Goal: Information Seeking & Learning: Learn about a topic

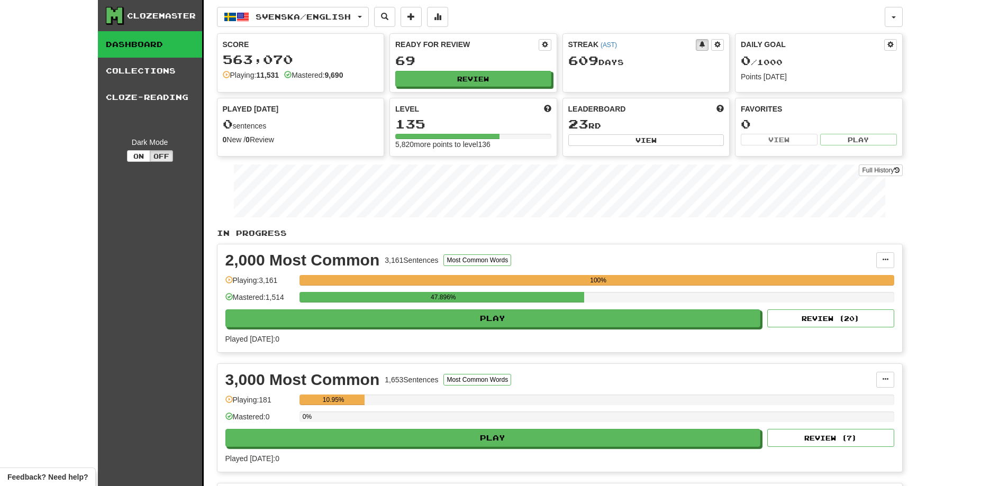
click at [129, 360] on div "Clozemaster Dashboard Collections Cloze-Reading Dark Mode On Off" at bounding box center [151, 321] width 106 height 643
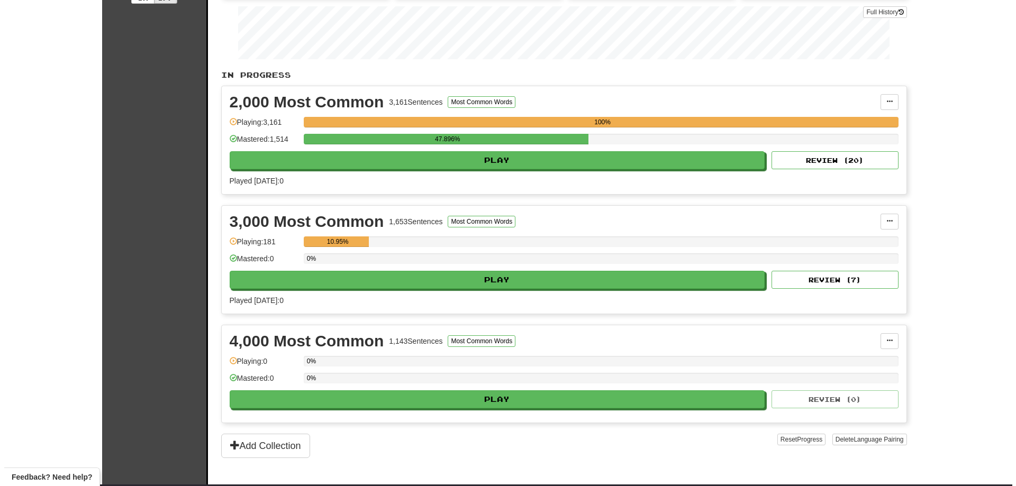
scroll to position [159, 0]
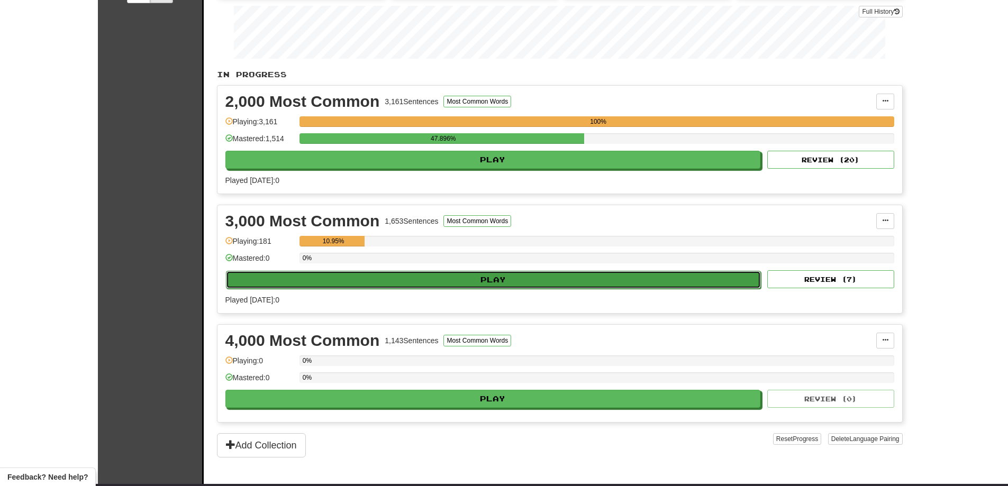
click at [478, 277] on button "Play" at bounding box center [494, 280] width 536 height 18
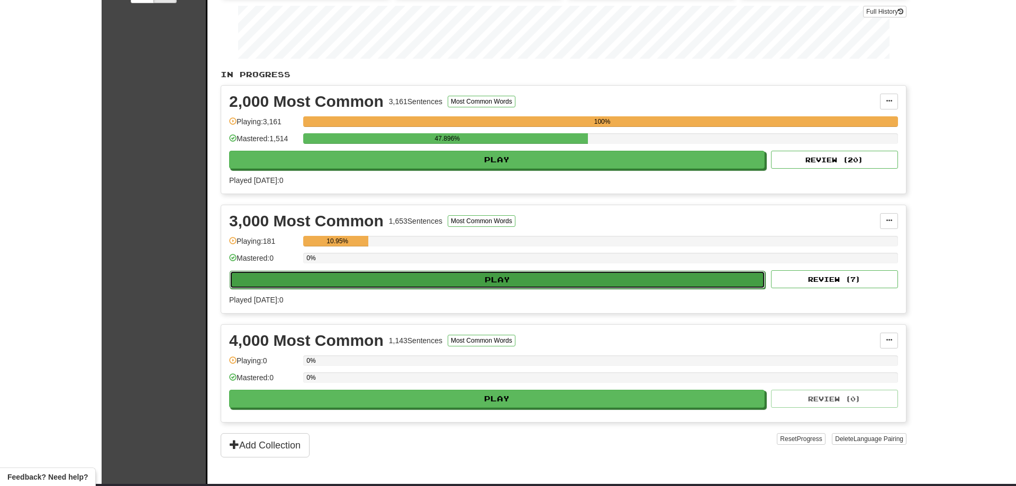
select select "**"
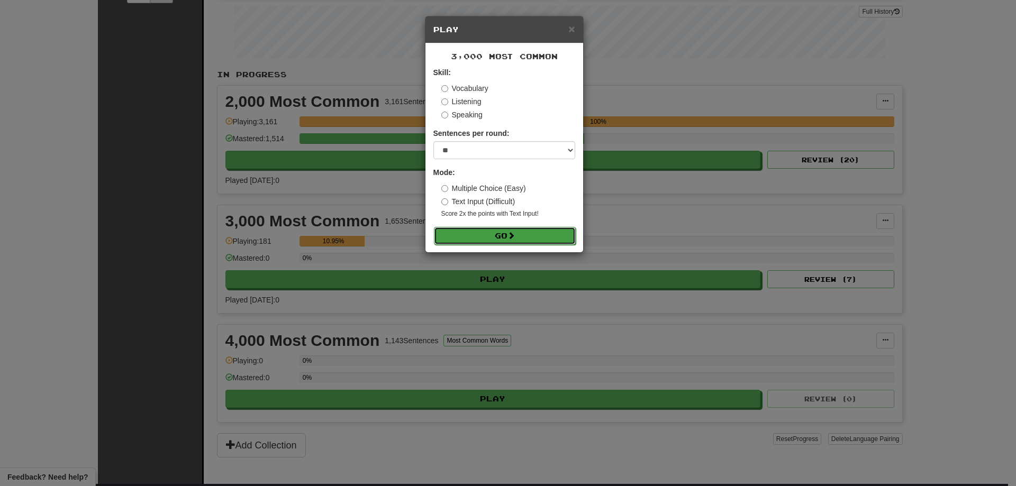
click at [492, 241] on button "Go" at bounding box center [505, 236] width 142 height 18
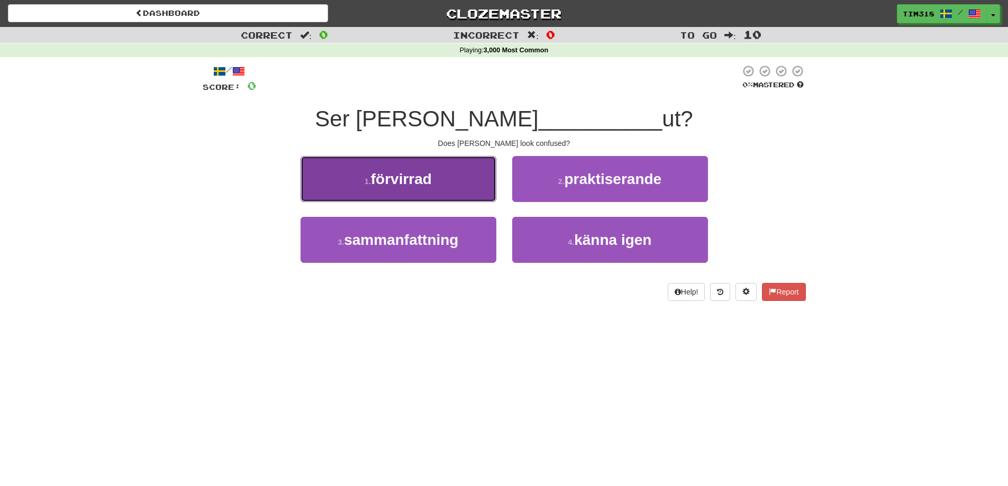
click at [429, 193] on button "1 . förvirrad" at bounding box center [399, 179] width 196 height 46
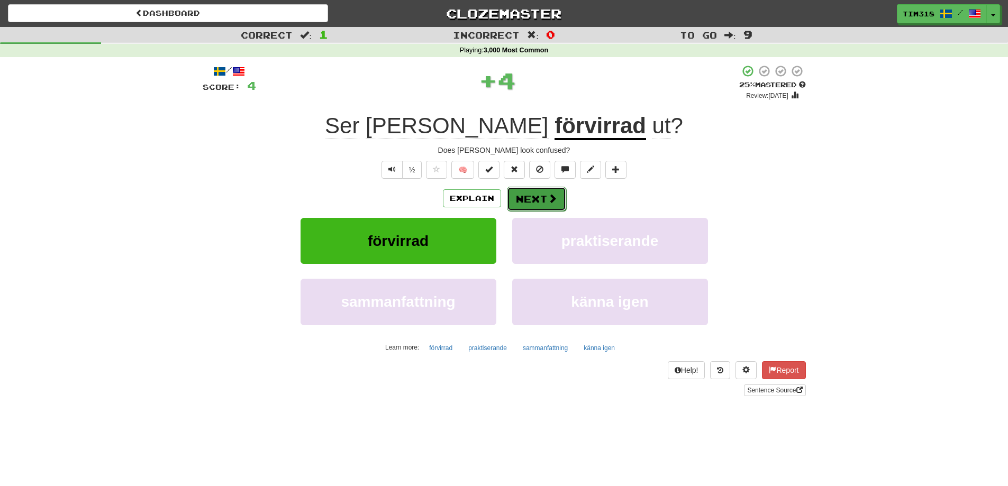
click at [534, 197] on button "Next" at bounding box center [536, 199] width 59 height 24
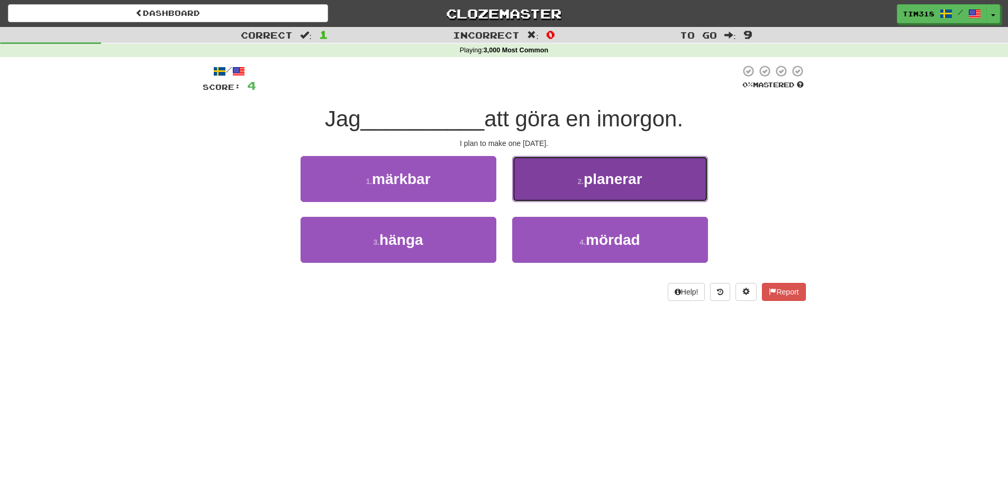
click at [589, 186] on span "planerar" at bounding box center [613, 179] width 59 height 16
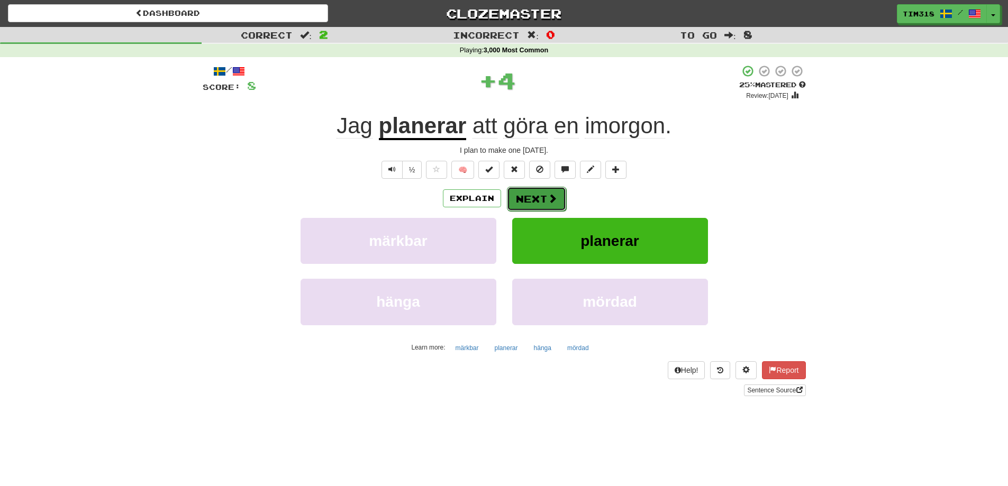
click at [536, 200] on button "Next" at bounding box center [536, 199] width 59 height 24
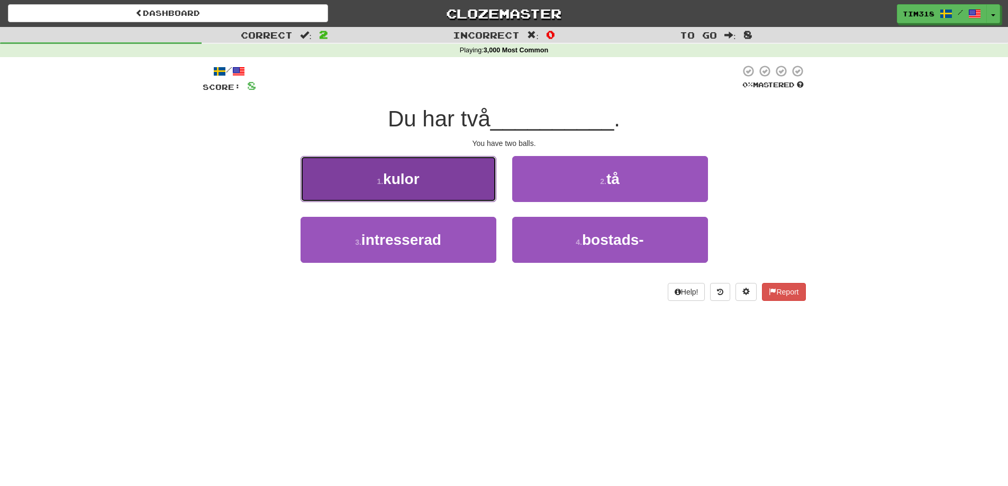
click at [469, 185] on button "1 . kulor" at bounding box center [399, 179] width 196 height 46
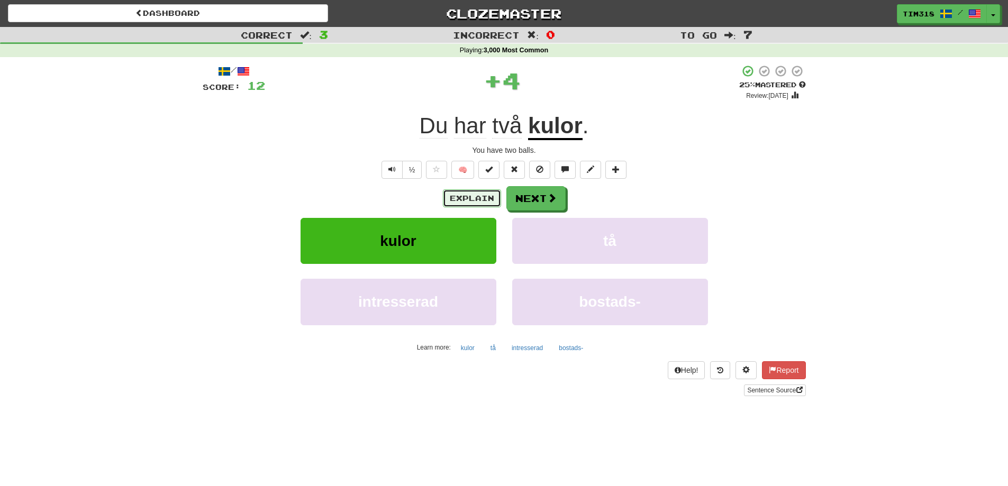
click at [468, 204] on button "Explain" at bounding box center [472, 198] width 58 height 18
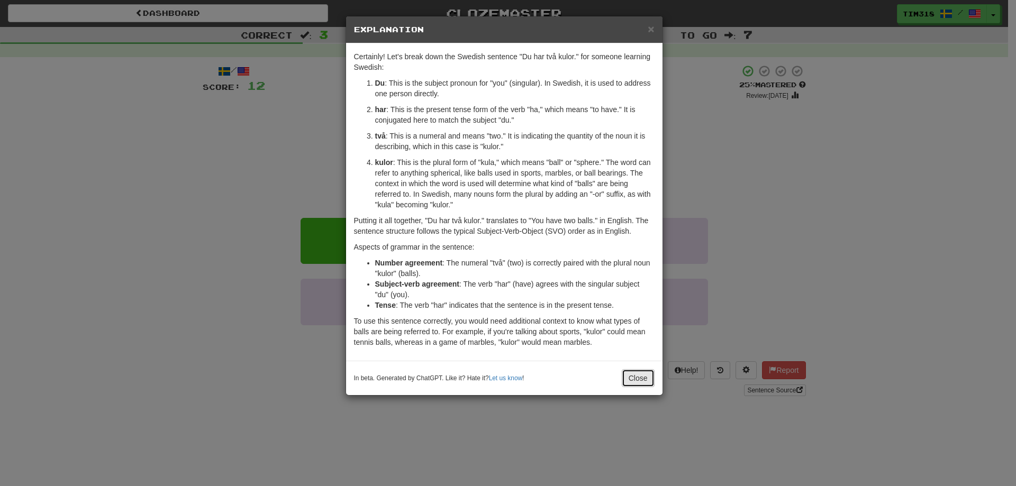
click at [638, 378] on button "Close" at bounding box center [638, 378] width 33 height 18
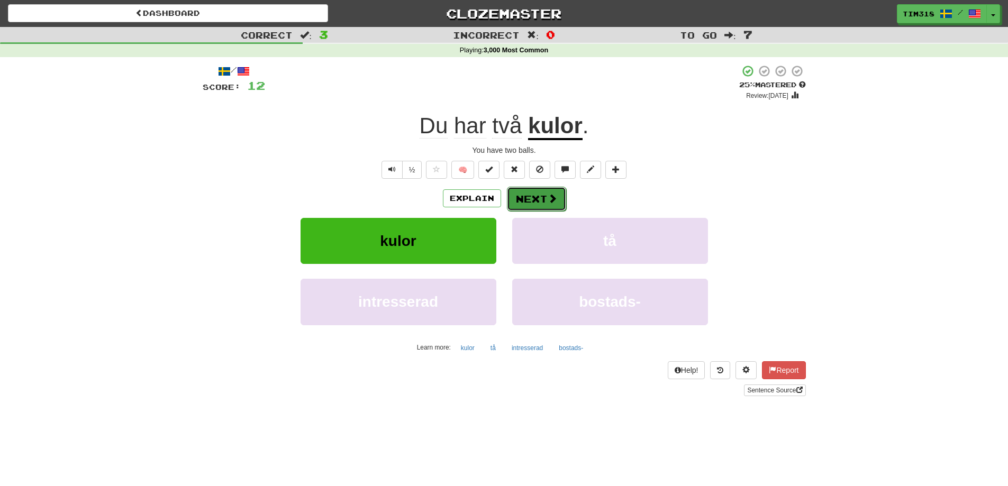
click at [548, 200] on span at bounding box center [553, 199] width 10 height 10
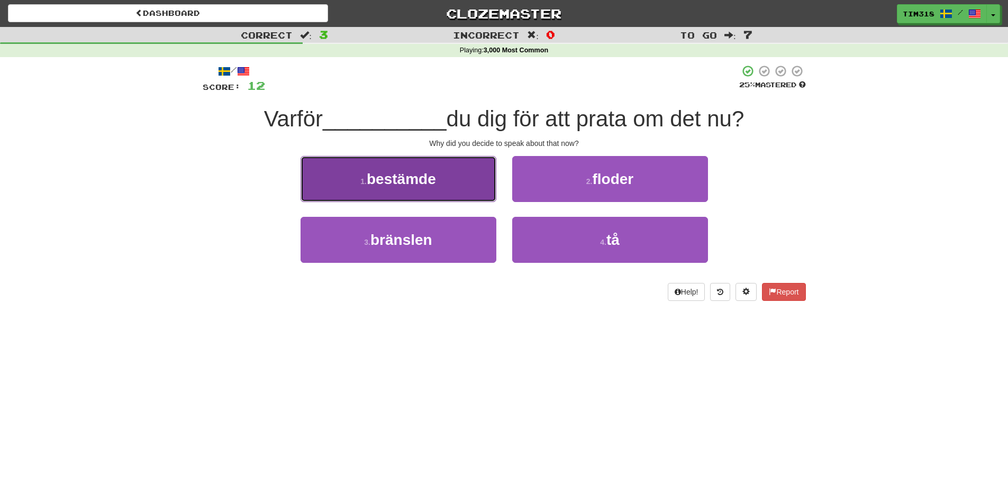
click at [437, 197] on button "1 . bestämde" at bounding box center [399, 179] width 196 height 46
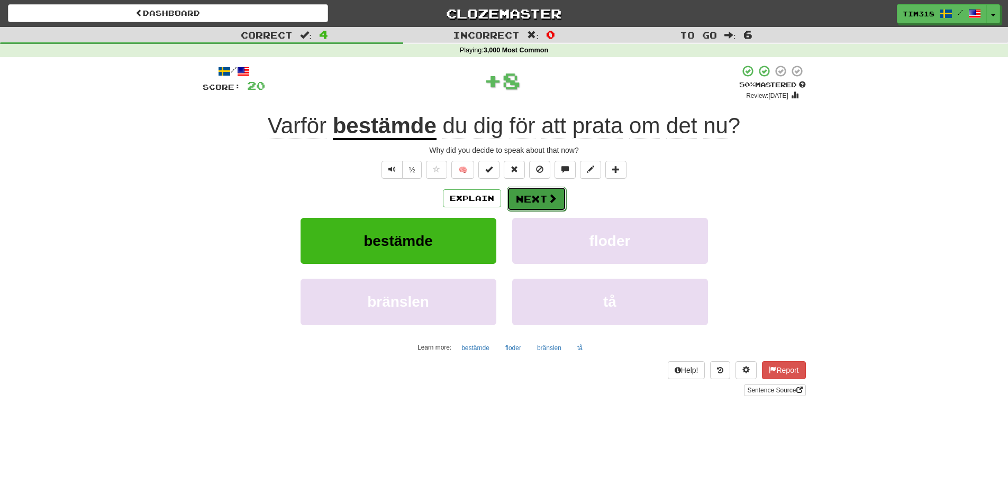
click at [522, 192] on button "Next" at bounding box center [536, 199] width 59 height 24
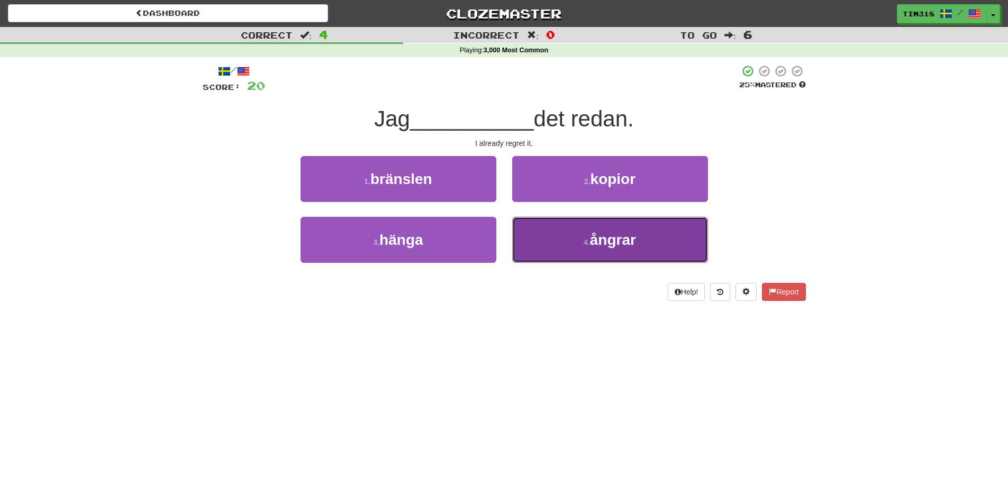
click at [570, 242] on button "4 . ångrar" at bounding box center [610, 240] width 196 height 46
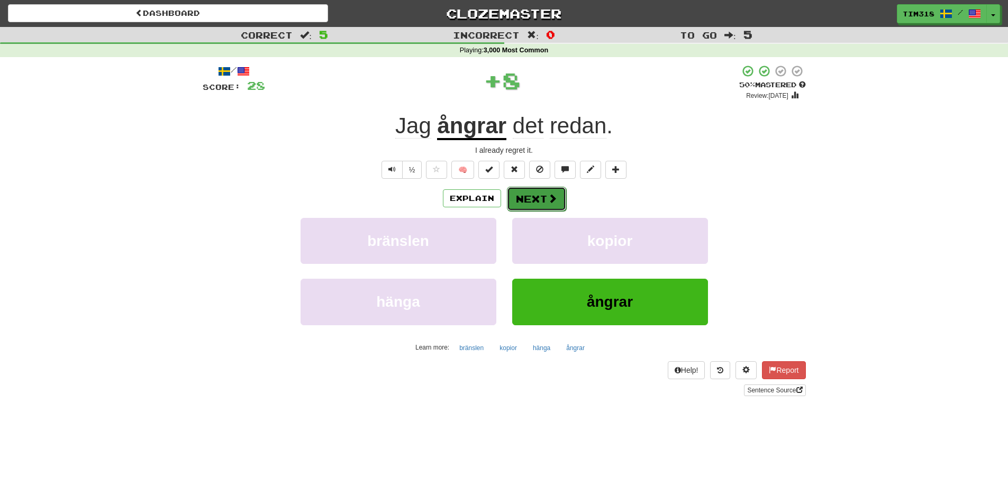
click at [534, 195] on button "Next" at bounding box center [536, 199] width 59 height 24
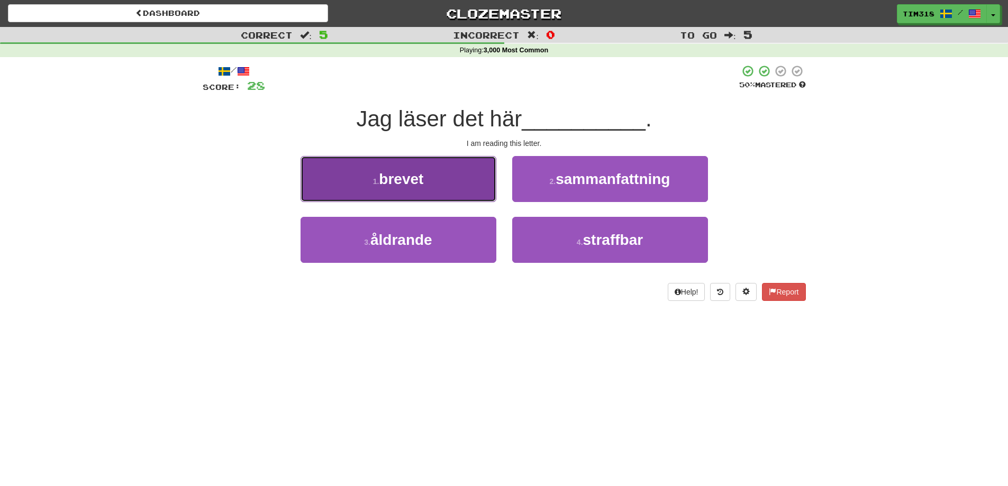
click at [454, 175] on button "1 . brevet" at bounding box center [399, 179] width 196 height 46
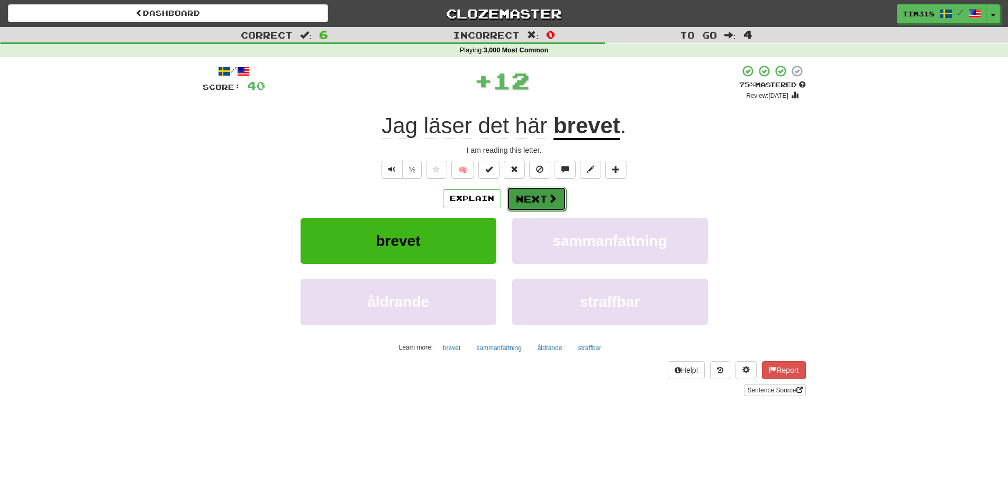
click at [527, 195] on button "Next" at bounding box center [536, 199] width 59 height 24
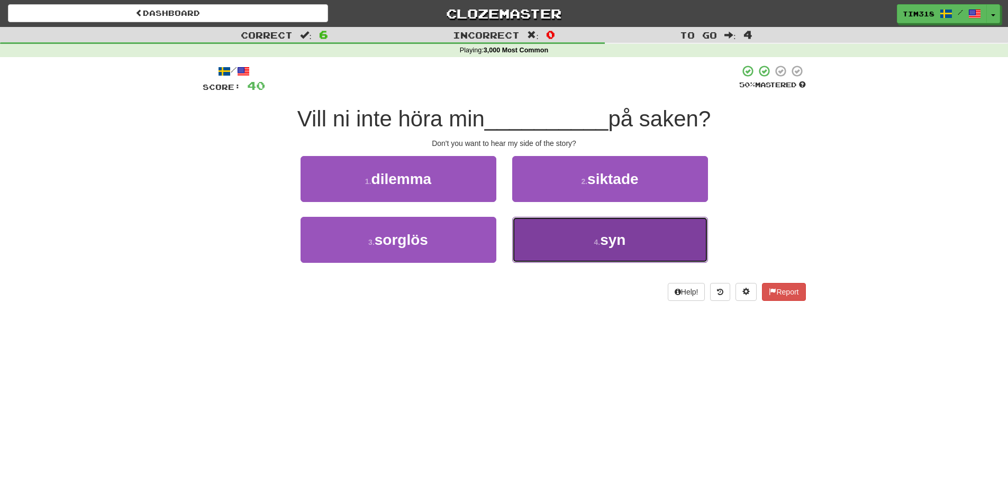
click at [573, 254] on button "4 . syn" at bounding box center [610, 240] width 196 height 46
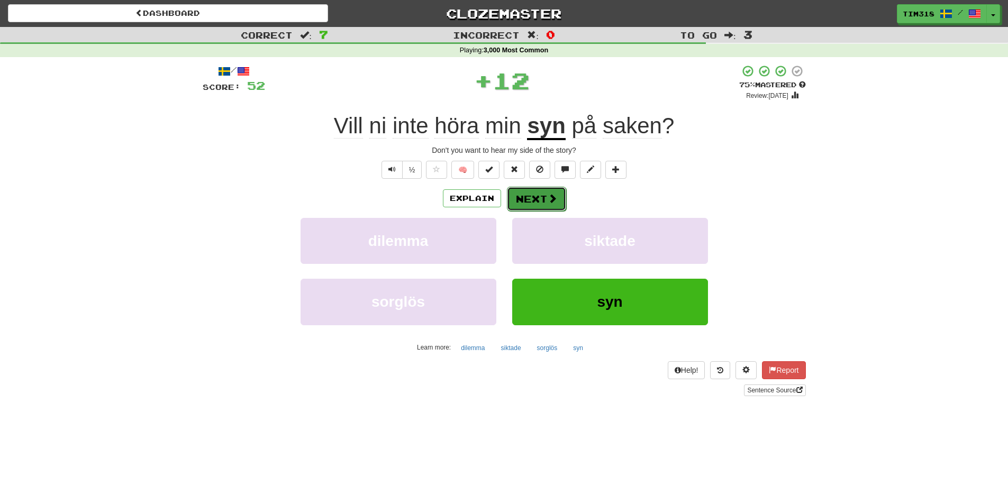
click at [544, 198] on button "Next" at bounding box center [536, 199] width 59 height 24
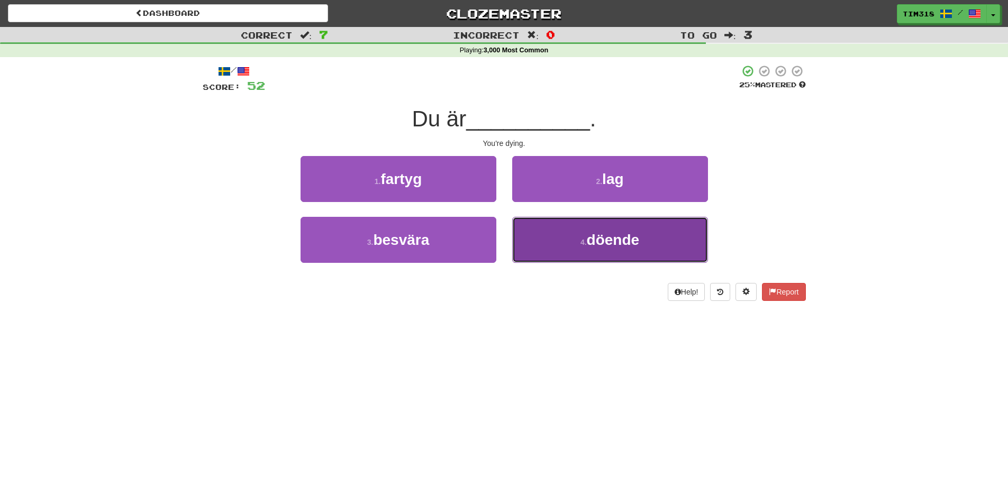
click at [582, 258] on button "4 . döende" at bounding box center [610, 240] width 196 height 46
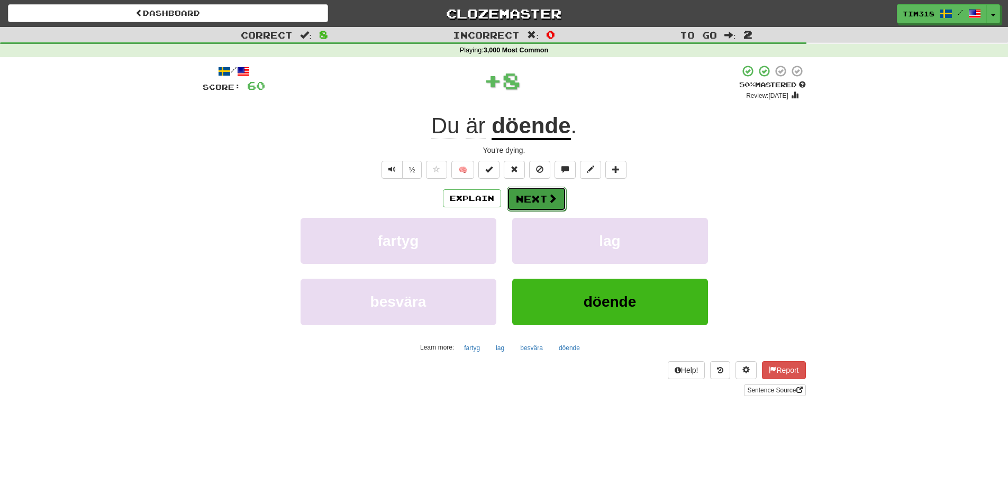
click at [539, 207] on button "Next" at bounding box center [536, 199] width 59 height 24
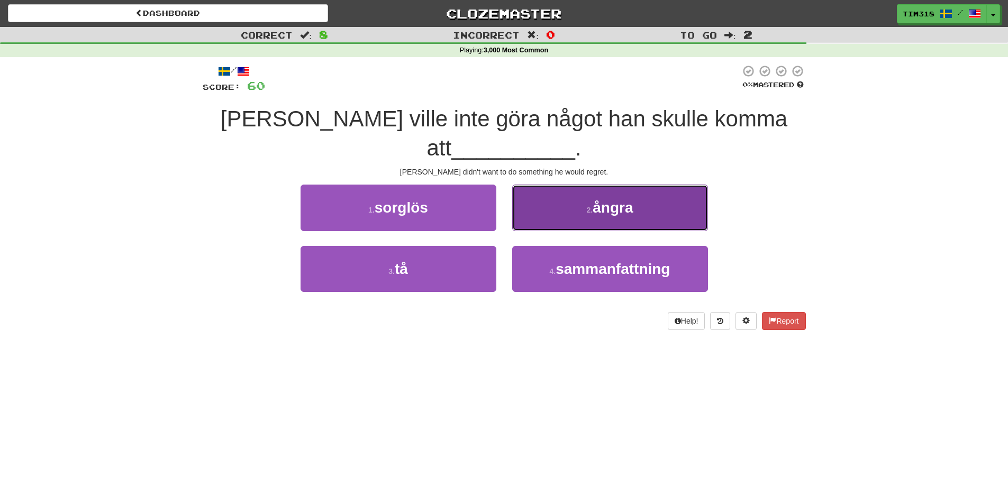
click at [585, 189] on button "2 . ångra" at bounding box center [610, 208] width 196 height 46
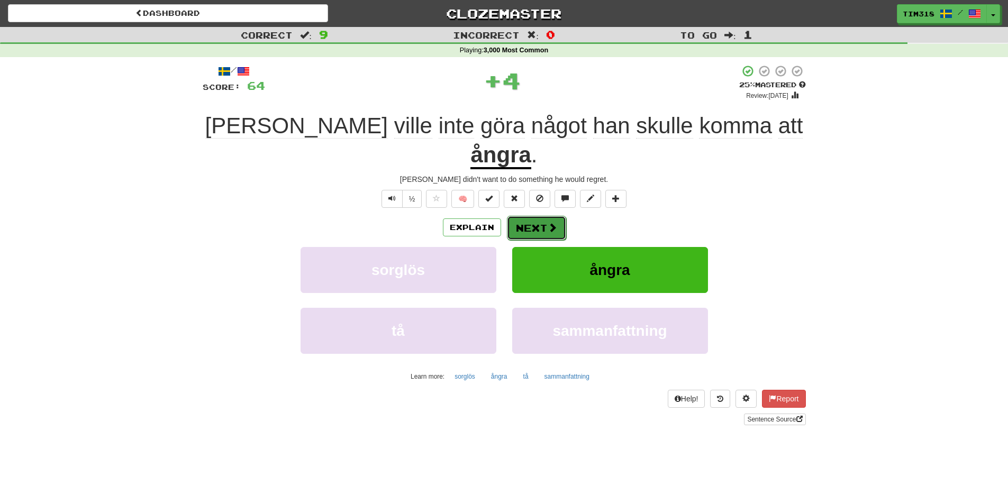
click at [536, 216] on button "Next" at bounding box center [536, 228] width 59 height 24
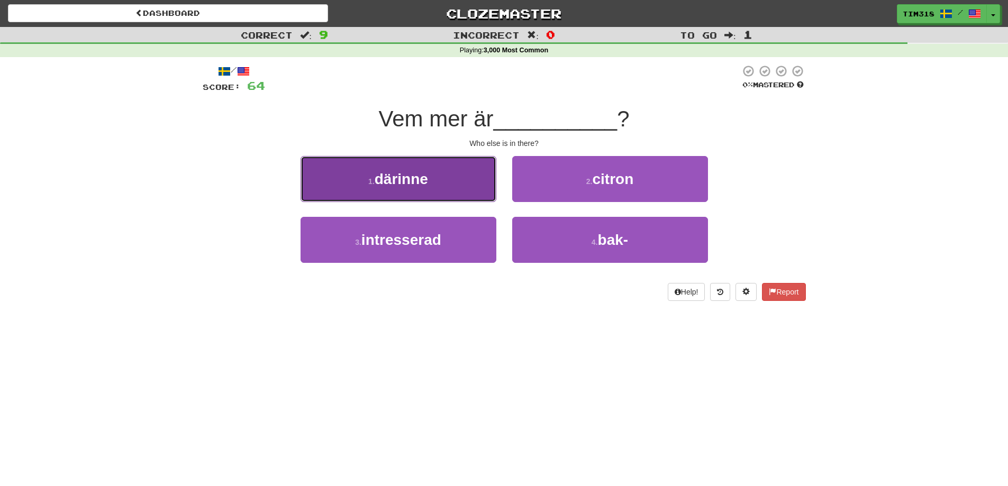
click at [443, 184] on button "1 . därinne" at bounding box center [399, 179] width 196 height 46
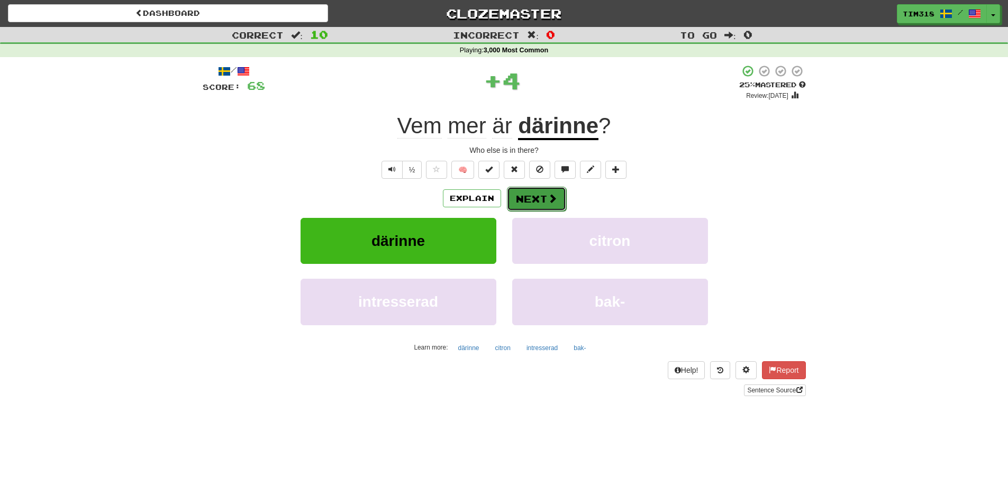
click at [519, 203] on button "Next" at bounding box center [536, 199] width 59 height 24
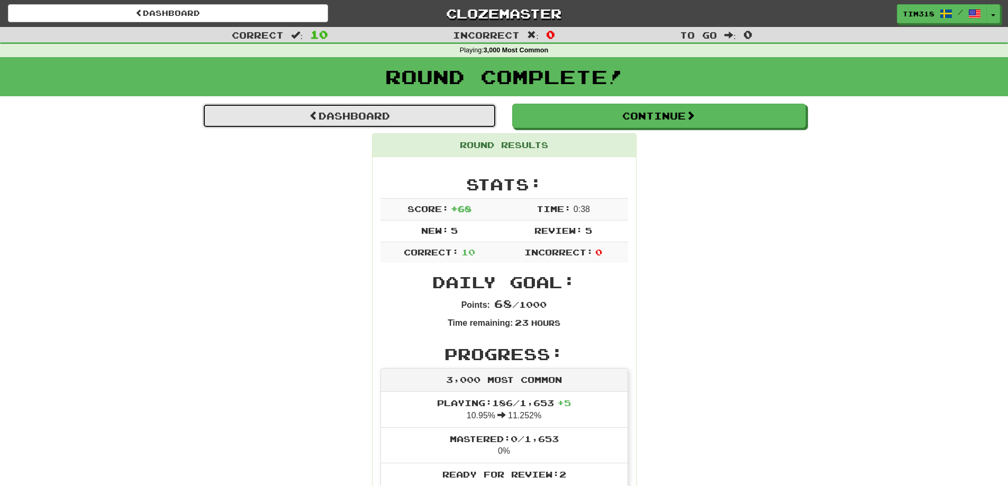
click at [454, 121] on link "Dashboard" at bounding box center [350, 116] width 294 height 24
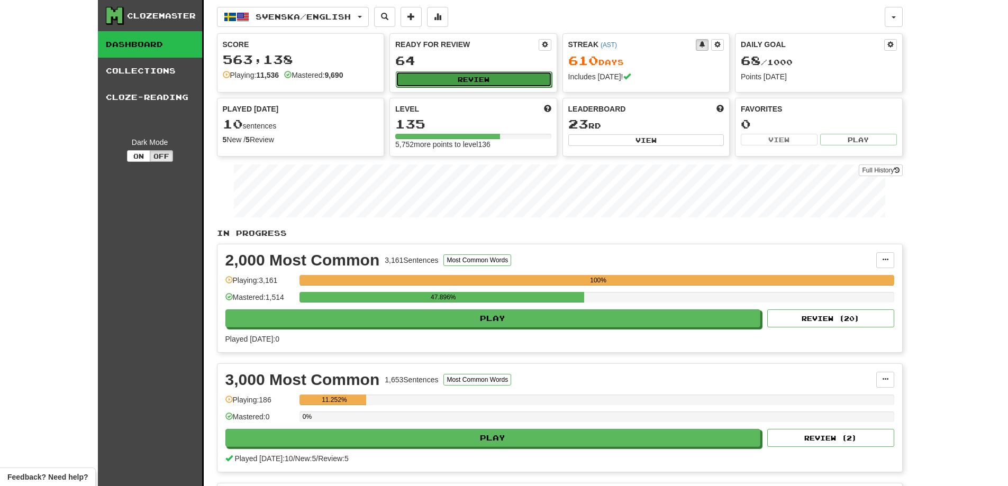
click at [476, 74] on button "Review" at bounding box center [474, 79] width 156 height 16
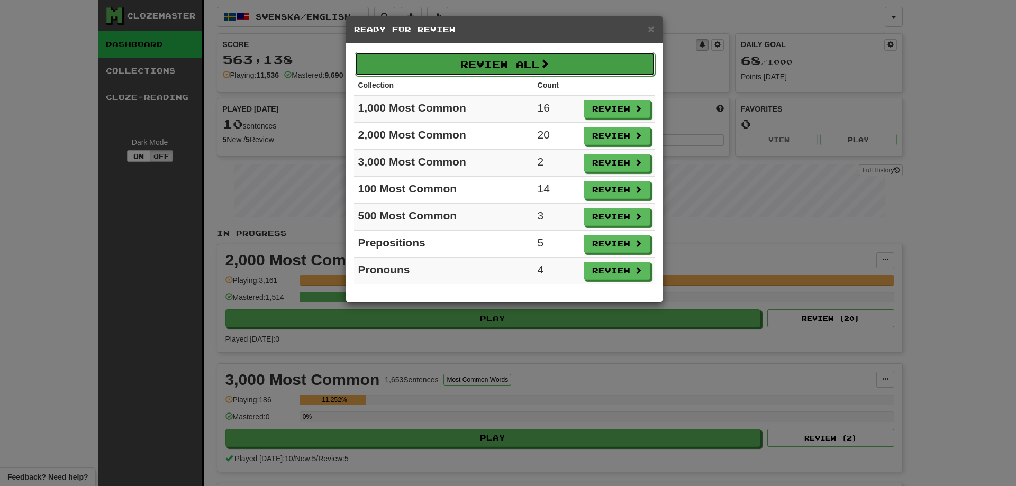
click at [509, 66] on button "Review All" at bounding box center [505, 64] width 301 height 24
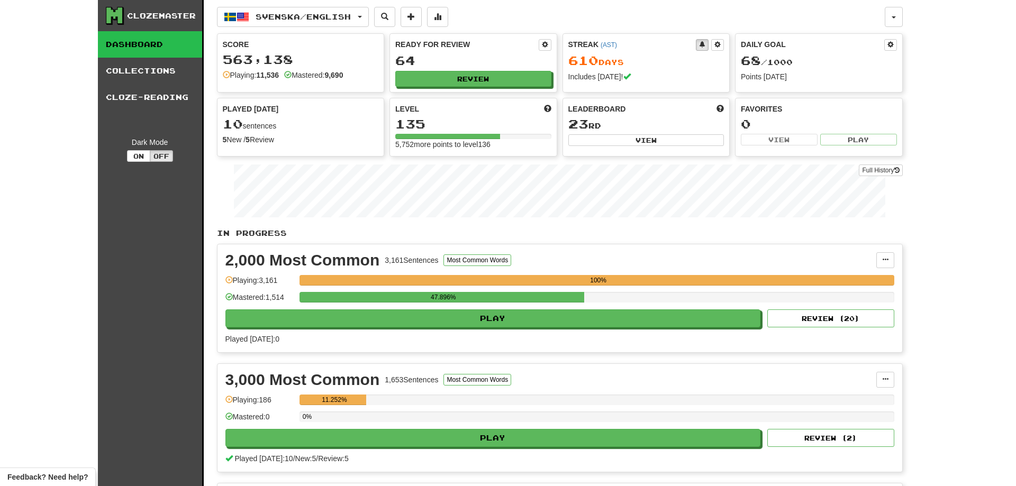
select select "**"
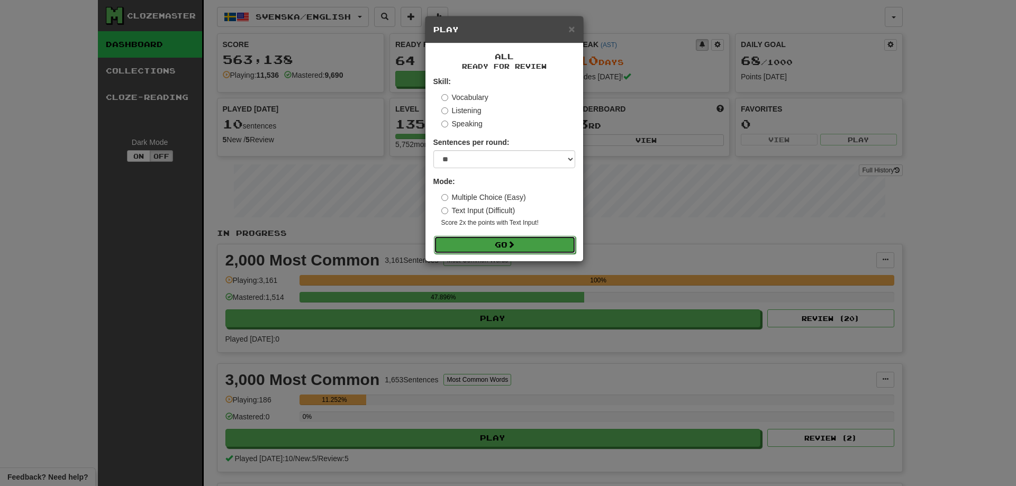
click at [509, 246] on button "Go" at bounding box center [505, 245] width 142 height 18
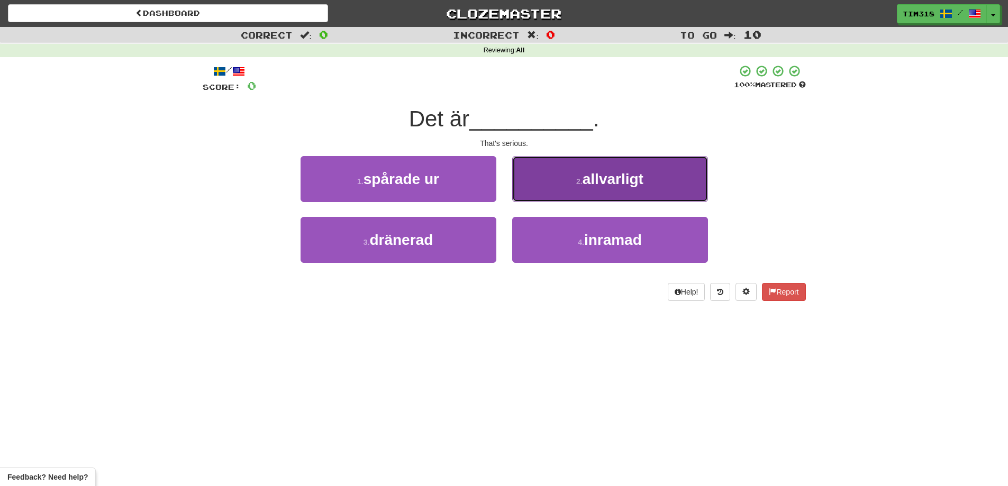
click at [535, 189] on button "2 . allvarligt" at bounding box center [610, 179] width 196 height 46
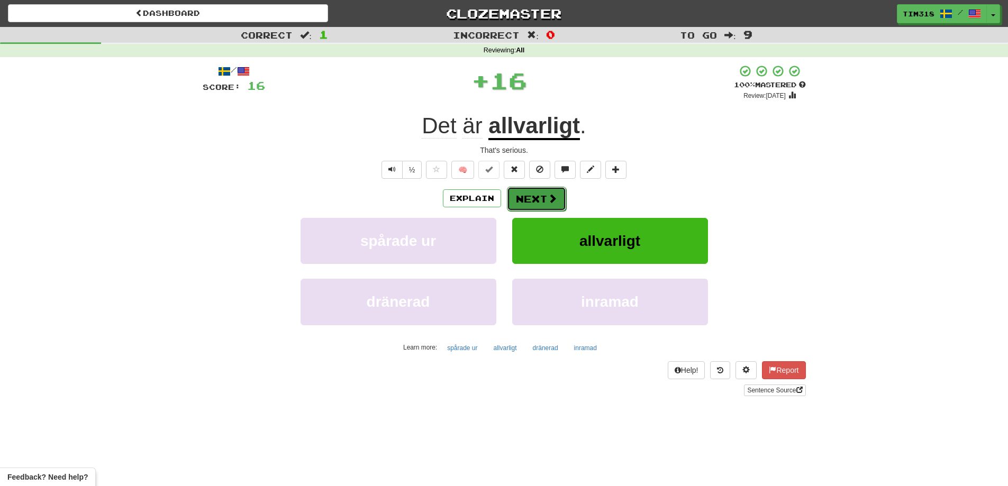
click at [518, 201] on button "Next" at bounding box center [536, 199] width 59 height 24
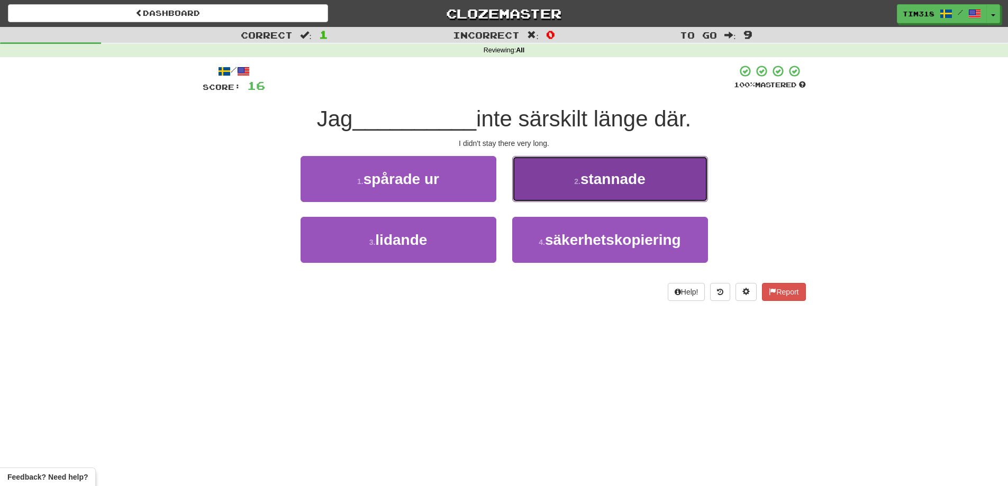
click at [579, 180] on small "2 ." at bounding box center [577, 181] width 6 height 8
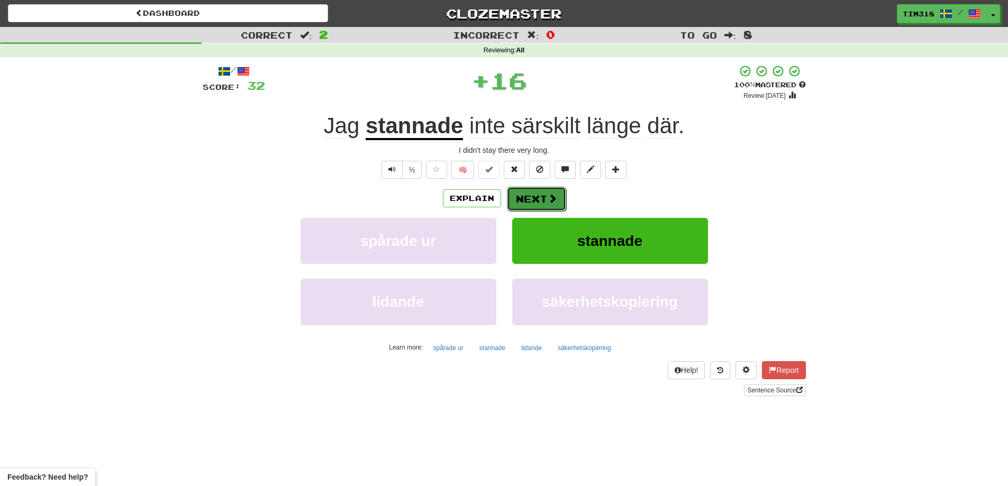
click at [529, 194] on button "Next" at bounding box center [536, 199] width 59 height 24
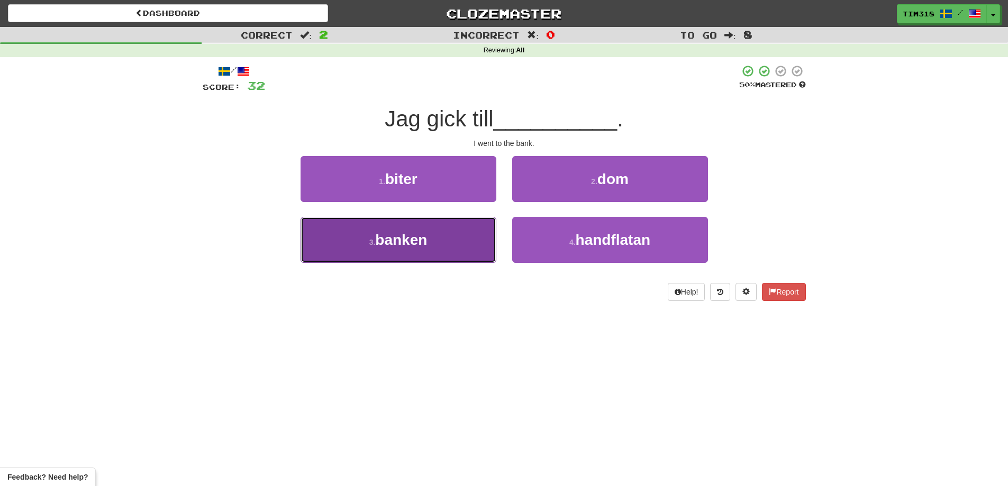
click at [451, 255] on button "3 . banken" at bounding box center [399, 240] width 196 height 46
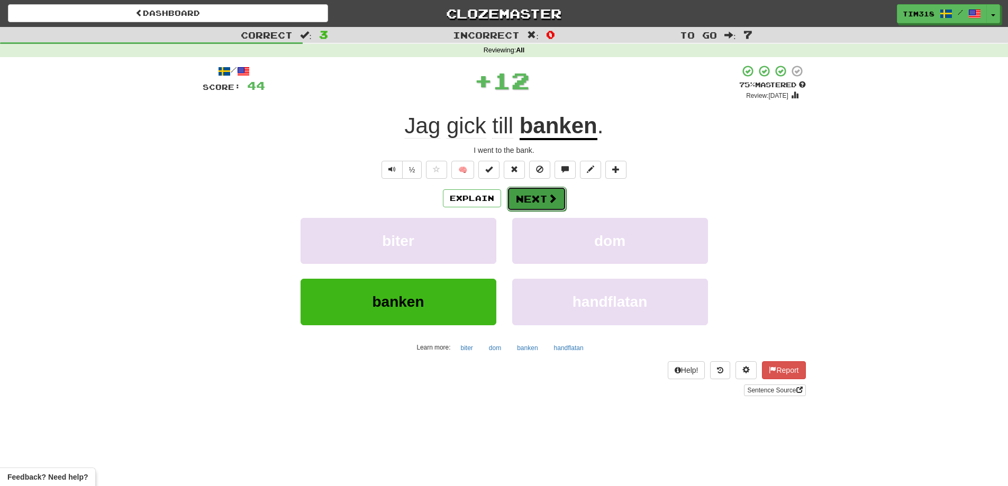
click at [527, 209] on button "Next" at bounding box center [536, 199] width 59 height 24
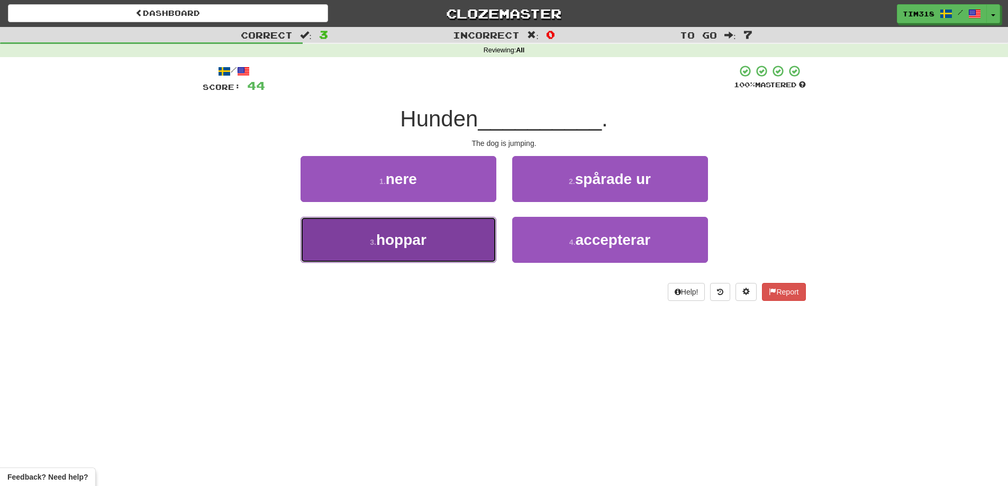
click at [435, 242] on button "3 . hoppar" at bounding box center [399, 240] width 196 height 46
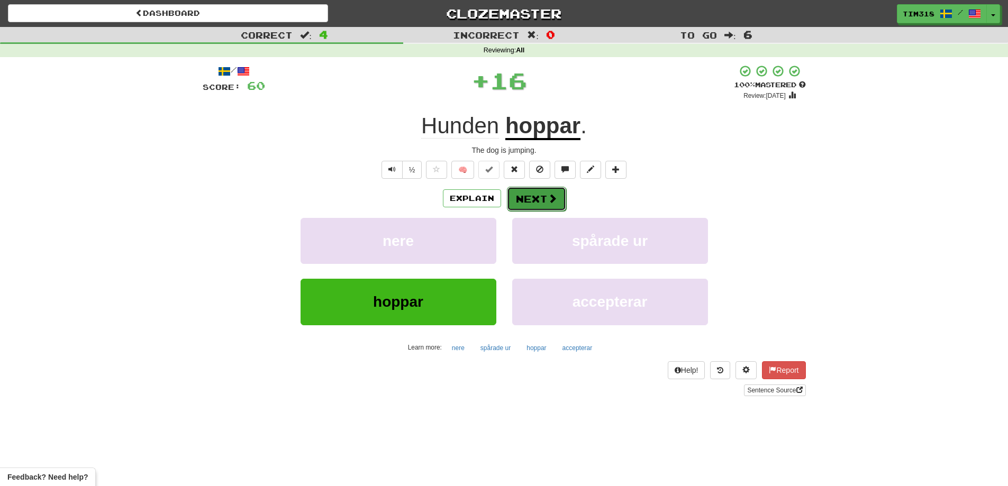
click at [530, 210] on button "Next" at bounding box center [536, 199] width 59 height 24
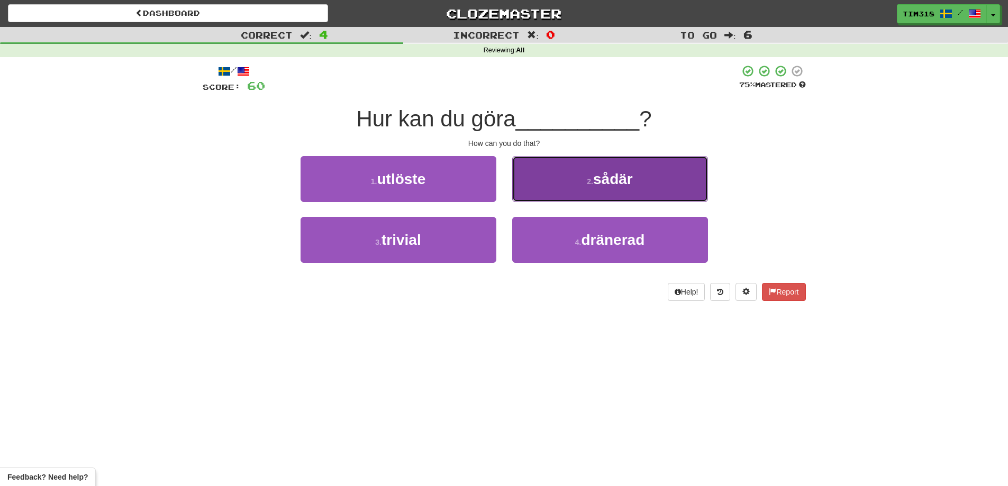
click at [588, 199] on button "2 . sådär" at bounding box center [610, 179] width 196 height 46
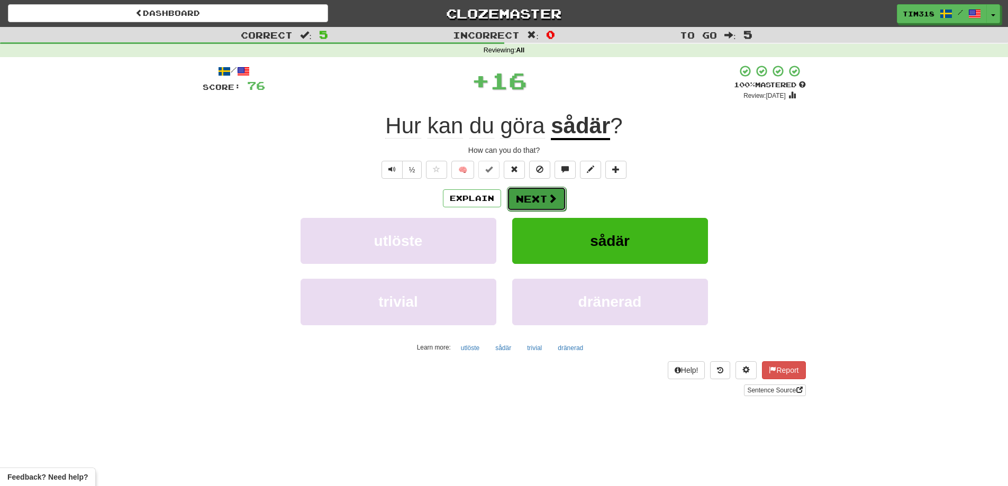
click at [544, 204] on button "Next" at bounding box center [536, 199] width 59 height 24
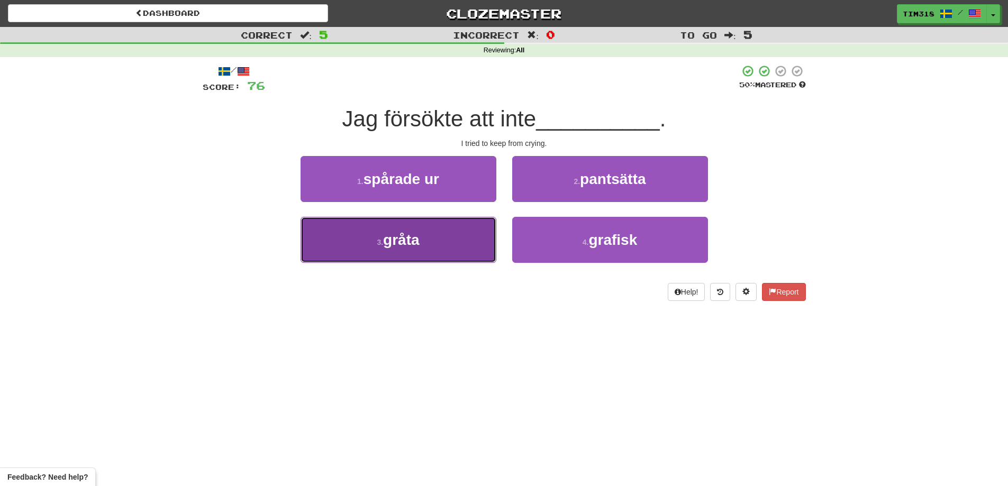
click at [449, 241] on button "3 . gråta" at bounding box center [399, 240] width 196 height 46
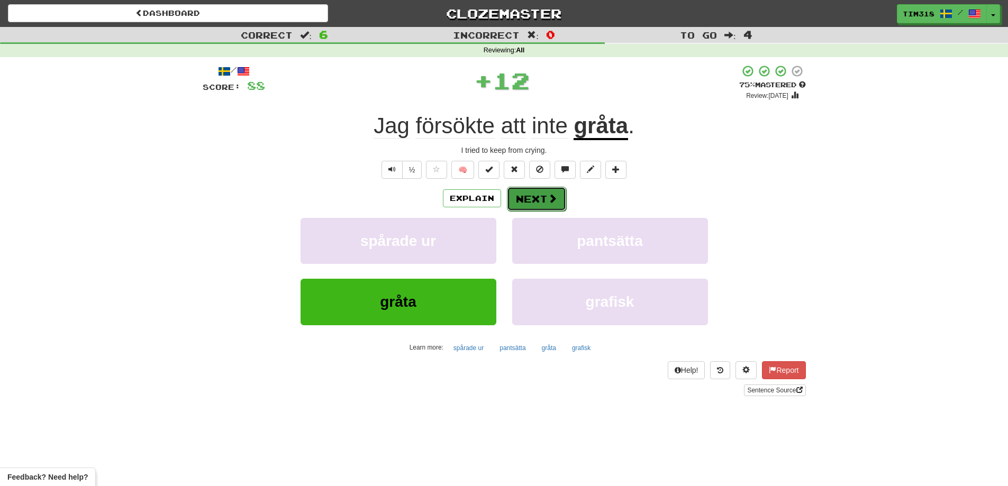
click at [522, 201] on button "Next" at bounding box center [536, 199] width 59 height 24
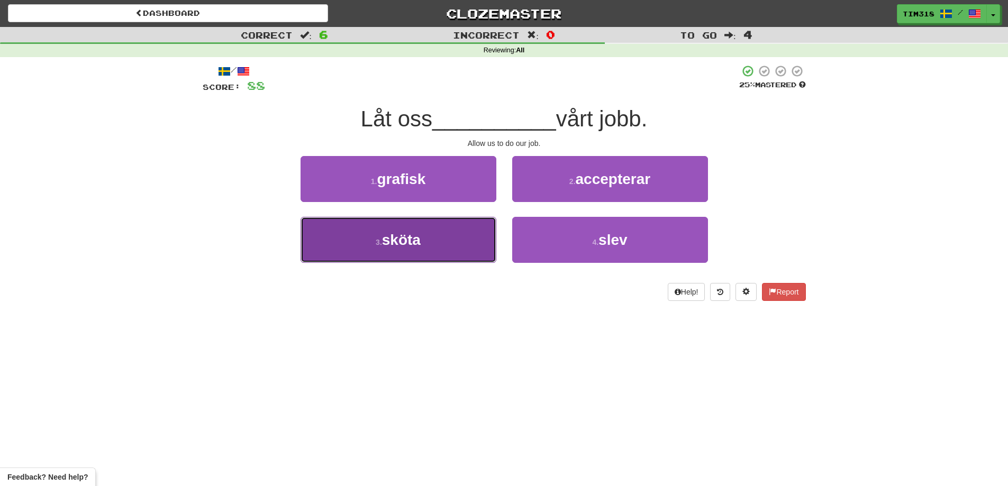
click at [402, 242] on span "sköta" at bounding box center [401, 240] width 39 height 16
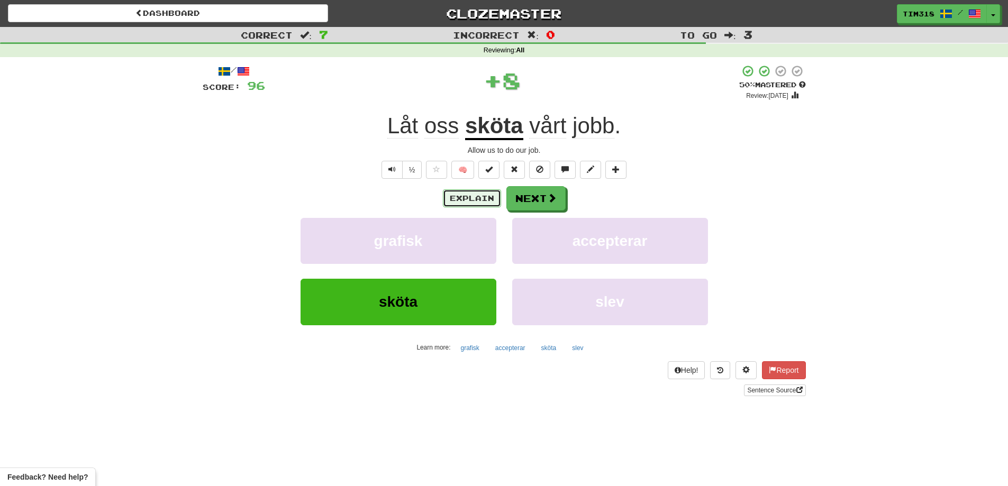
click at [474, 190] on button "Explain" at bounding box center [472, 198] width 58 height 18
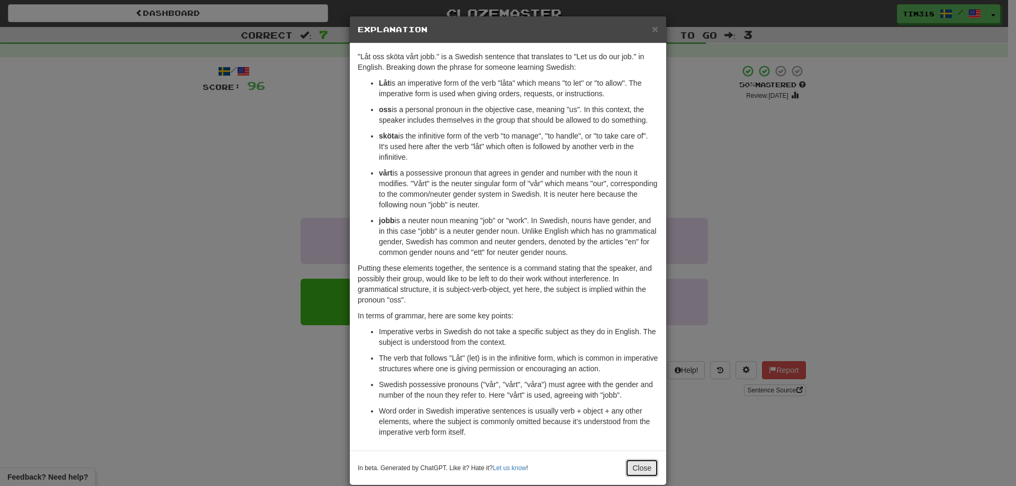
click at [636, 466] on button "Close" at bounding box center [642, 468] width 33 height 18
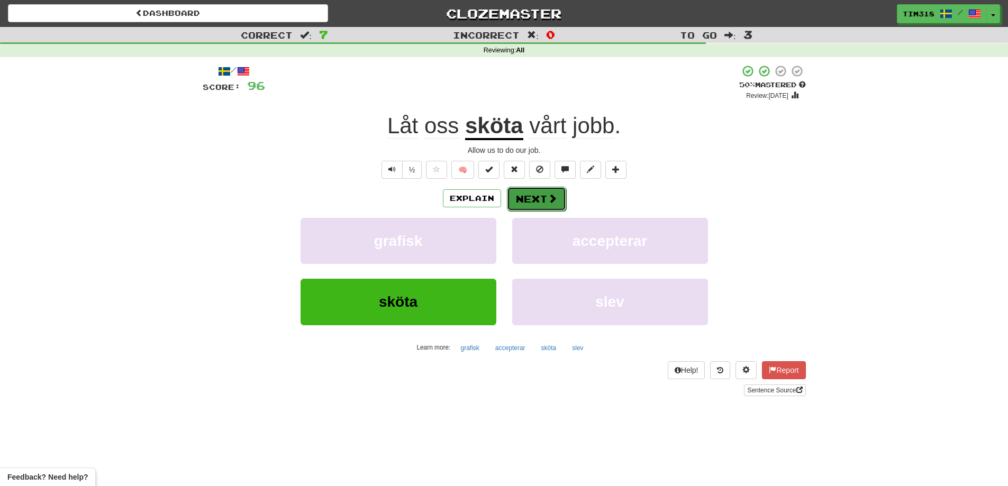
click at [523, 198] on button "Next" at bounding box center [536, 199] width 59 height 24
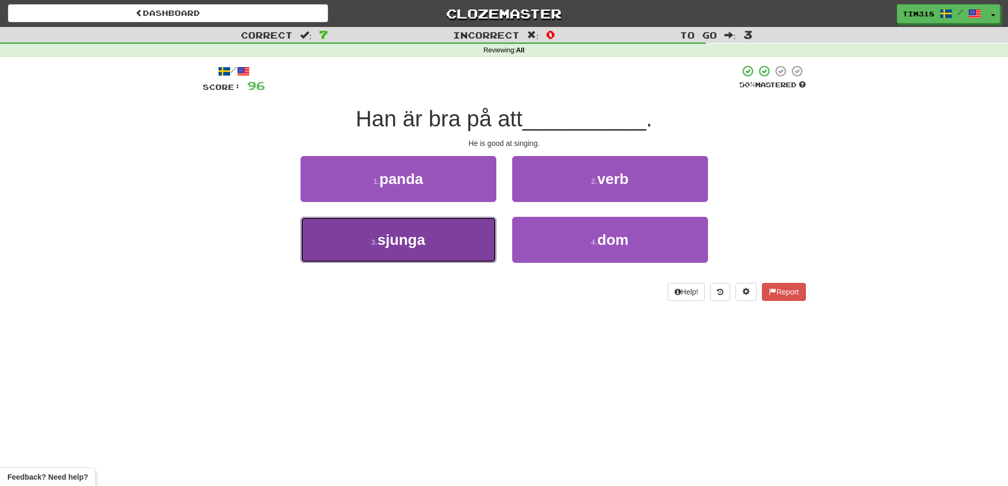
click at [428, 250] on button "3 . sjunga" at bounding box center [399, 240] width 196 height 46
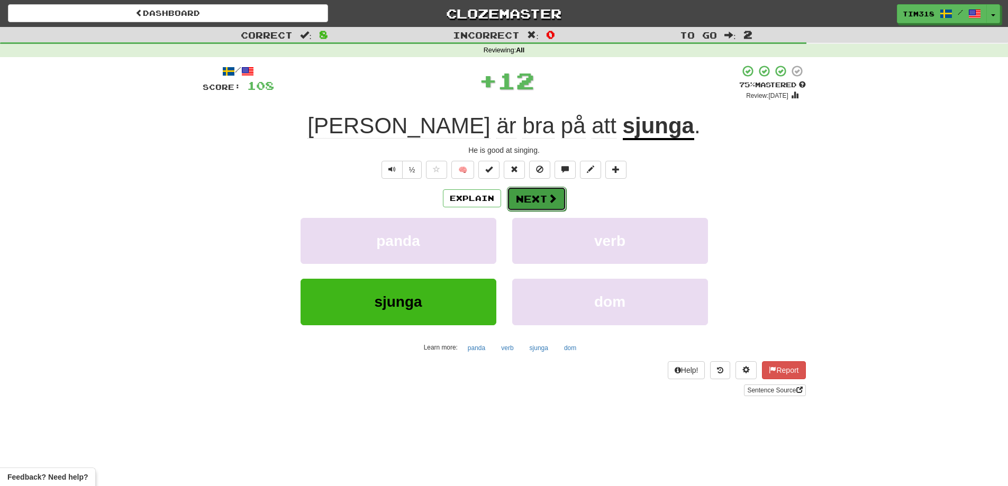
click at [538, 209] on button "Next" at bounding box center [536, 199] width 59 height 24
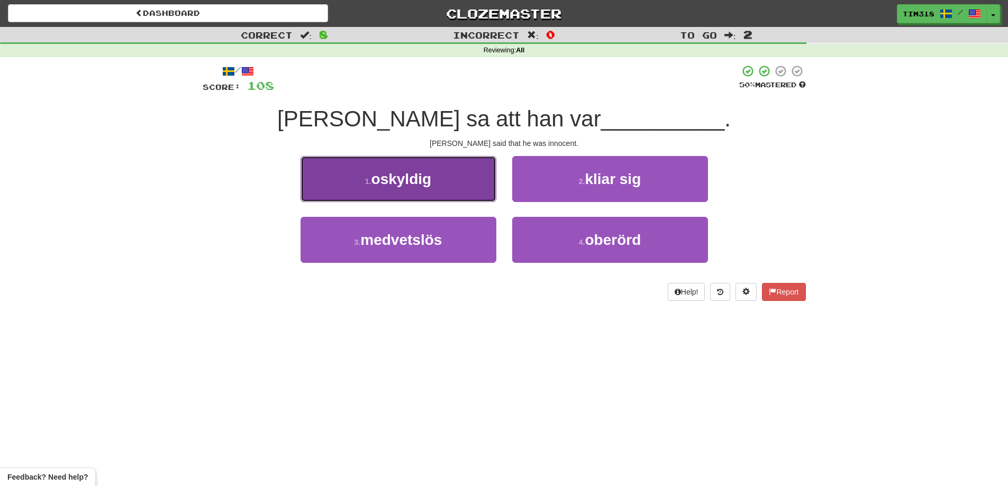
click at [424, 196] on button "1 . oskyldig" at bounding box center [399, 179] width 196 height 46
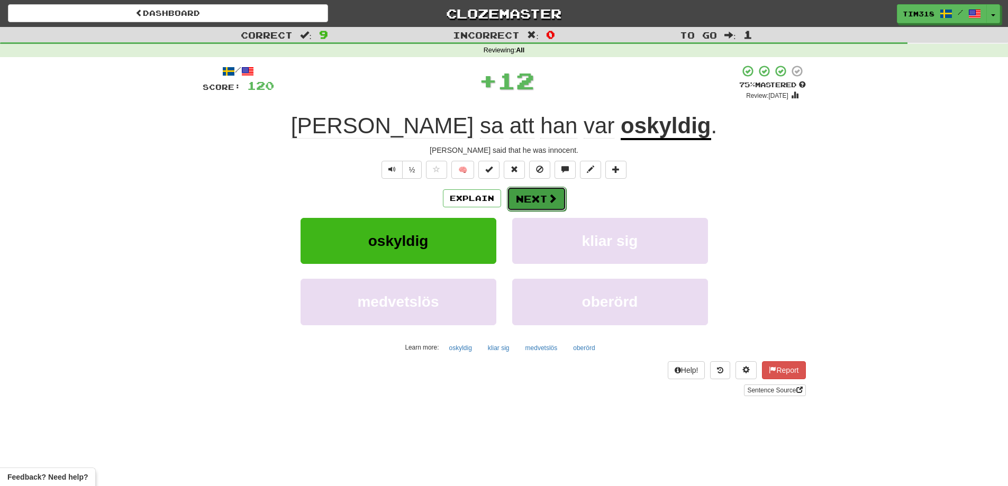
click at [539, 204] on button "Next" at bounding box center [536, 199] width 59 height 24
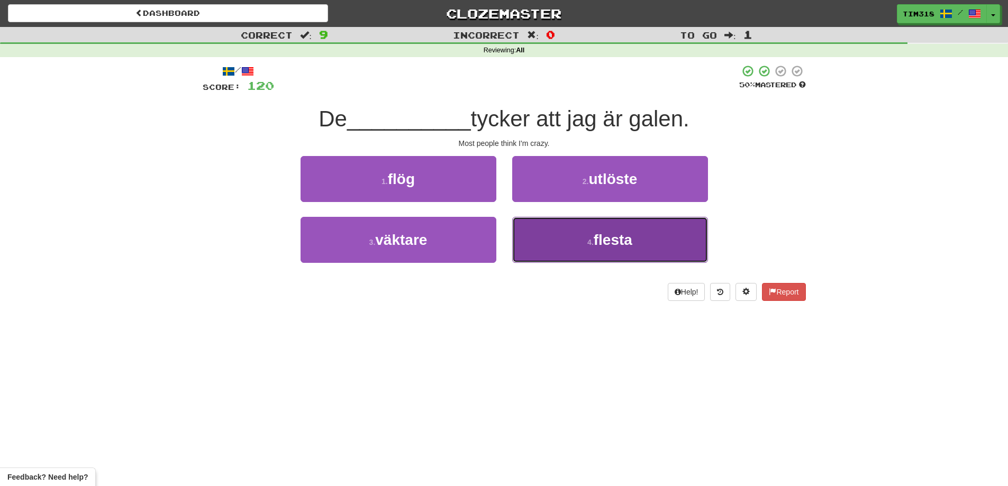
click at [577, 262] on button "4 . flesta" at bounding box center [610, 240] width 196 height 46
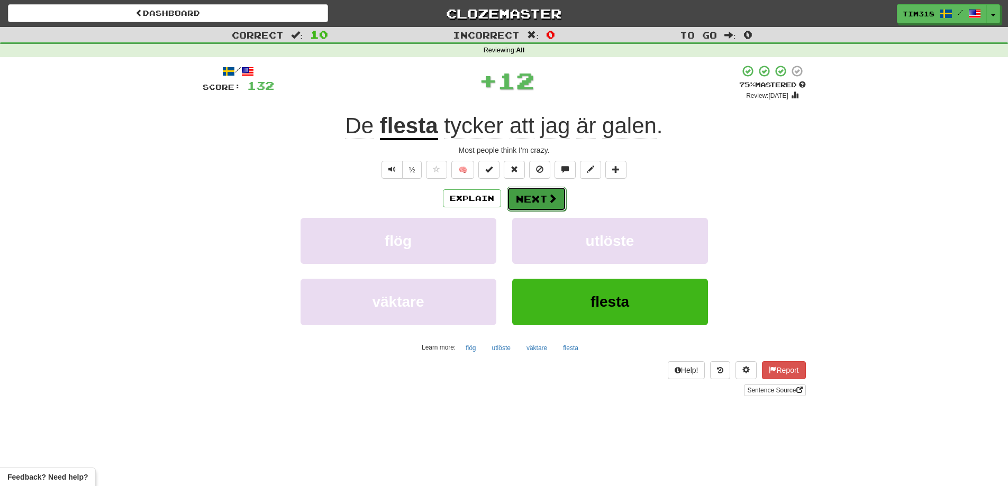
click at [521, 192] on button "Next" at bounding box center [536, 199] width 59 height 24
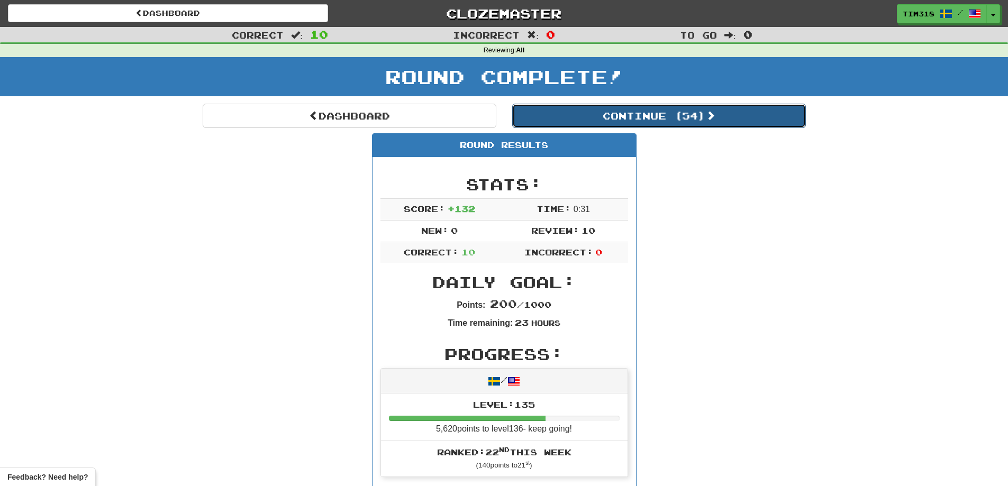
click at [659, 125] on button "Continue ( 54 )" at bounding box center [659, 116] width 294 height 24
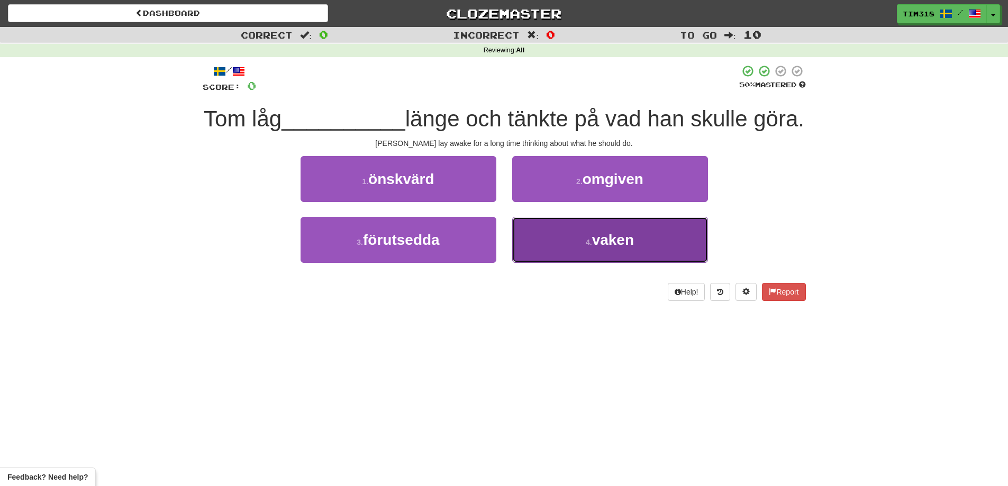
click at [569, 258] on button "4 . vaken" at bounding box center [610, 240] width 196 height 46
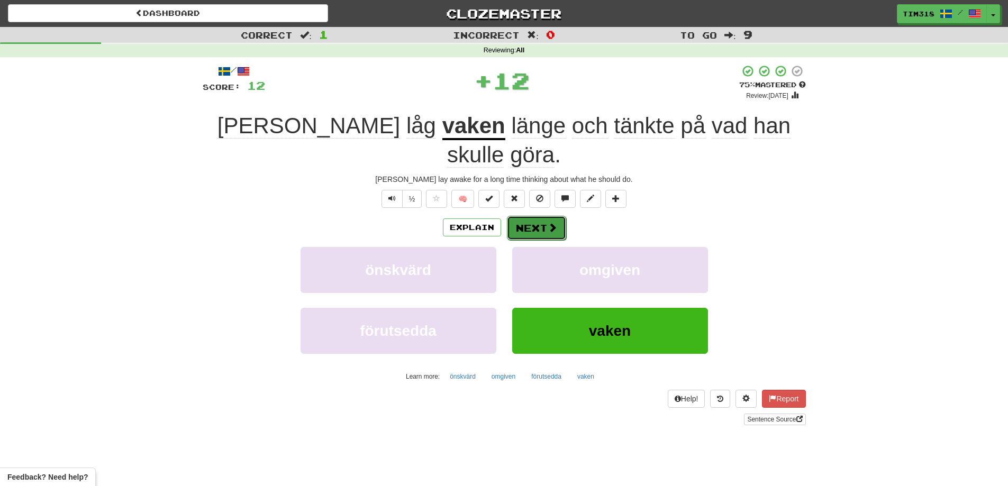
click at [525, 216] on button "Next" at bounding box center [536, 228] width 59 height 24
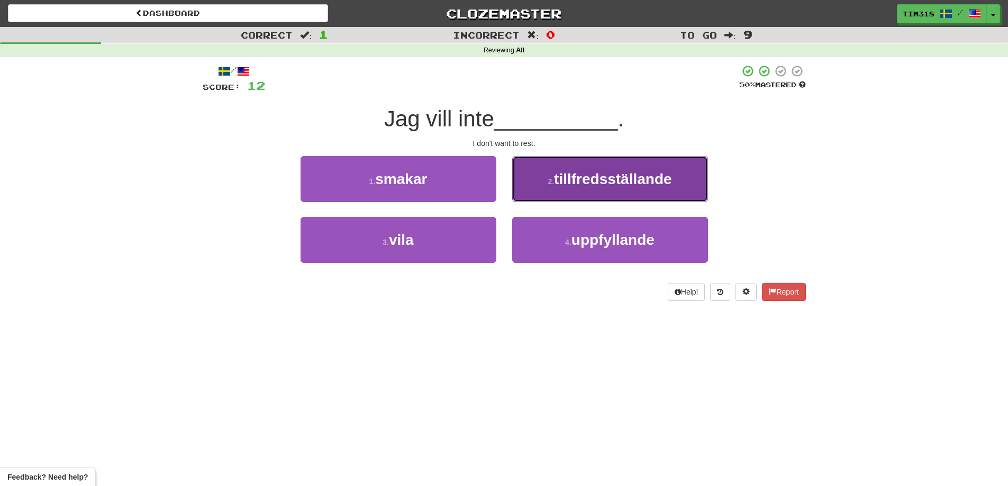
click at [615, 177] on span "tillfredsställande" at bounding box center [613, 179] width 118 height 16
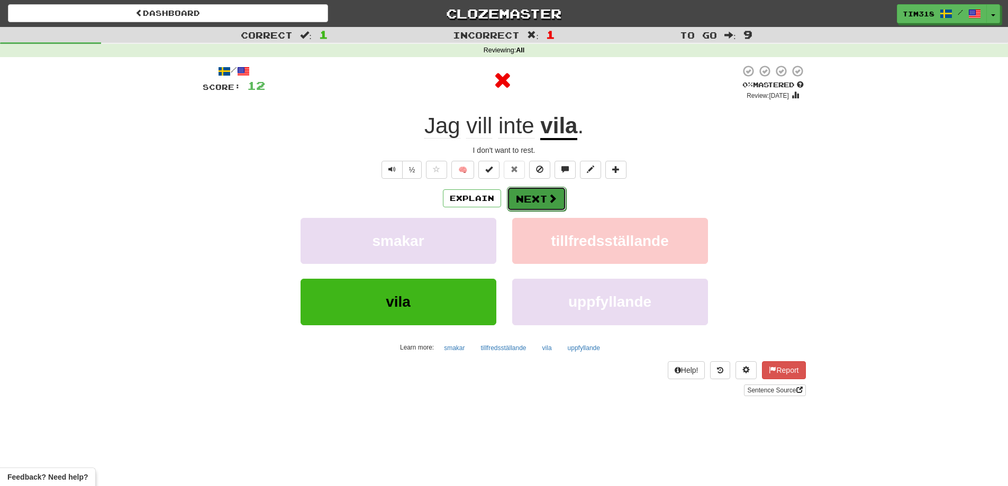
click at [539, 198] on button "Next" at bounding box center [536, 199] width 59 height 24
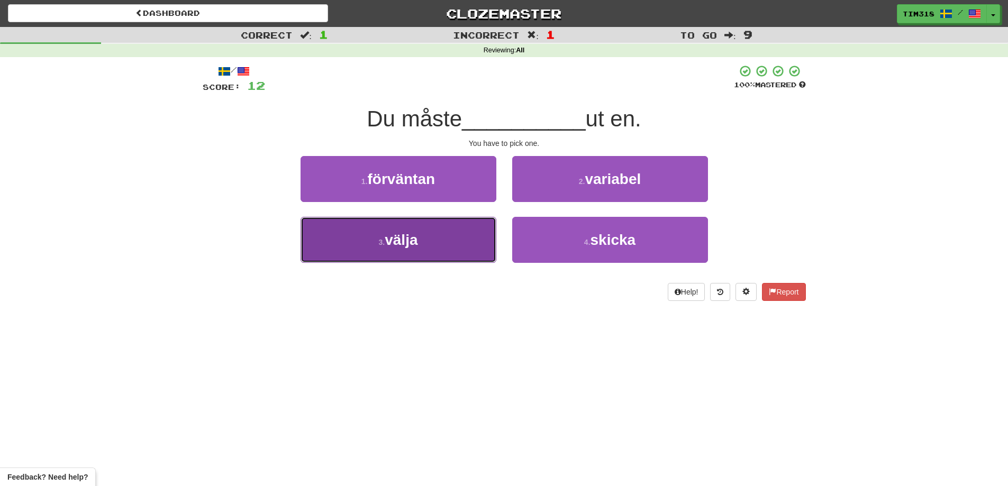
click at [456, 240] on button "3 . välja" at bounding box center [399, 240] width 196 height 46
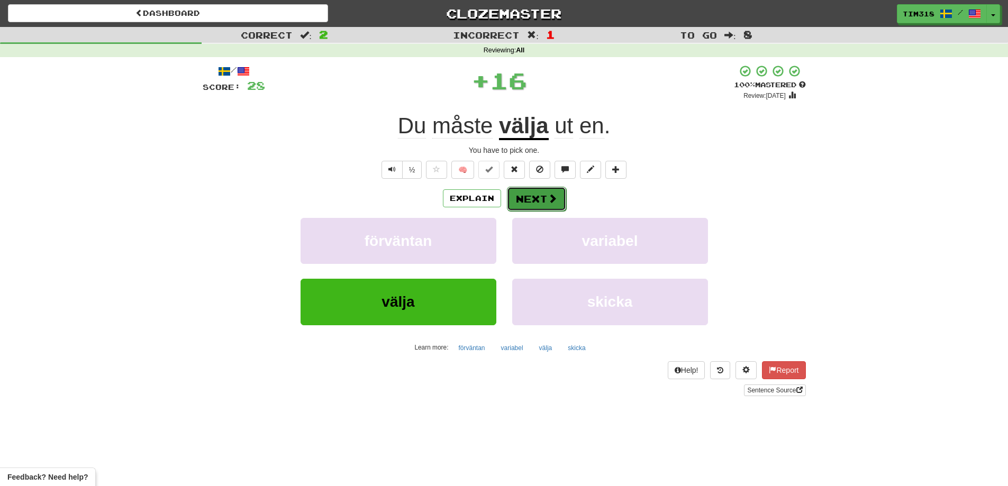
click at [541, 202] on button "Next" at bounding box center [536, 199] width 59 height 24
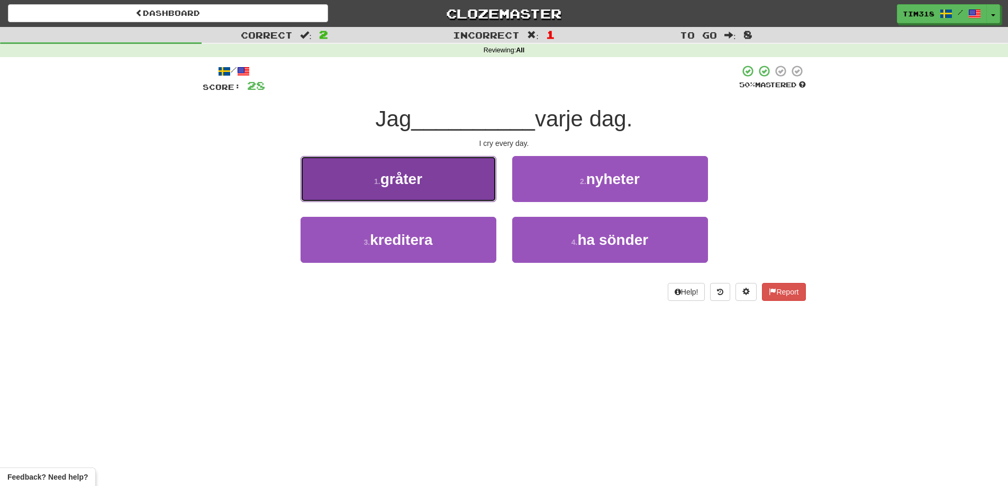
click at [443, 185] on button "1 . gråter" at bounding box center [399, 179] width 196 height 46
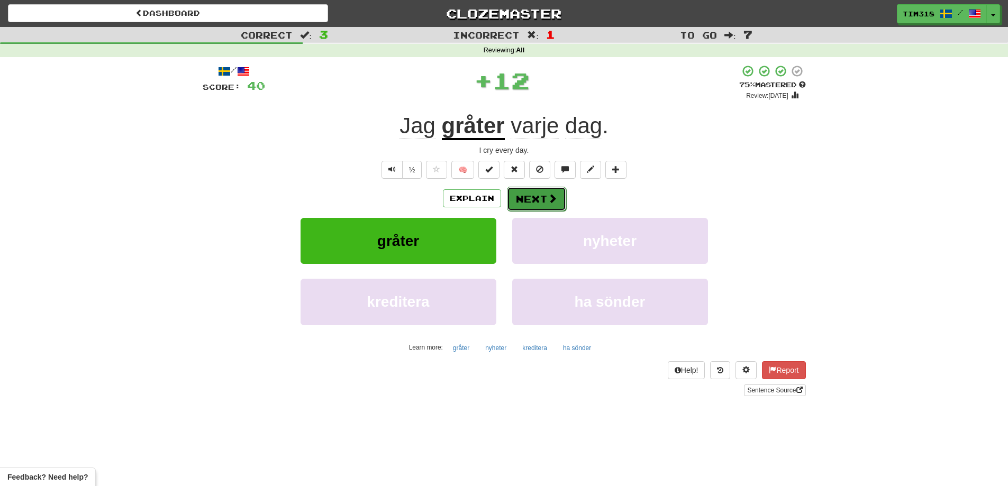
click at [537, 196] on button "Next" at bounding box center [536, 199] width 59 height 24
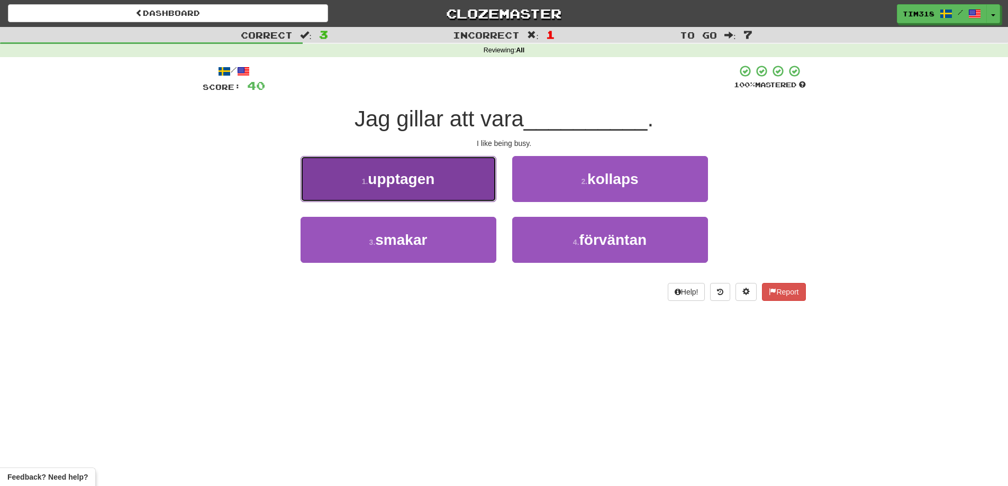
click at [427, 201] on button "1 . upptagen" at bounding box center [399, 179] width 196 height 46
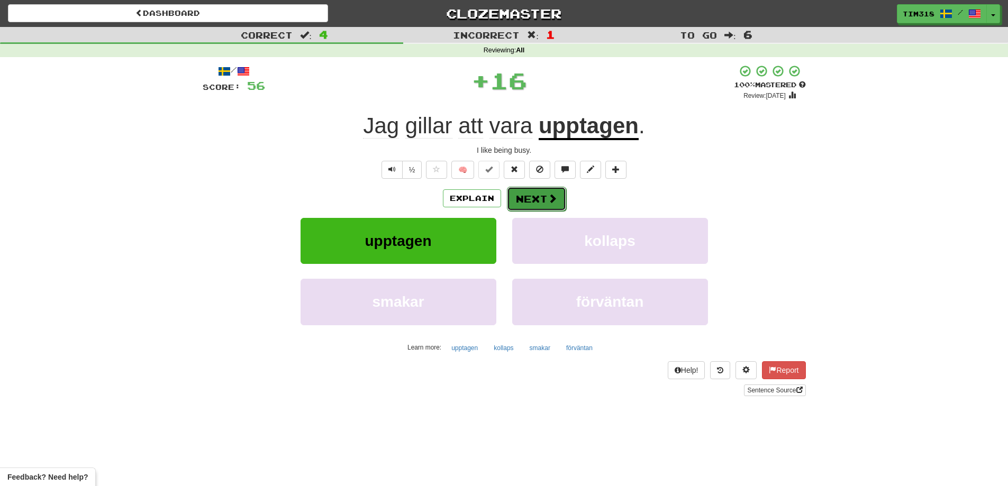
click at [542, 196] on button "Next" at bounding box center [536, 199] width 59 height 24
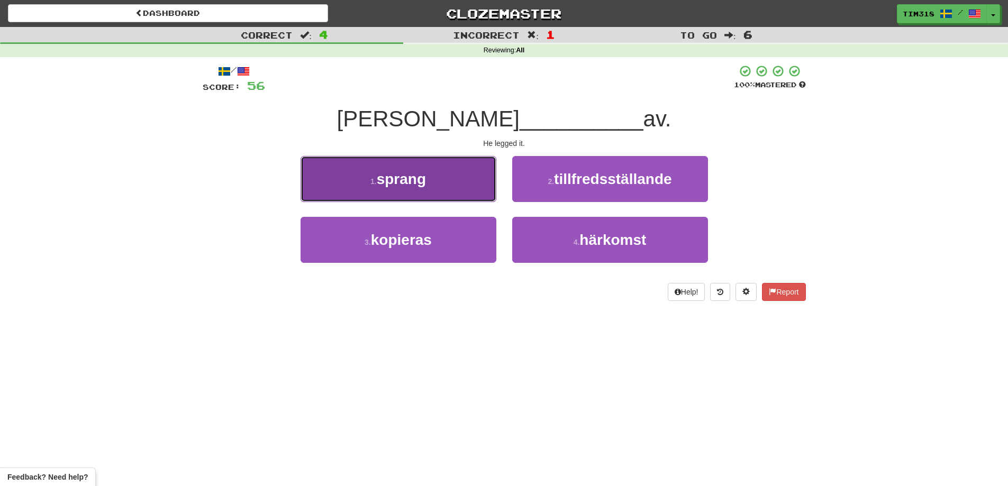
click at [420, 194] on button "1 . sprang" at bounding box center [399, 179] width 196 height 46
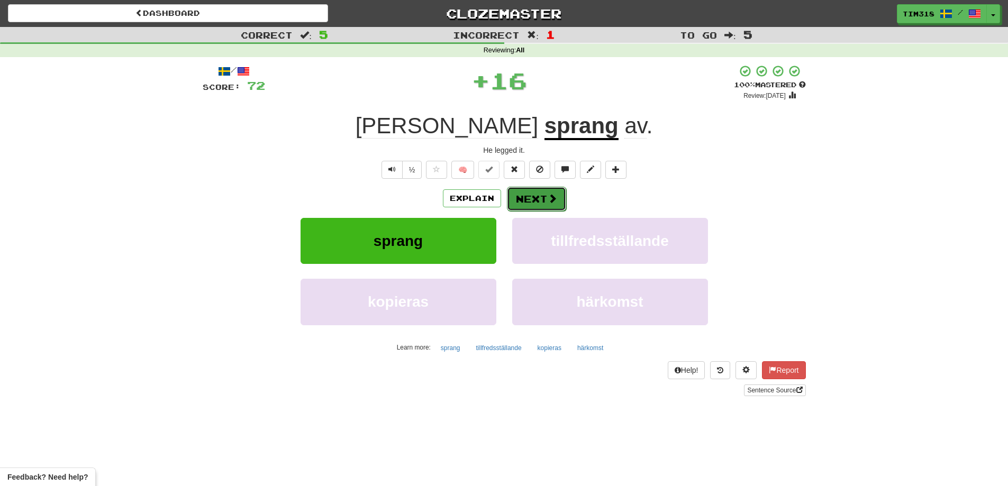
click at [554, 194] on span at bounding box center [553, 199] width 10 height 10
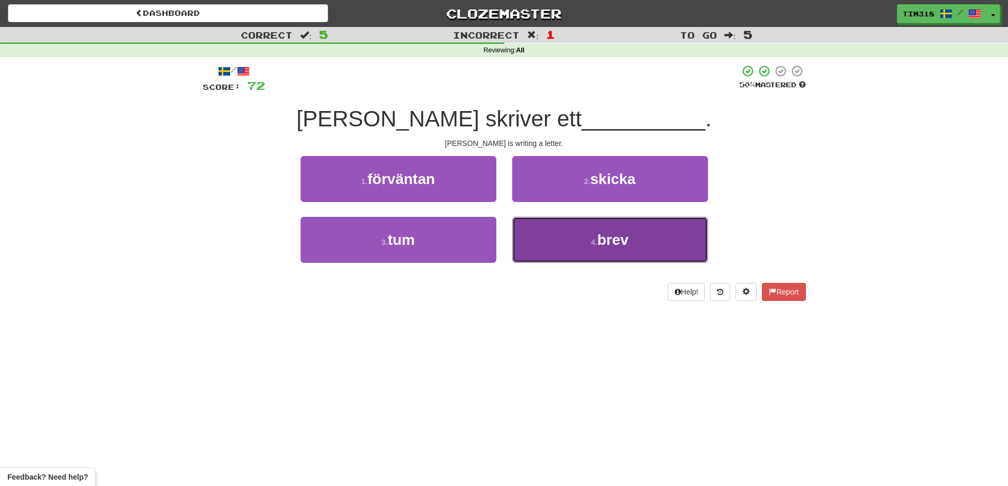
click at [552, 243] on button "4 . brev" at bounding box center [610, 240] width 196 height 46
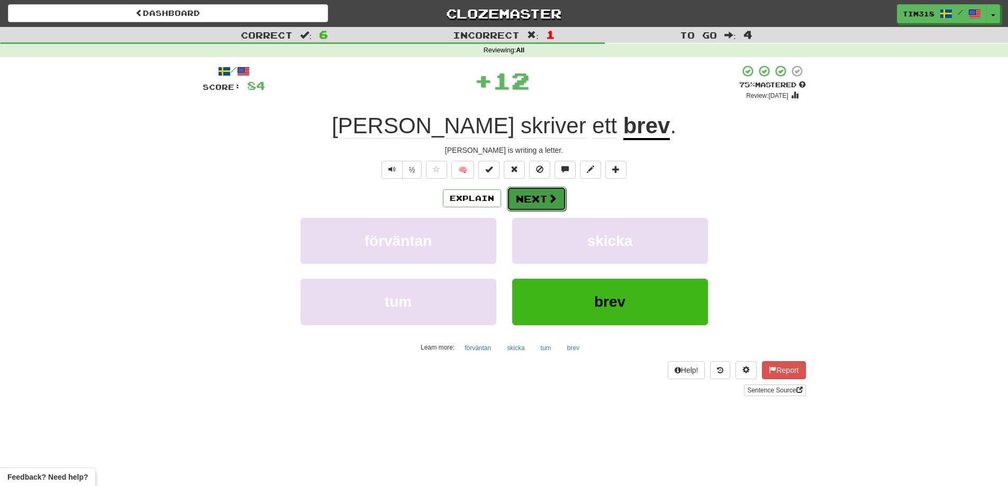
click at [526, 192] on button "Next" at bounding box center [536, 199] width 59 height 24
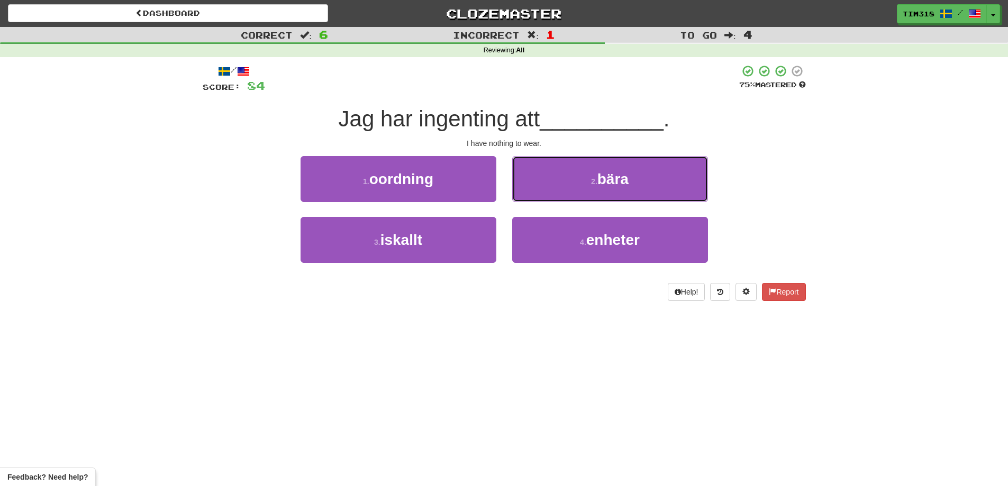
click at [595, 158] on button "2 . bära" at bounding box center [610, 179] width 196 height 46
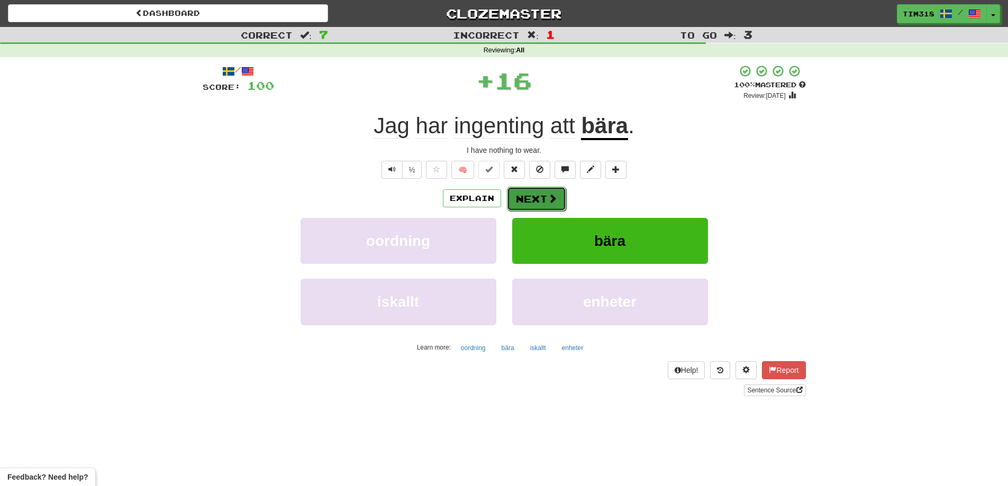
drag, startPoint x: 522, startPoint y: 195, endPoint x: 511, endPoint y: 206, distance: 16.1
click at [511, 206] on button "Next" at bounding box center [536, 199] width 59 height 24
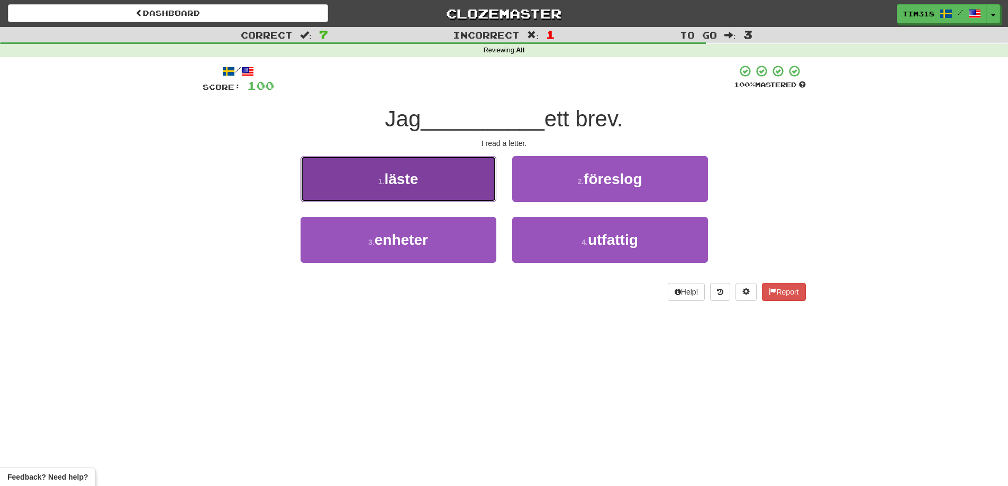
click at [431, 186] on button "1 . läste" at bounding box center [399, 179] width 196 height 46
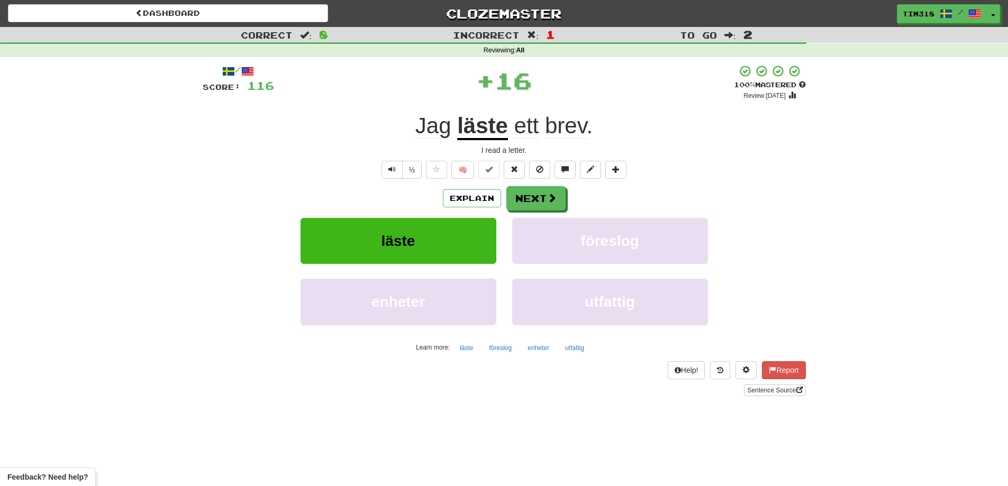
click at [532, 185] on div "/ Score: 116 + 16 100 % Mastered Review: 2026-03-18 Jag läste ett brev . I read…" at bounding box center [504, 231] width 603 height 332
click at [527, 191] on button "Next" at bounding box center [536, 199] width 59 height 24
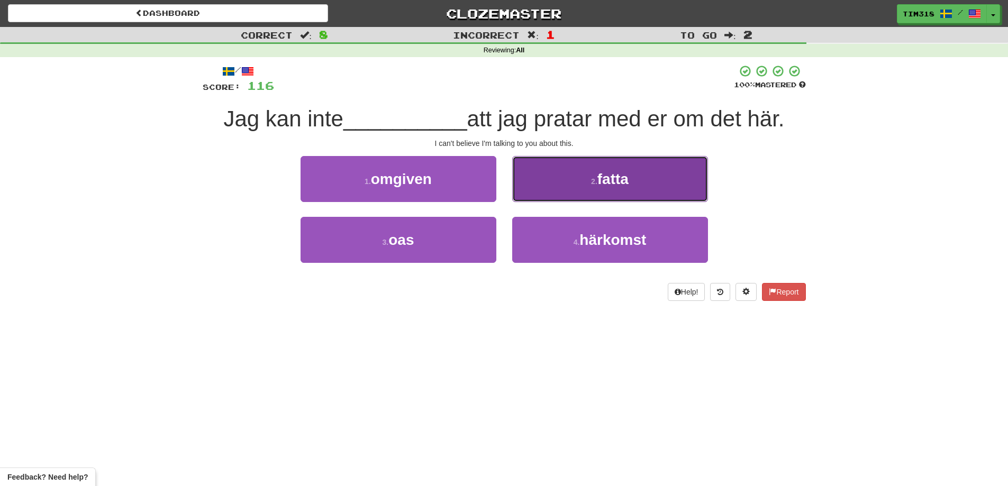
click at [600, 184] on span "fatta" at bounding box center [612, 179] width 31 height 16
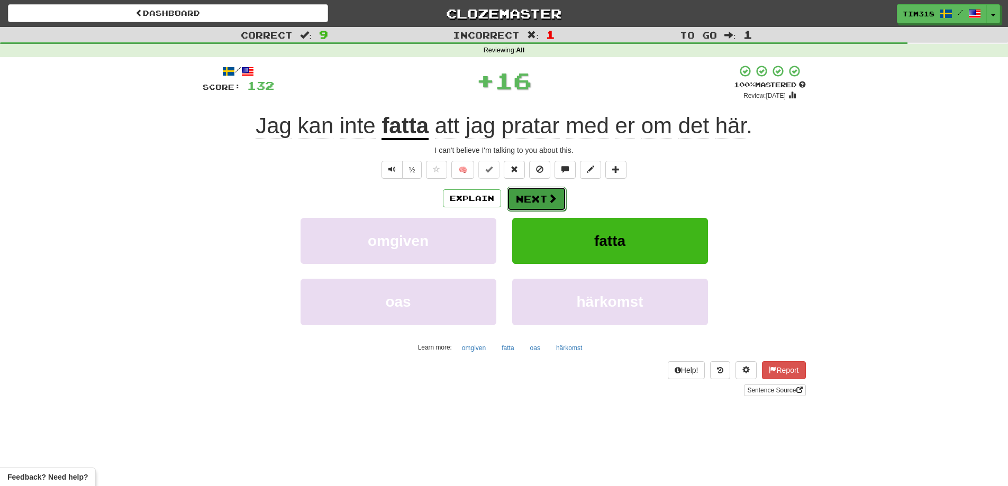
click at [549, 198] on span at bounding box center [553, 199] width 10 height 10
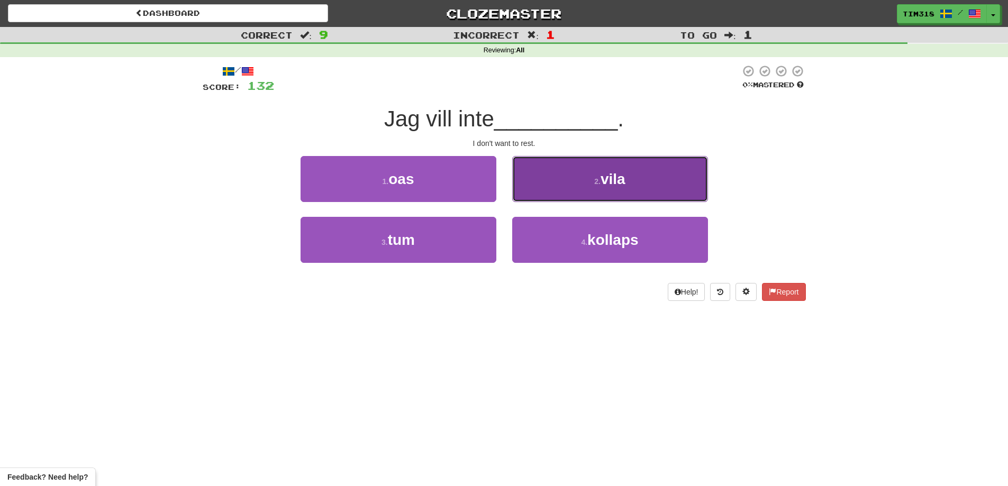
click at [592, 186] on button "2 . vila" at bounding box center [610, 179] width 196 height 46
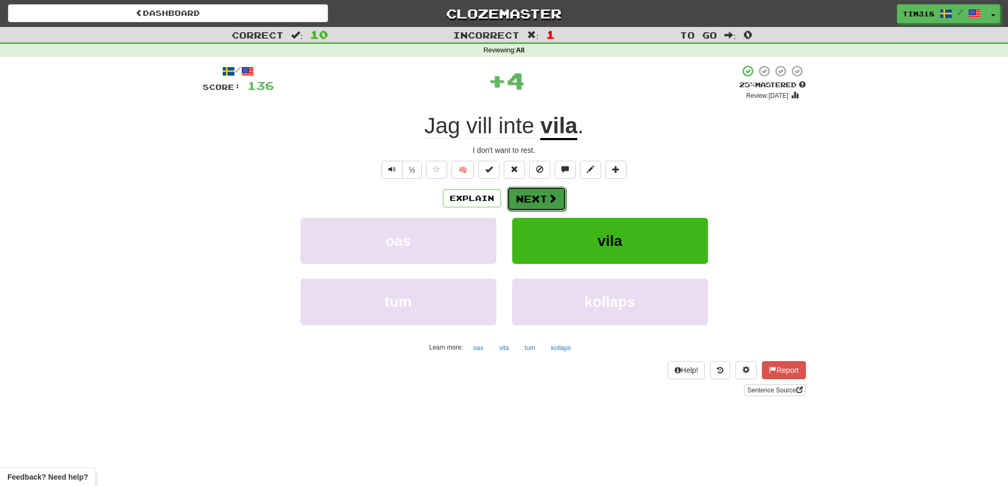
click at [547, 205] on button "Next" at bounding box center [536, 199] width 59 height 24
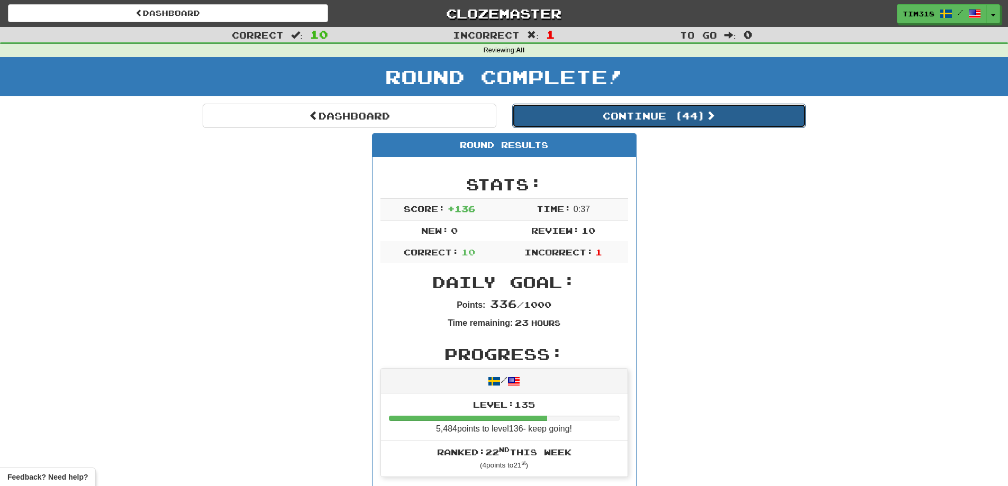
click at [643, 118] on button "Continue ( 44 )" at bounding box center [659, 116] width 294 height 24
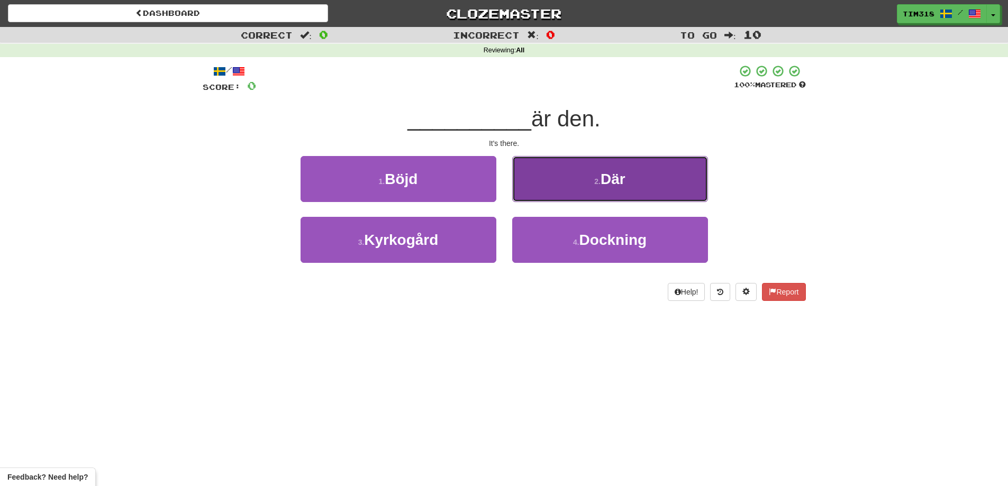
click at [600, 187] on button "2 . Där" at bounding box center [610, 179] width 196 height 46
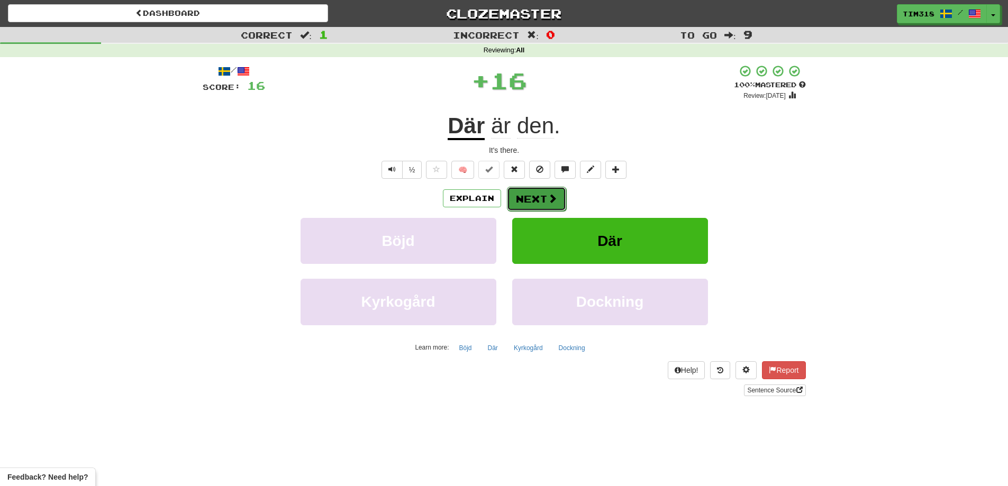
click at [542, 197] on button "Next" at bounding box center [536, 199] width 59 height 24
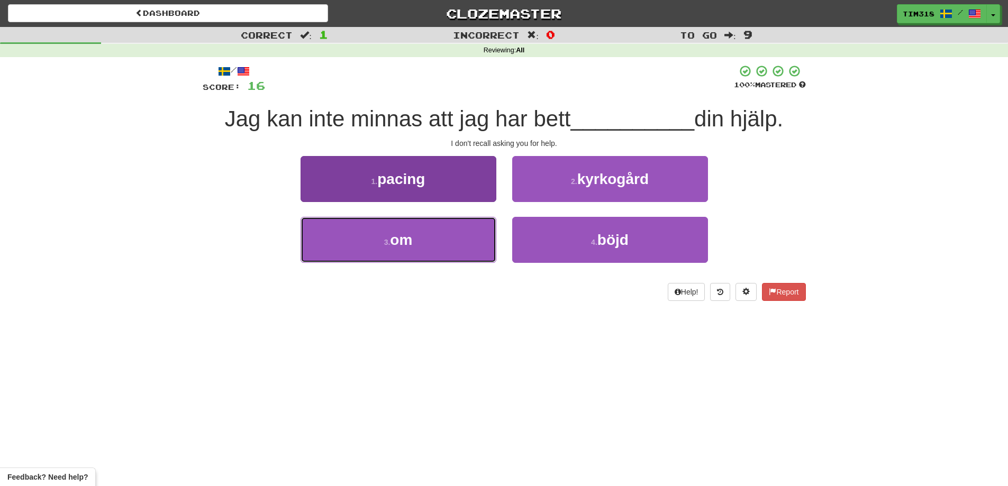
click at [447, 262] on button "3 . om" at bounding box center [399, 240] width 196 height 46
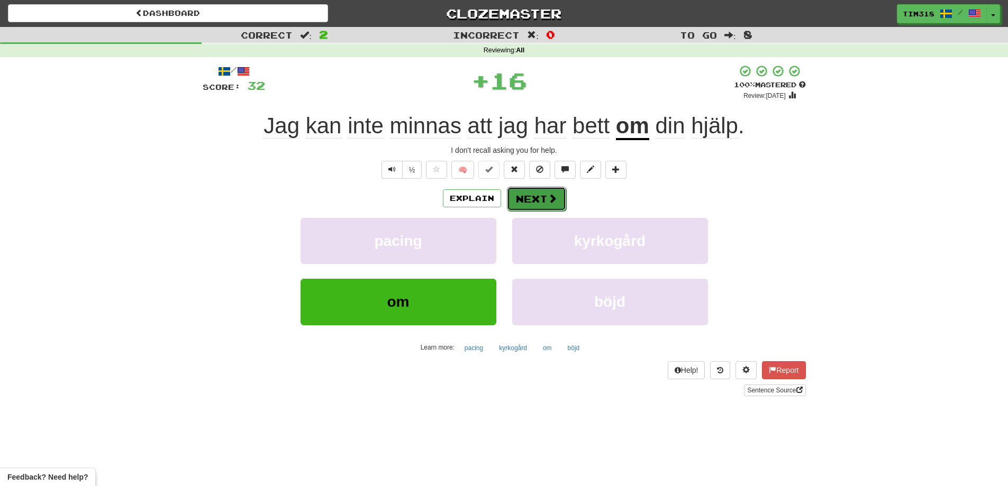
click at [530, 200] on button "Next" at bounding box center [536, 199] width 59 height 24
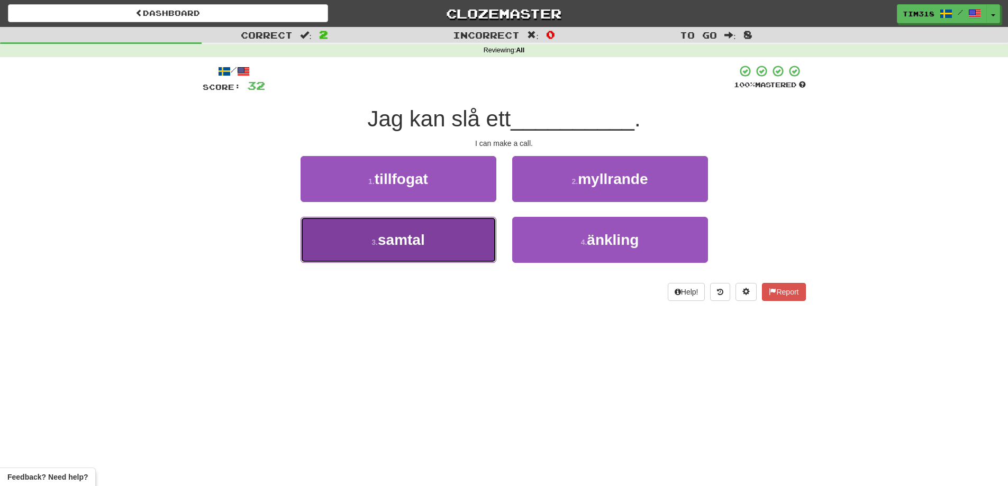
click at [449, 250] on button "3 . samtal" at bounding box center [399, 240] width 196 height 46
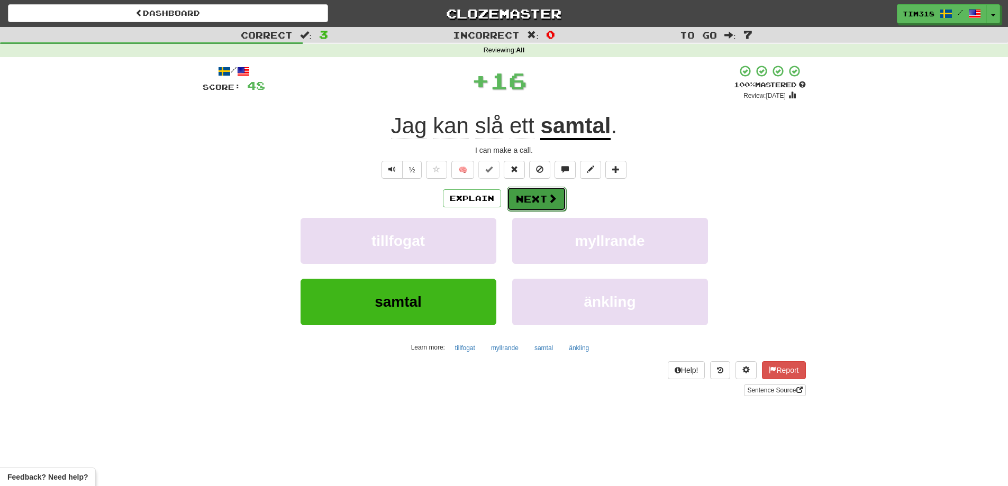
click at [533, 191] on button "Next" at bounding box center [536, 199] width 59 height 24
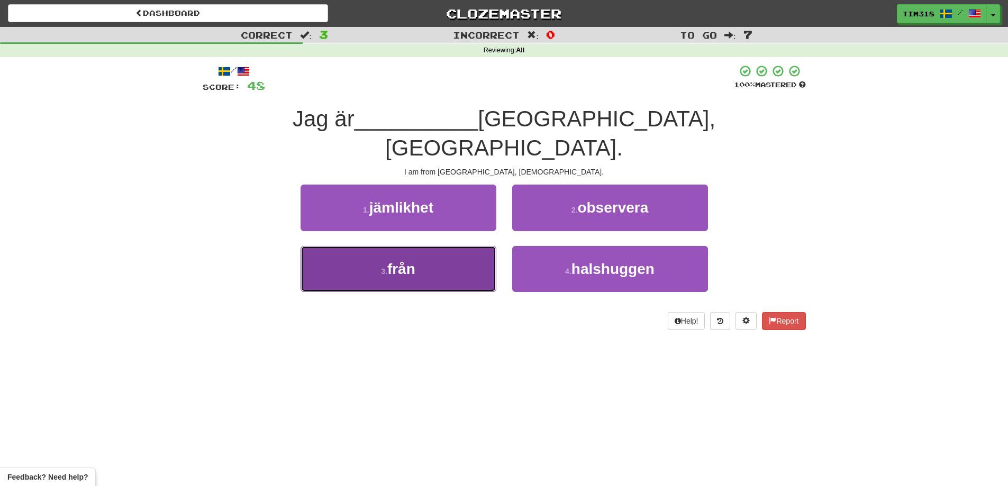
click at [439, 249] on button "3 . från" at bounding box center [399, 269] width 196 height 46
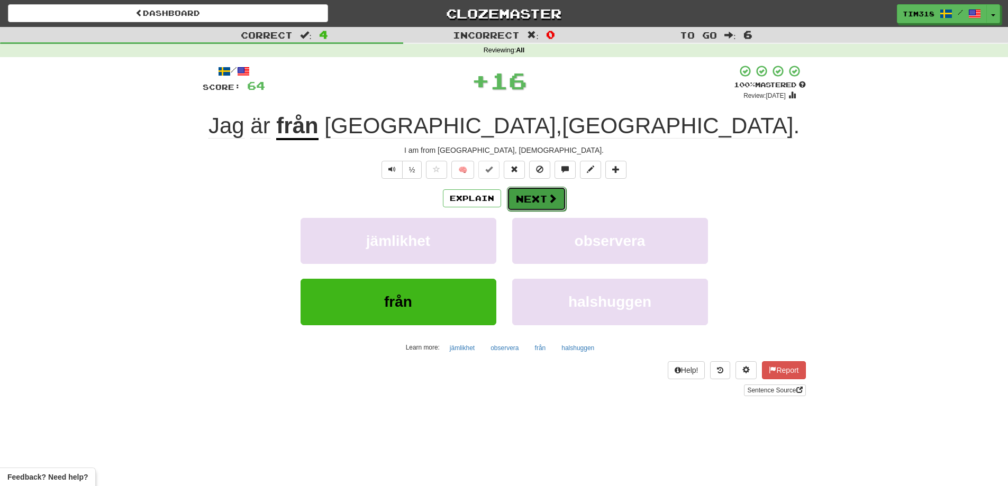
click at [513, 196] on button "Next" at bounding box center [536, 199] width 59 height 24
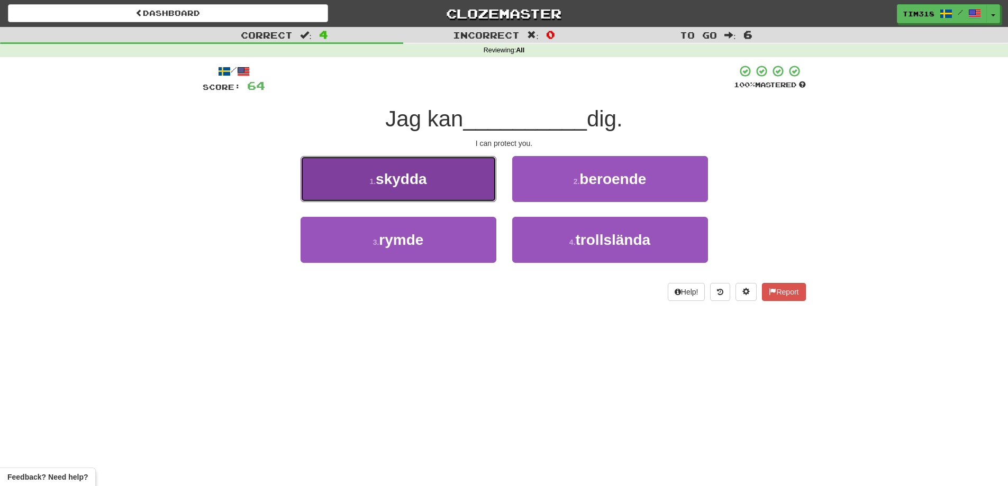
click at [424, 188] on button "1 . skydda" at bounding box center [399, 179] width 196 height 46
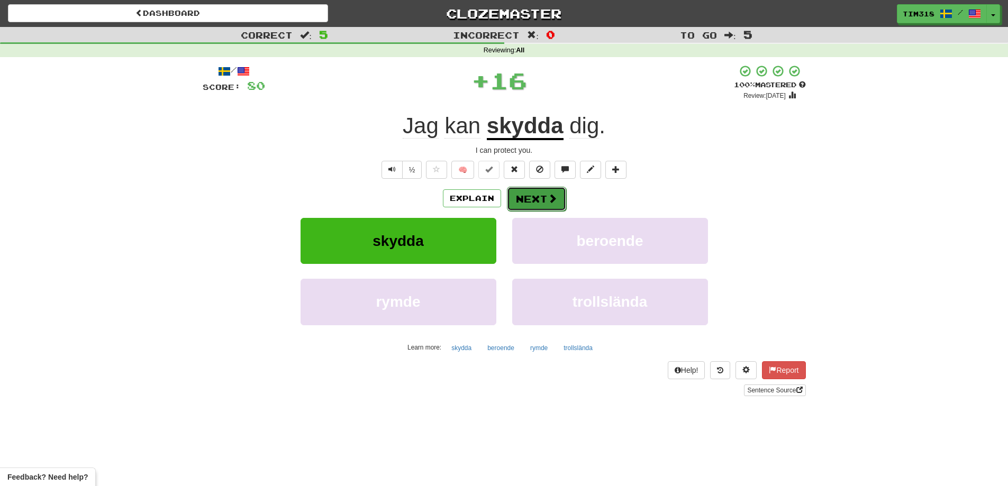
click at [511, 196] on button "Next" at bounding box center [536, 199] width 59 height 24
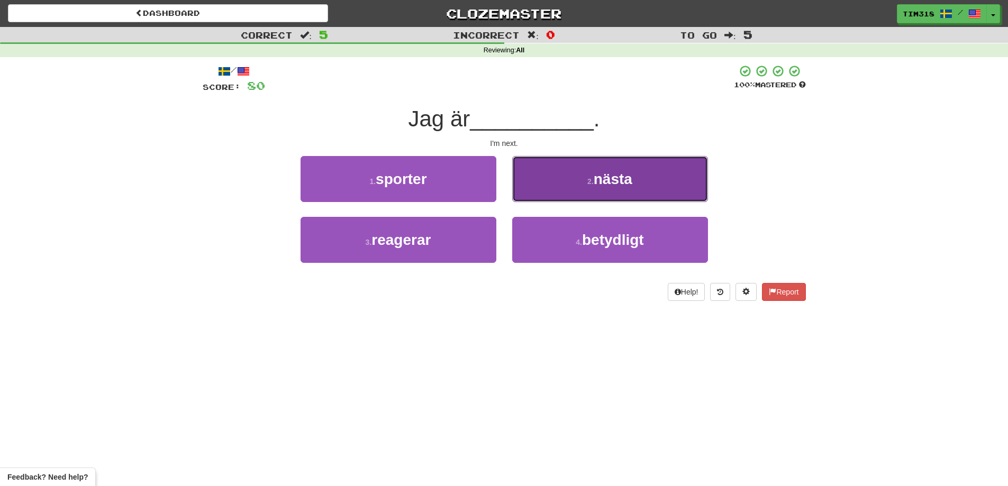
click at [587, 183] on small "2 ." at bounding box center [590, 181] width 6 height 8
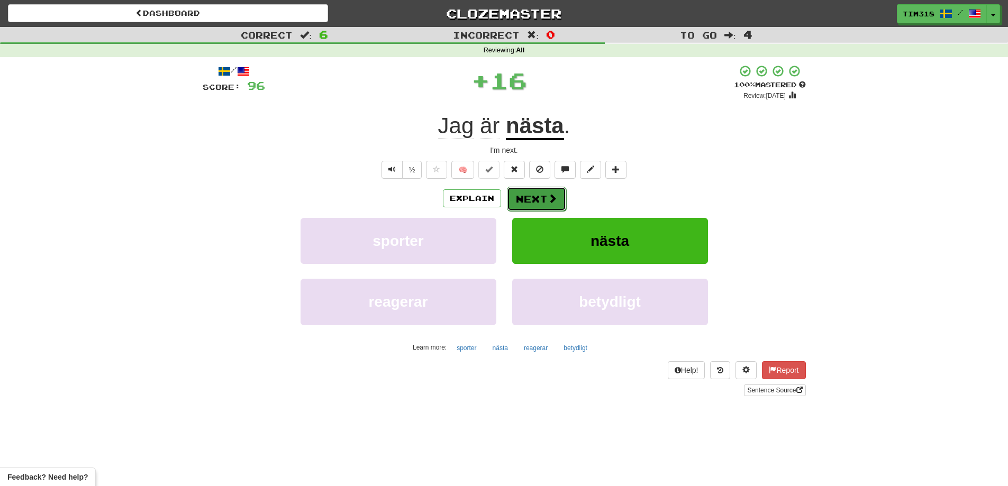
click at [527, 195] on button "Next" at bounding box center [536, 199] width 59 height 24
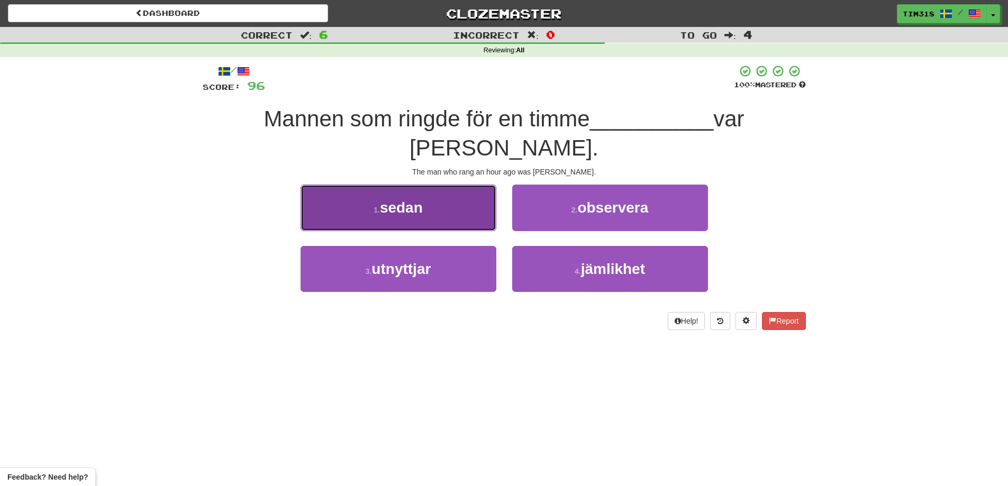
click at [455, 191] on button "1 . sedan" at bounding box center [399, 208] width 196 height 46
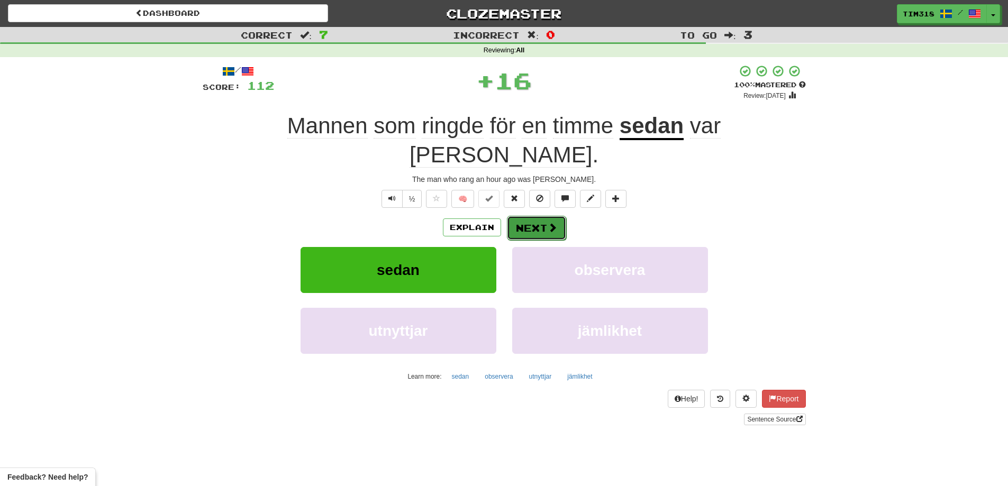
click at [537, 216] on button "Next" at bounding box center [536, 228] width 59 height 24
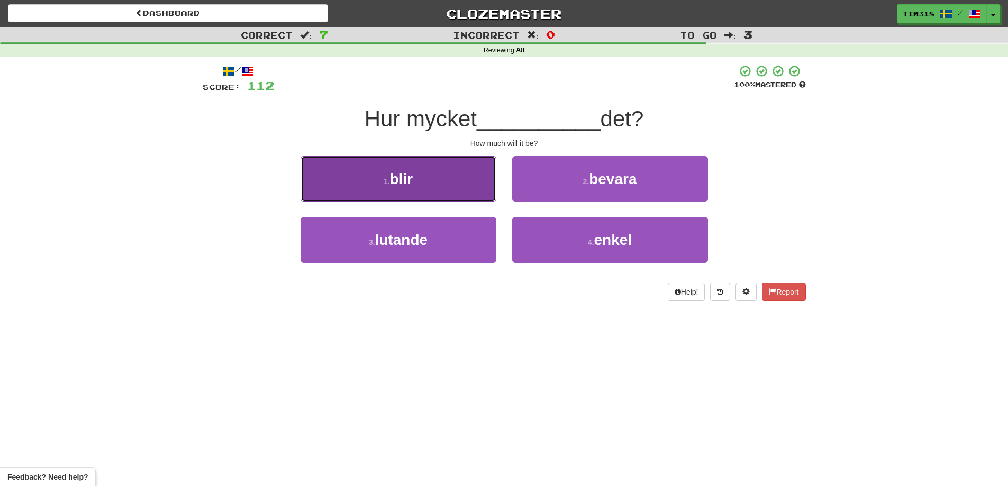
click at [445, 188] on button "1 . blir" at bounding box center [399, 179] width 196 height 46
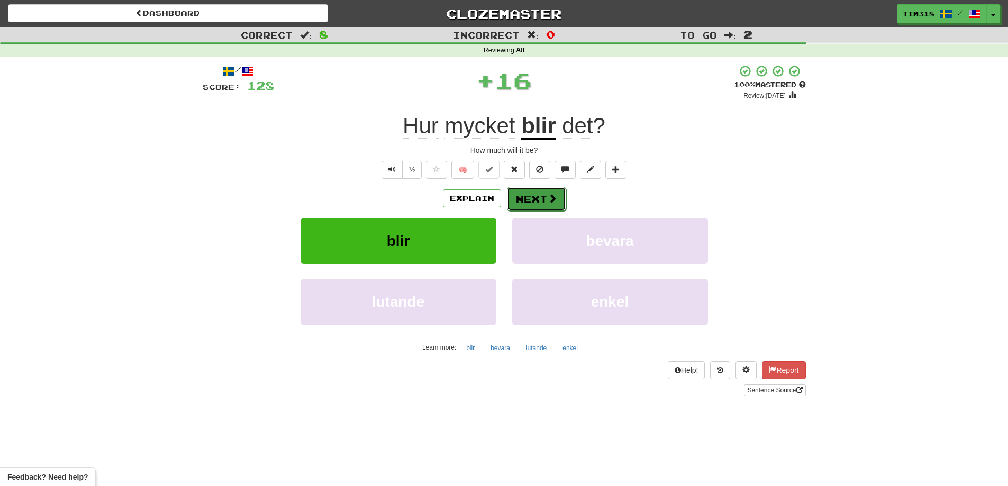
click at [538, 196] on button "Next" at bounding box center [536, 199] width 59 height 24
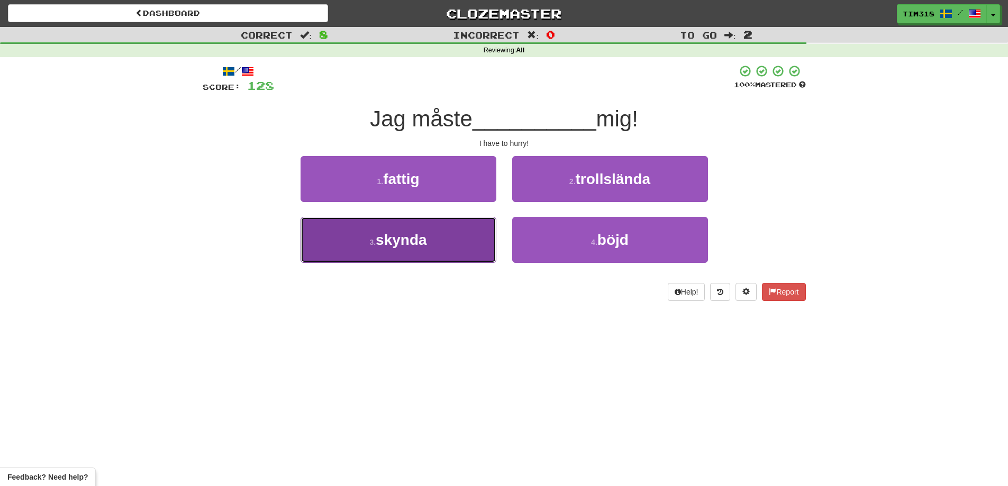
click at [452, 237] on button "3 . skynda" at bounding box center [399, 240] width 196 height 46
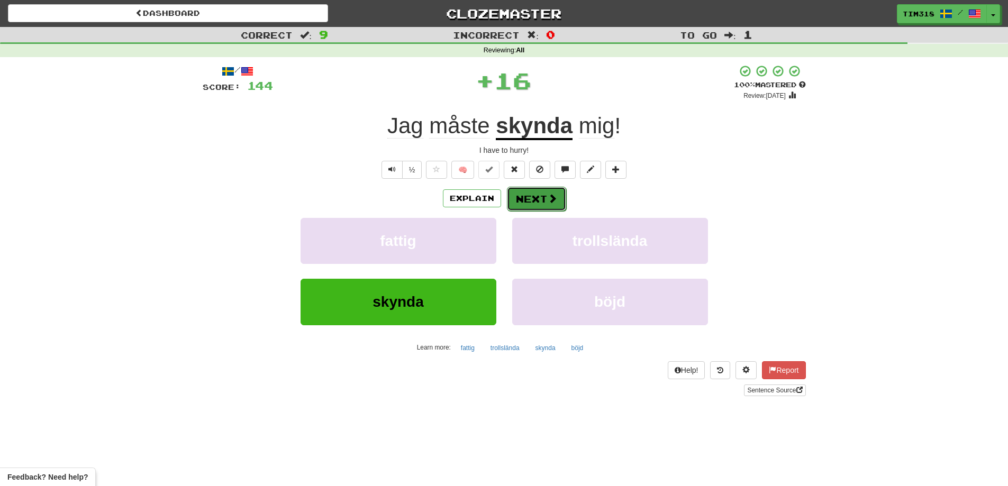
click at [520, 200] on button "Next" at bounding box center [536, 199] width 59 height 24
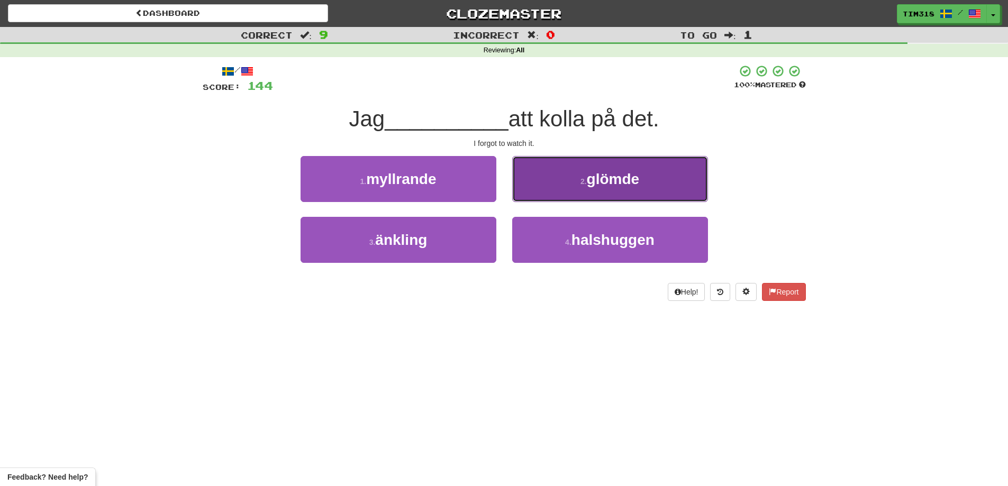
click at [570, 188] on button "2 . glömde" at bounding box center [610, 179] width 196 height 46
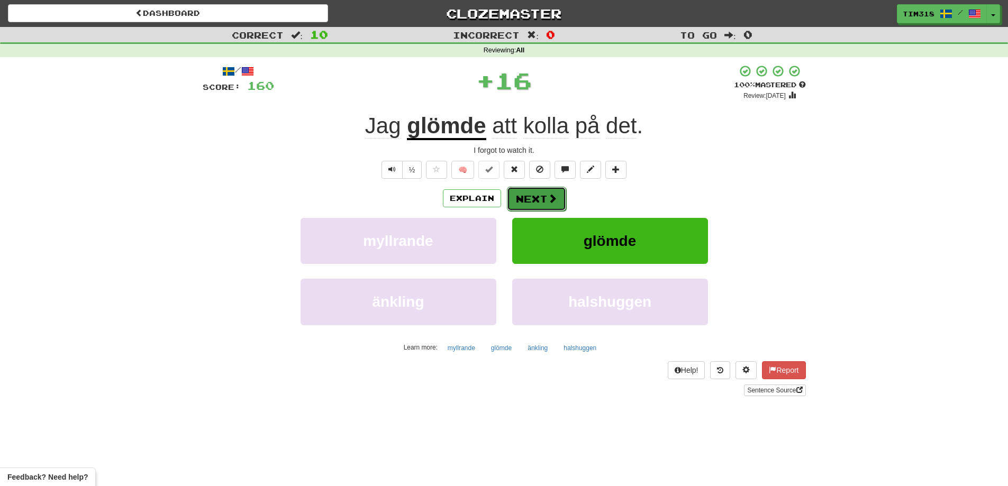
click at [541, 200] on button "Next" at bounding box center [536, 199] width 59 height 24
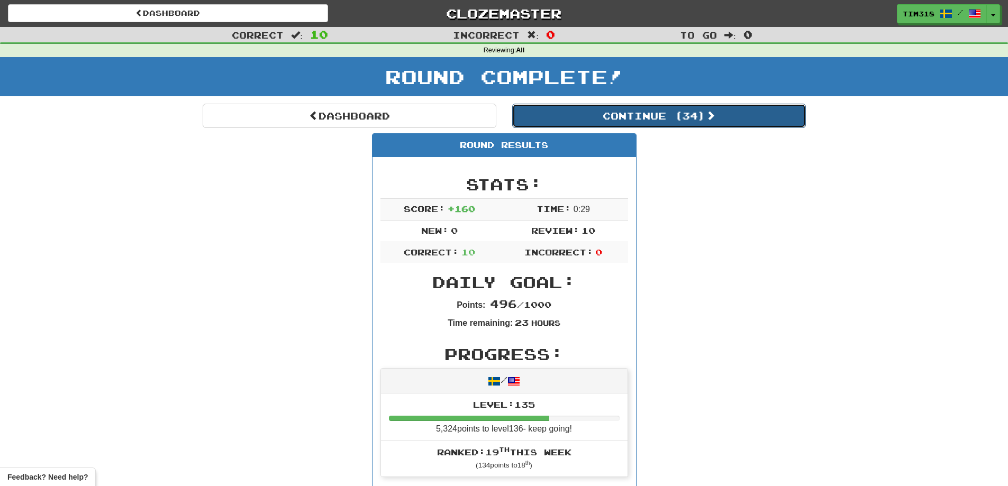
click at [701, 117] on button "Continue ( 34 )" at bounding box center [659, 116] width 294 height 24
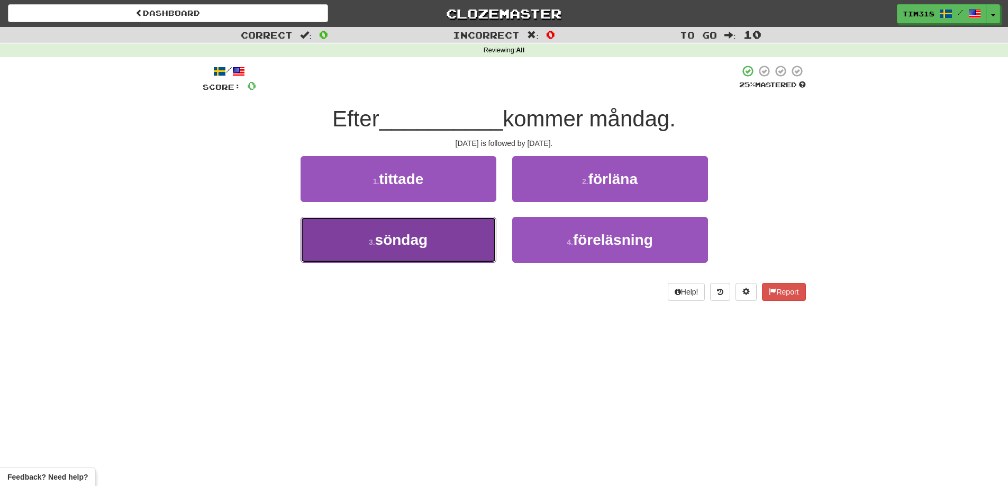
click at [458, 241] on button "3 . söndag" at bounding box center [399, 240] width 196 height 46
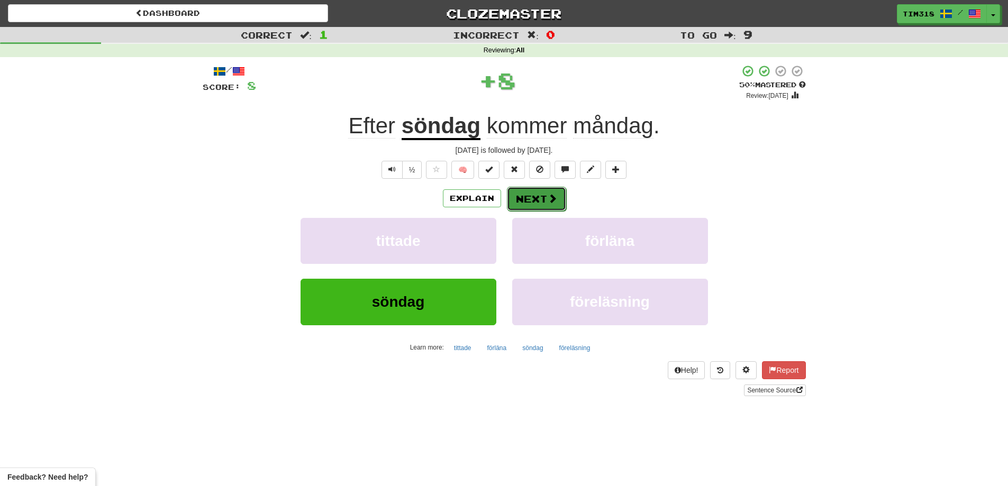
click at [555, 204] on button "Next" at bounding box center [536, 199] width 59 height 24
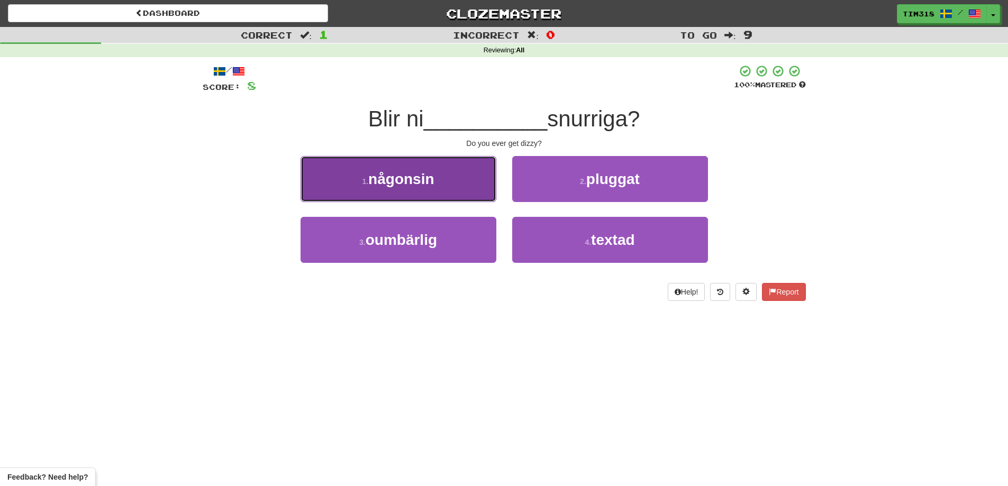
click at [460, 185] on button "1 . någonsin" at bounding box center [399, 179] width 196 height 46
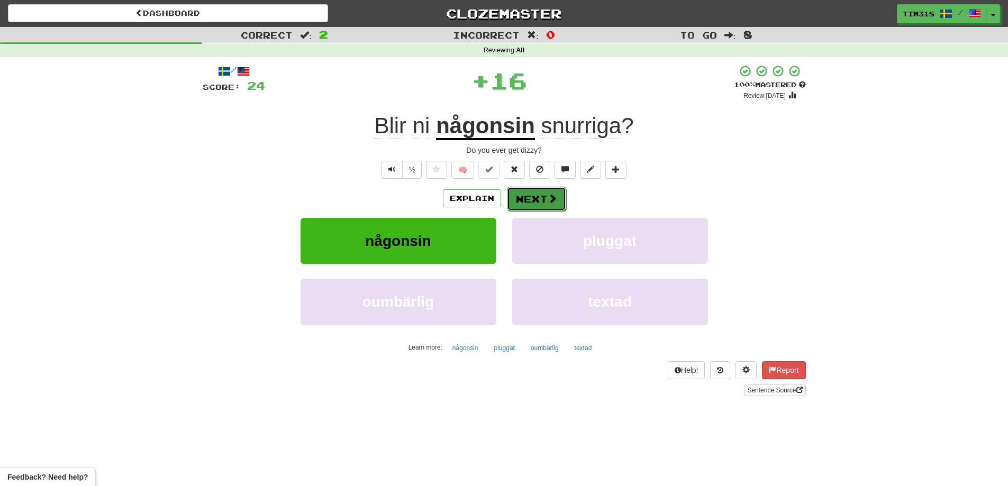
click at [531, 188] on button "Next" at bounding box center [536, 199] width 59 height 24
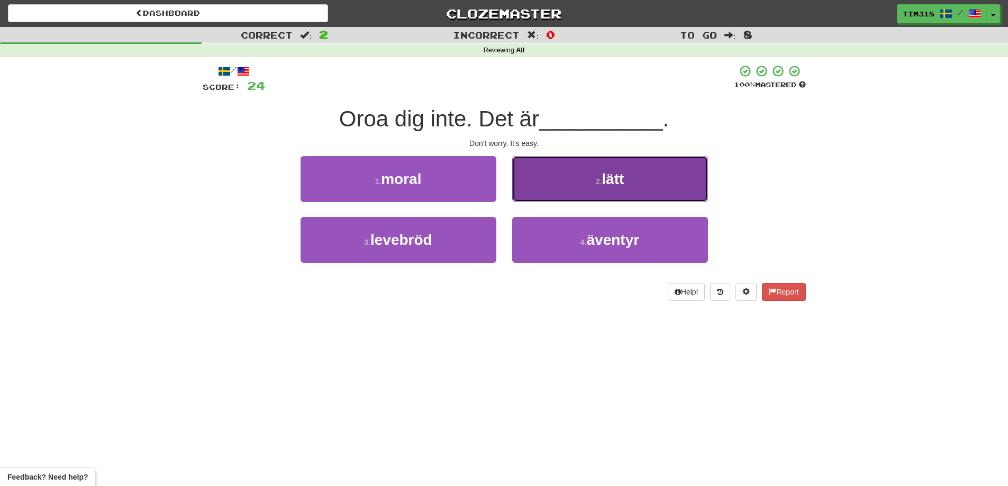
click at [551, 185] on button "2 . lätt" at bounding box center [610, 179] width 196 height 46
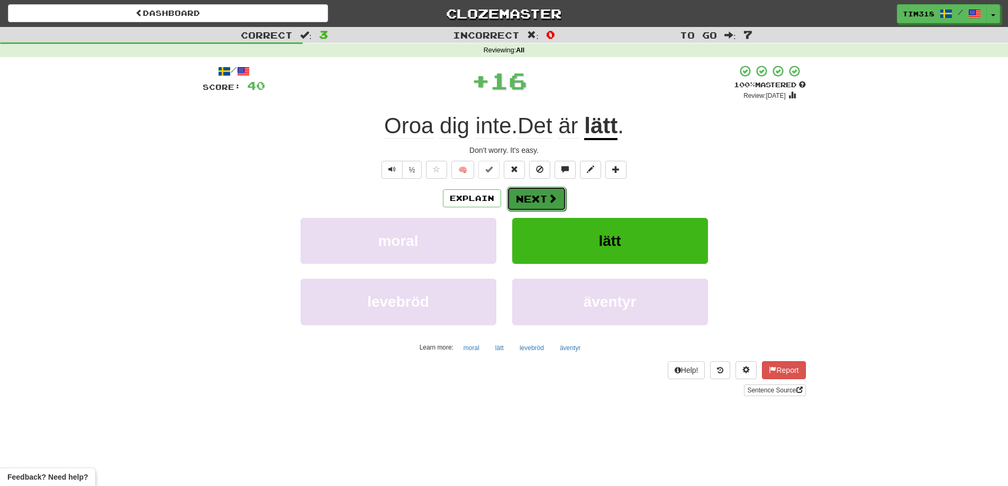
click at [526, 195] on button "Next" at bounding box center [536, 199] width 59 height 24
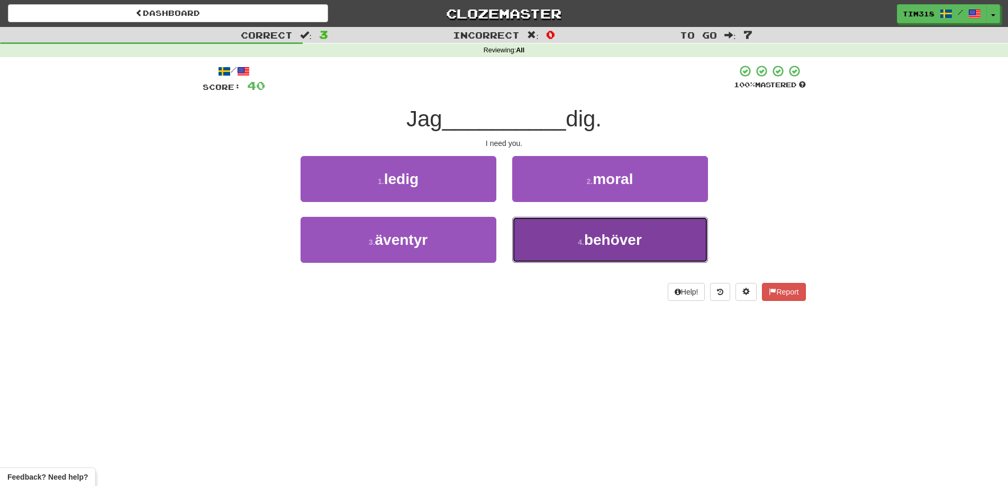
click at [554, 241] on button "4 . behöver" at bounding box center [610, 240] width 196 height 46
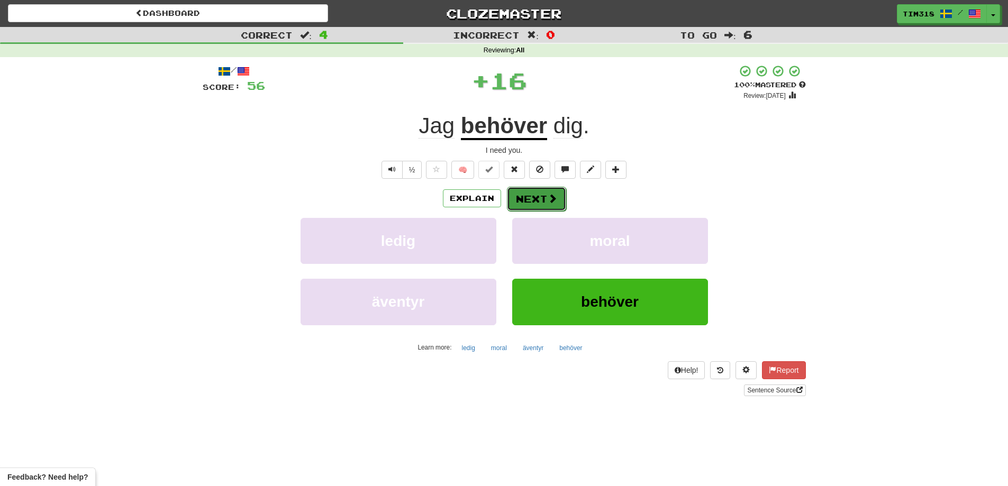
click at [533, 202] on button "Next" at bounding box center [536, 199] width 59 height 24
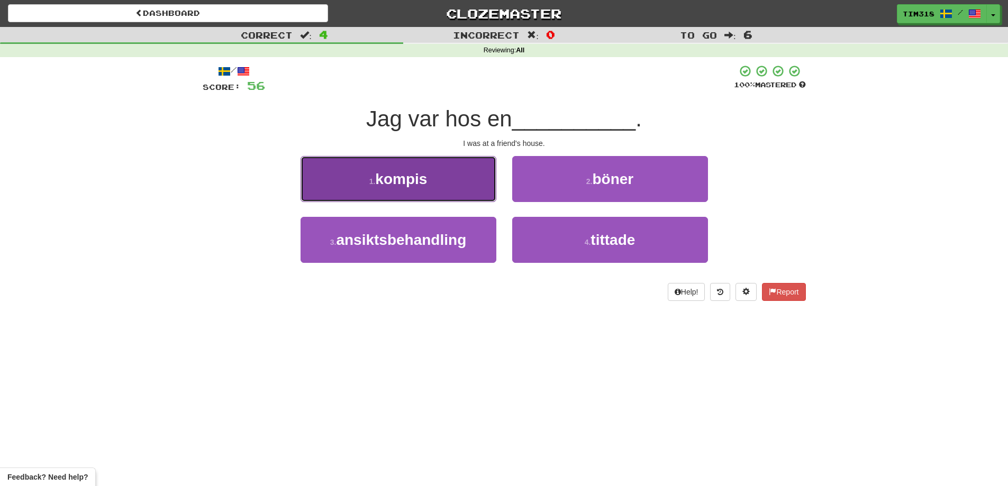
click at [433, 185] on button "1 . kompis" at bounding box center [399, 179] width 196 height 46
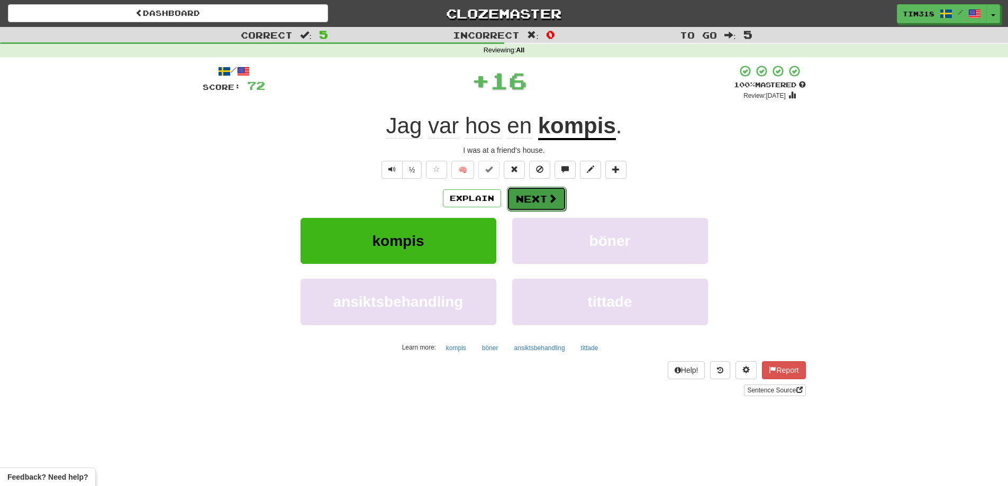
click at [541, 196] on button "Next" at bounding box center [536, 199] width 59 height 24
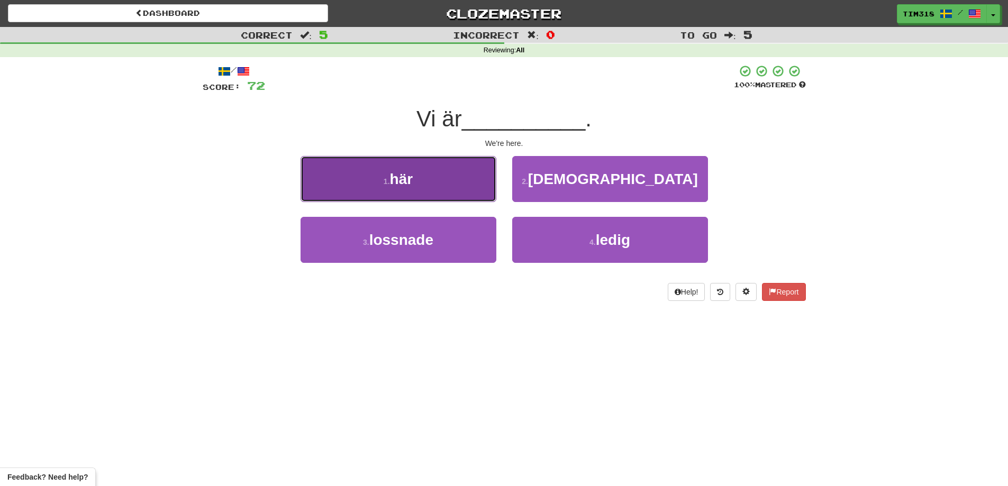
click at [438, 194] on button "1 . här" at bounding box center [399, 179] width 196 height 46
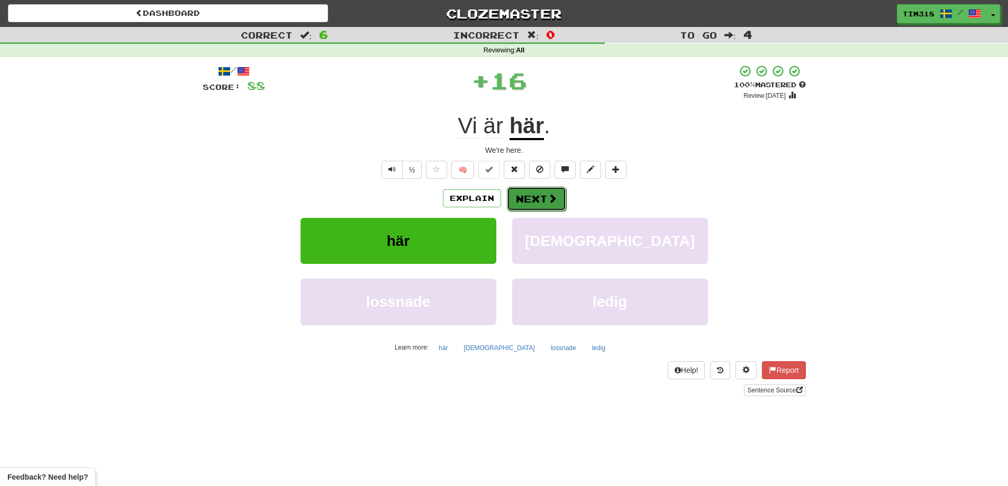
click at [524, 196] on button "Next" at bounding box center [536, 199] width 59 height 24
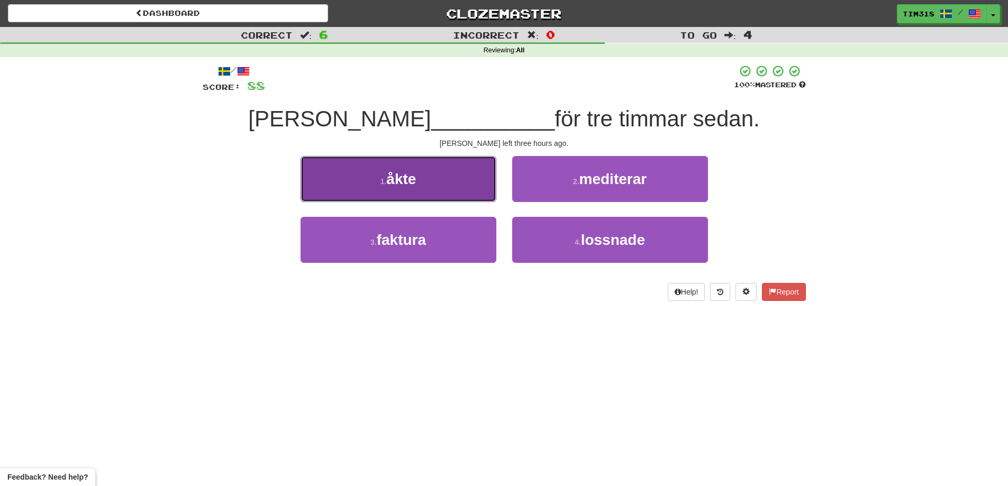
click at [400, 186] on span "åkte" at bounding box center [401, 179] width 30 height 16
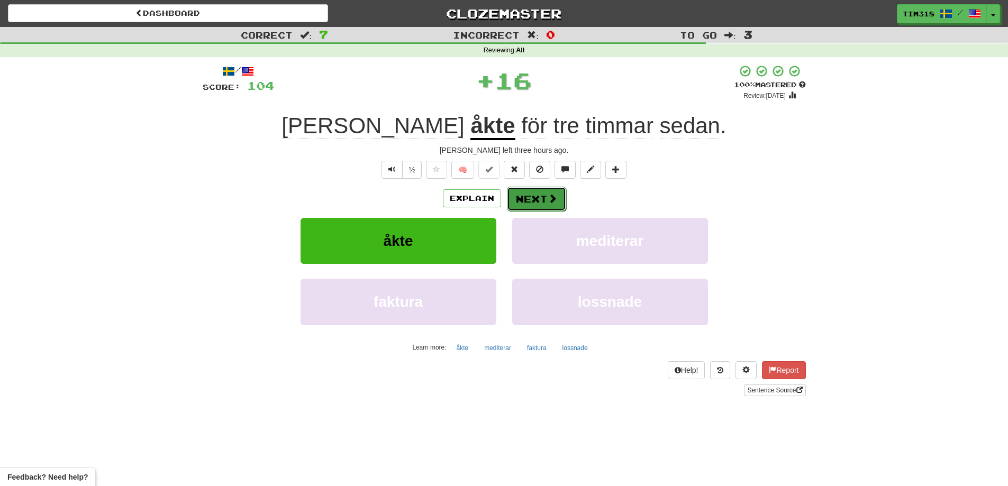
click at [534, 197] on button "Next" at bounding box center [536, 199] width 59 height 24
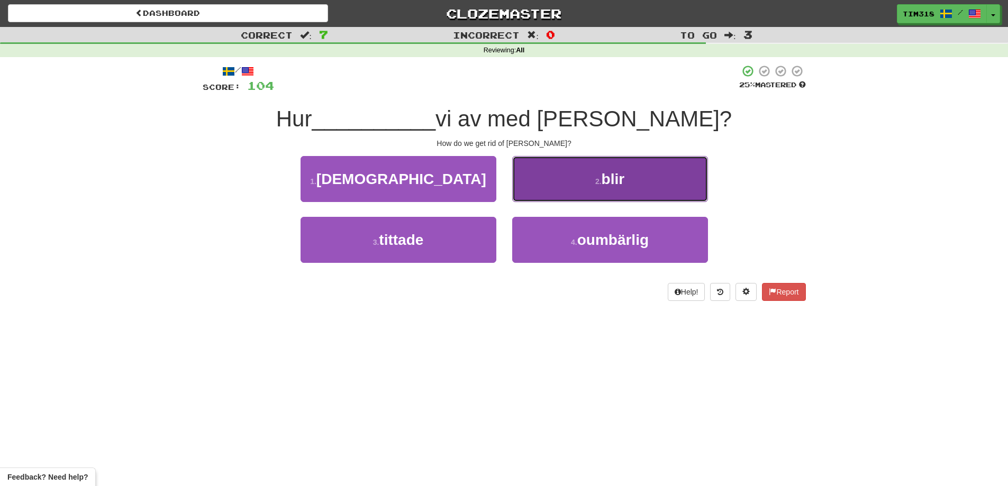
click at [563, 185] on button "2 . blir" at bounding box center [610, 179] width 196 height 46
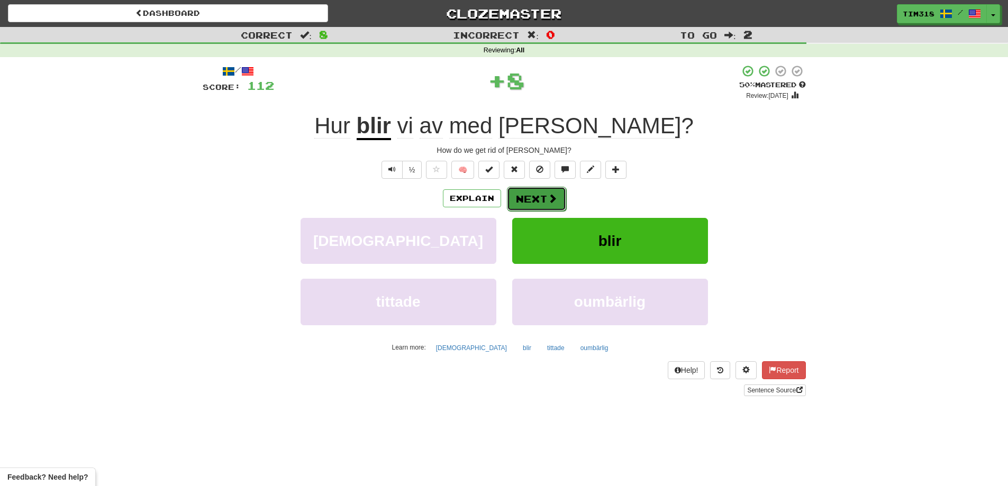
click at [545, 194] on button "Next" at bounding box center [536, 199] width 59 height 24
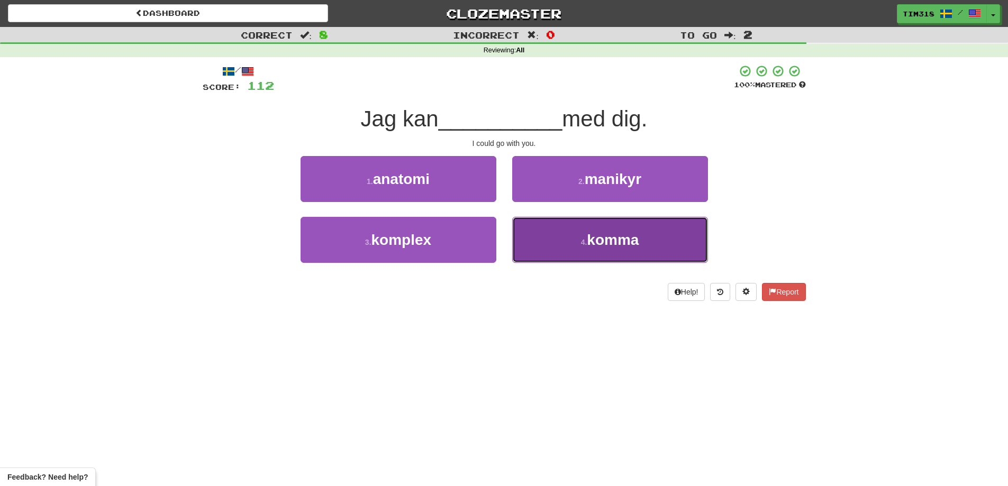
click at [552, 239] on button "4 . komma" at bounding box center [610, 240] width 196 height 46
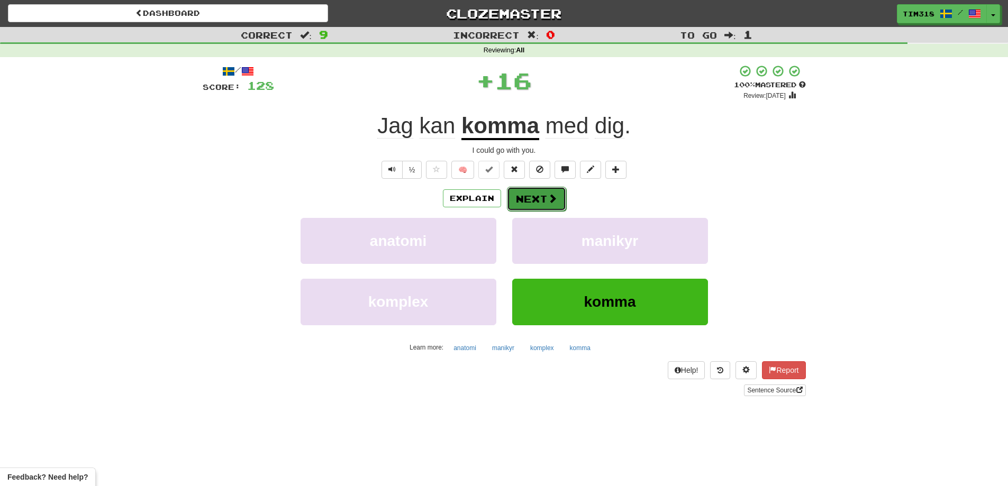
click at [535, 200] on button "Next" at bounding box center [536, 199] width 59 height 24
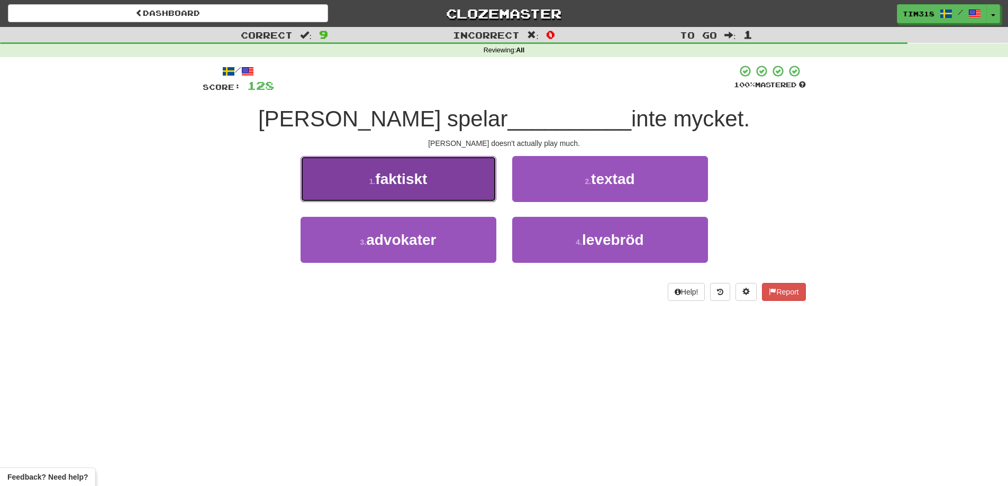
click at [425, 192] on button "1 . faktiskt" at bounding box center [399, 179] width 196 height 46
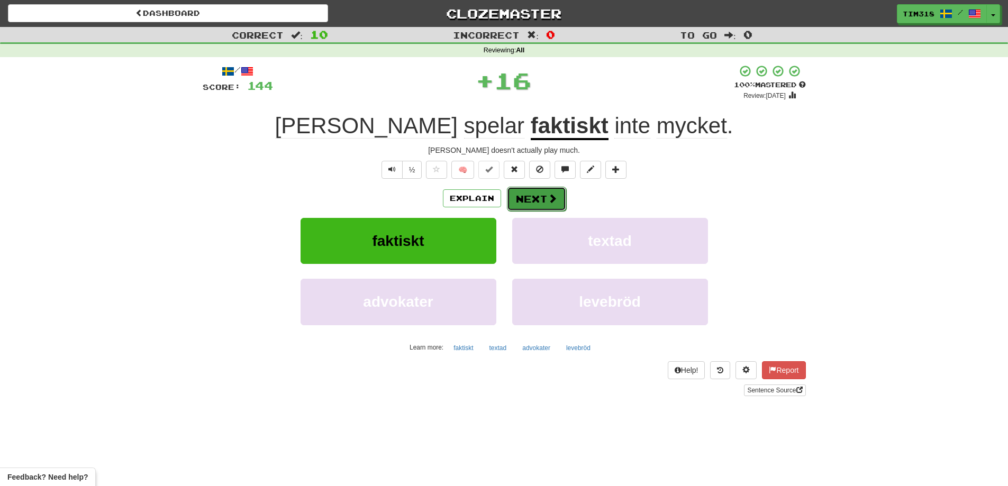
click at [520, 202] on button "Next" at bounding box center [536, 199] width 59 height 24
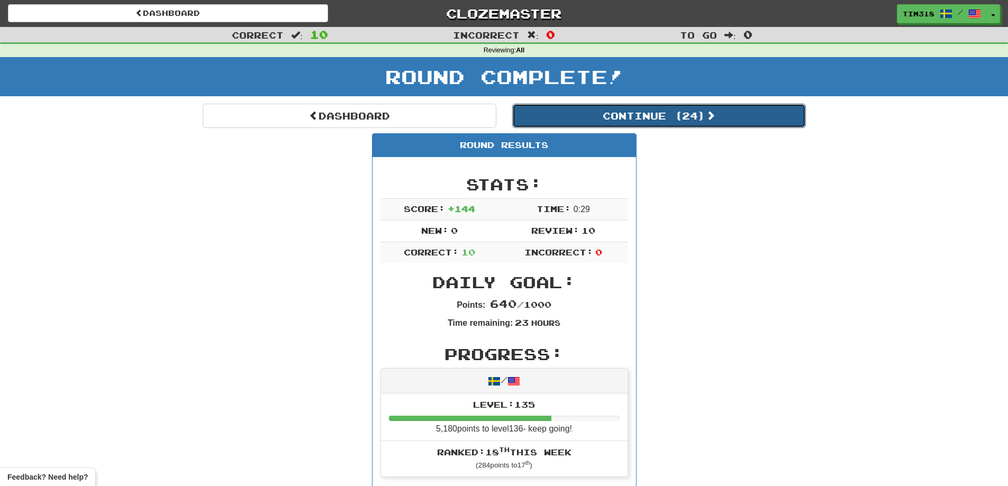
click at [638, 121] on button "Continue ( 24 )" at bounding box center [659, 116] width 294 height 24
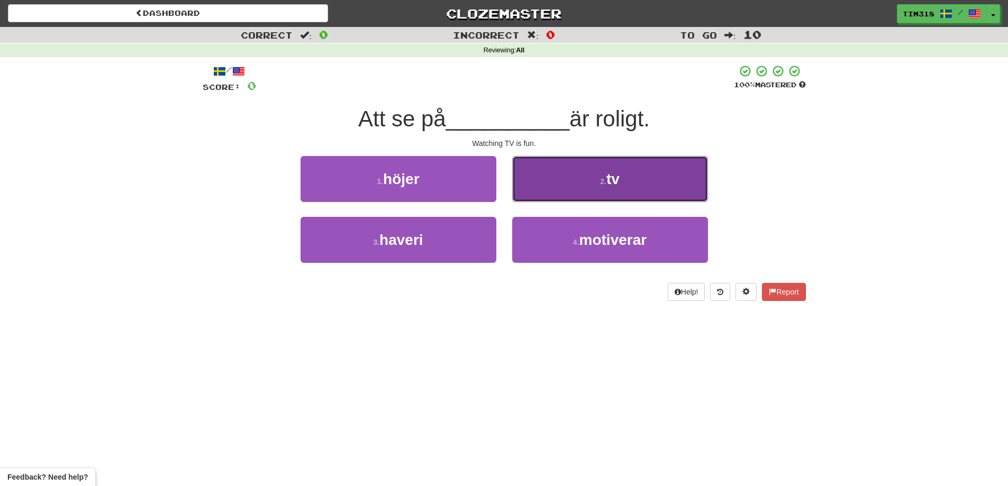
click at [641, 165] on button "2 . tv" at bounding box center [610, 179] width 196 height 46
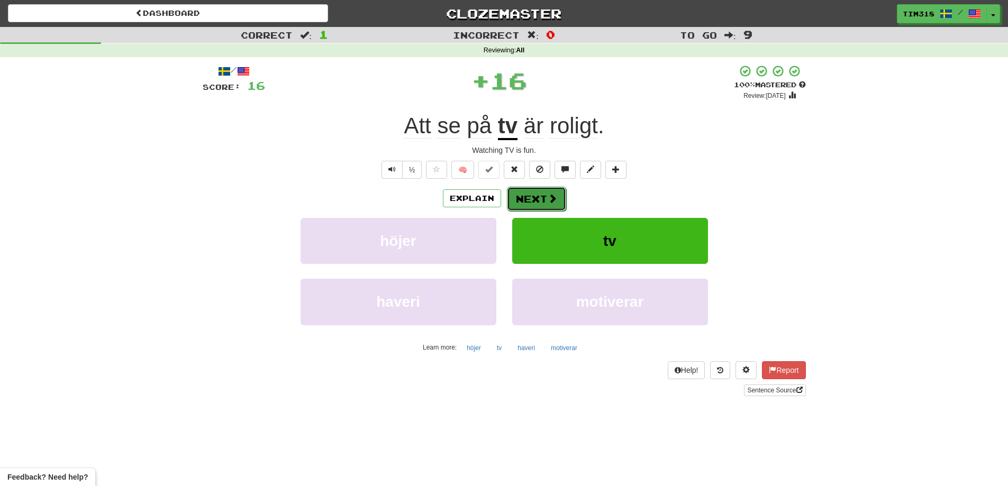
click at [514, 198] on button "Next" at bounding box center [536, 199] width 59 height 24
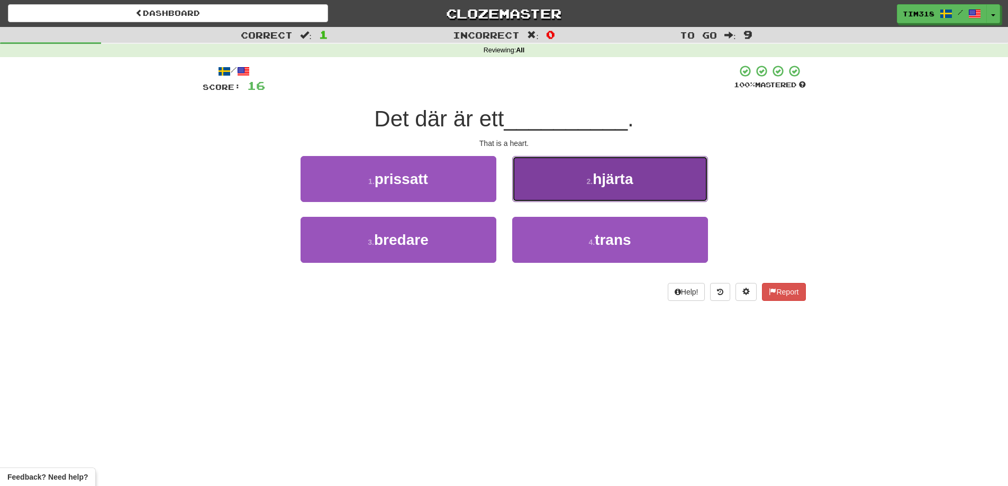
click at [590, 191] on button "2 . hjärta" at bounding box center [610, 179] width 196 height 46
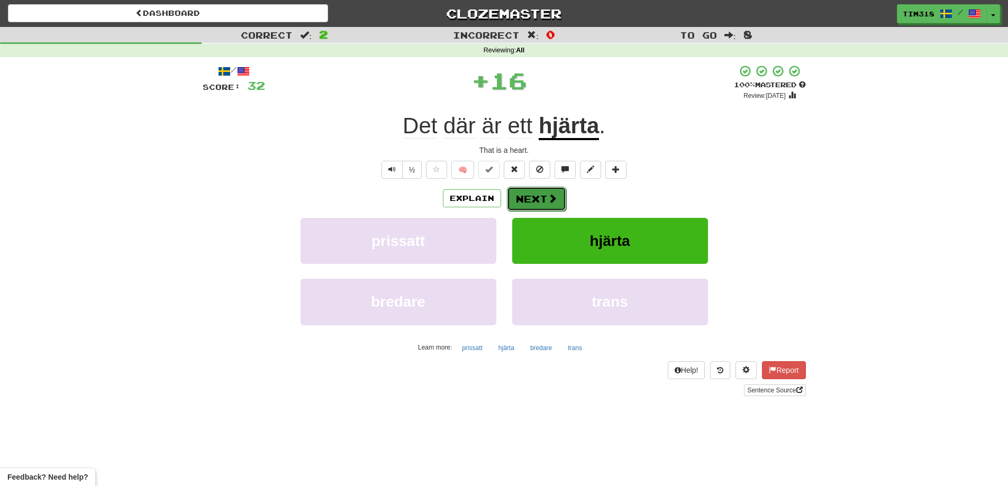
click at [548, 200] on span at bounding box center [553, 199] width 10 height 10
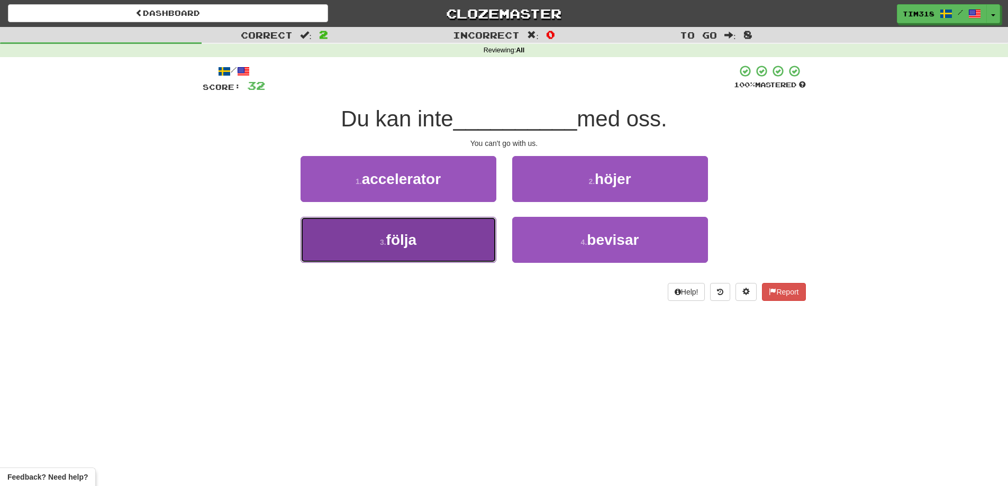
click at [422, 248] on button "3 . följa" at bounding box center [399, 240] width 196 height 46
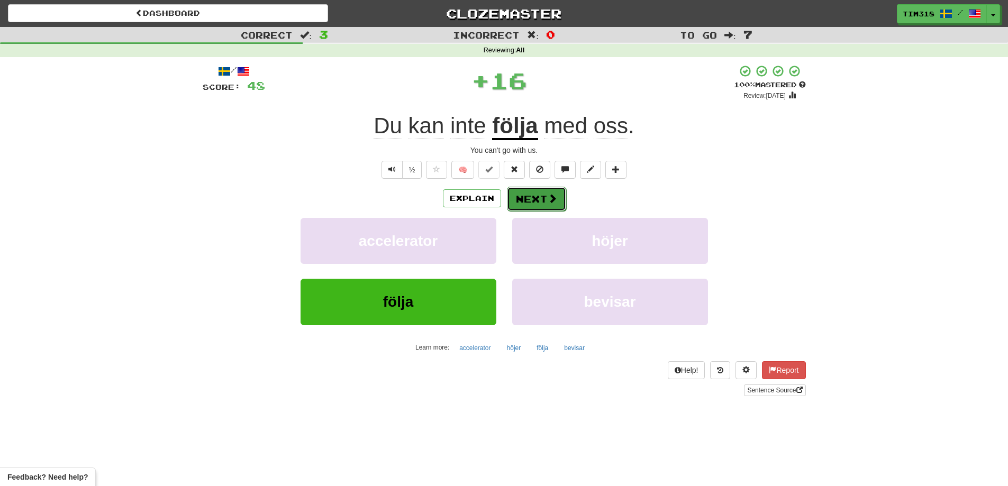
click at [544, 206] on button "Next" at bounding box center [536, 199] width 59 height 24
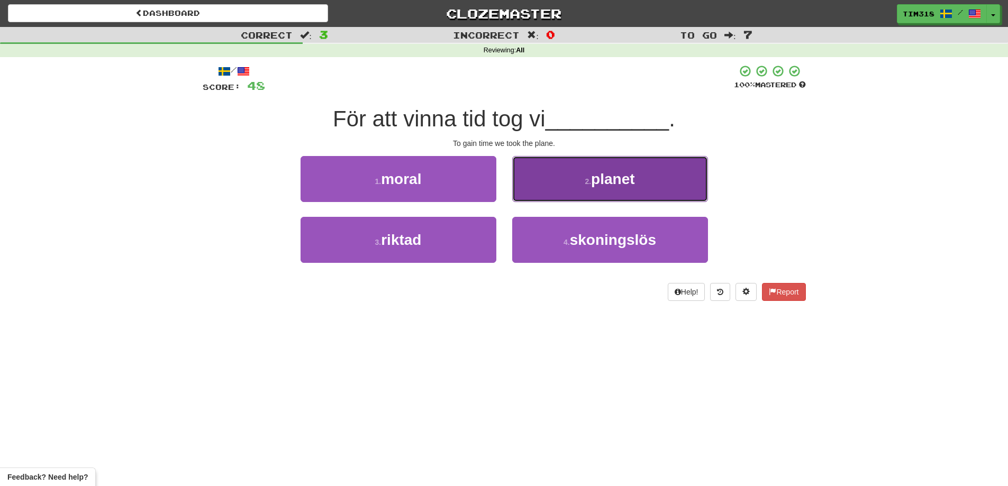
click at [626, 189] on button "2 . planet" at bounding box center [610, 179] width 196 height 46
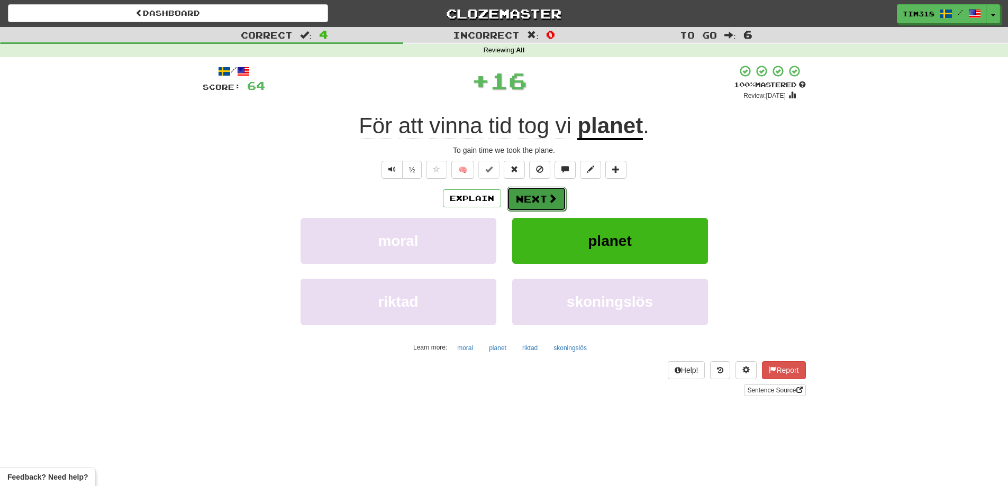
click at [549, 201] on span at bounding box center [553, 199] width 10 height 10
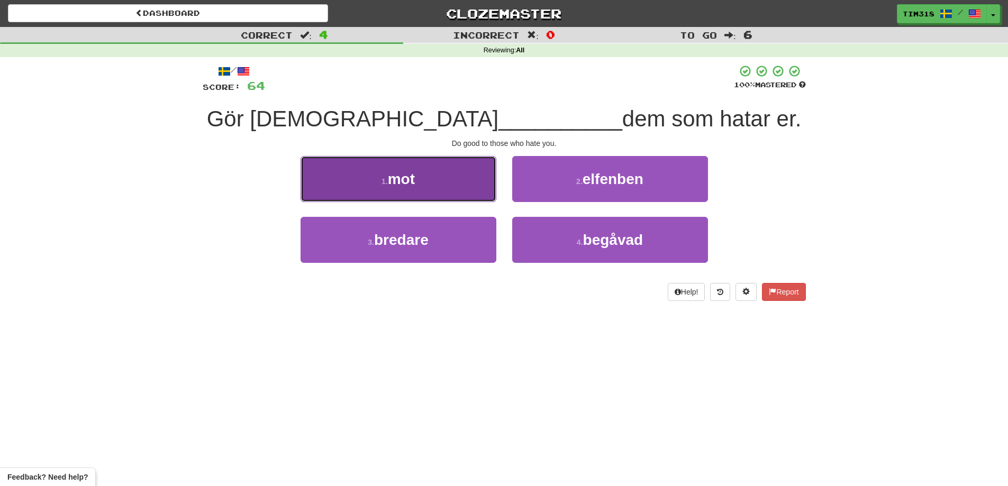
click at [461, 175] on button "1 . mot" at bounding box center [399, 179] width 196 height 46
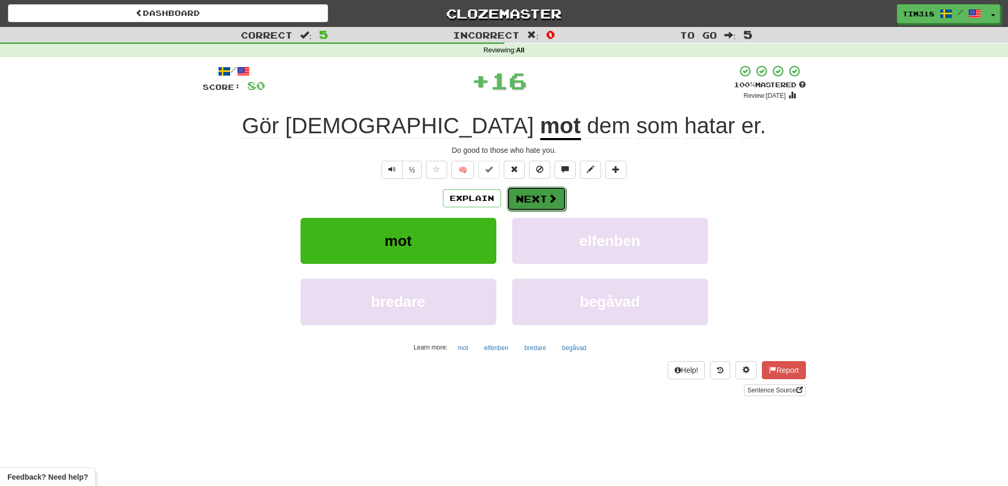
click at [551, 194] on span at bounding box center [553, 199] width 10 height 10
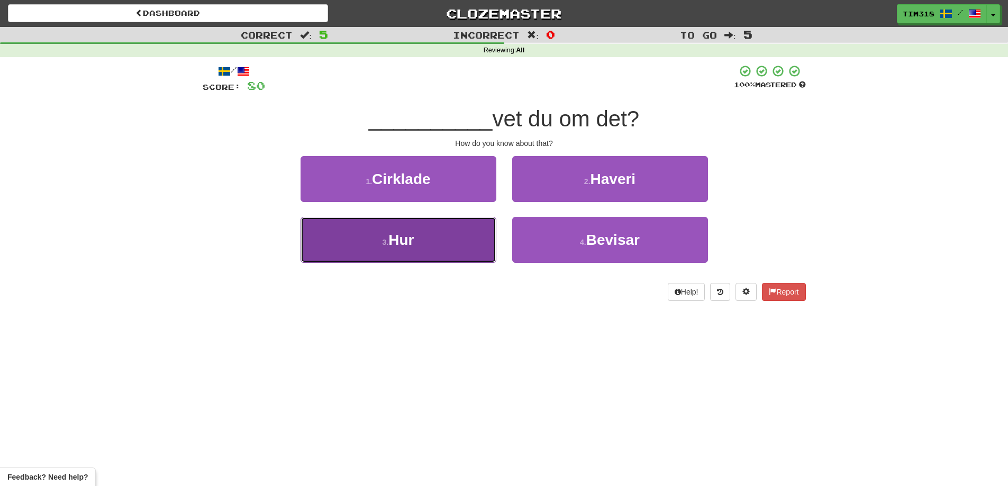
click at [438, 239] on button "3 . Hur" at bounding box center [399, 240] width 196 height 46
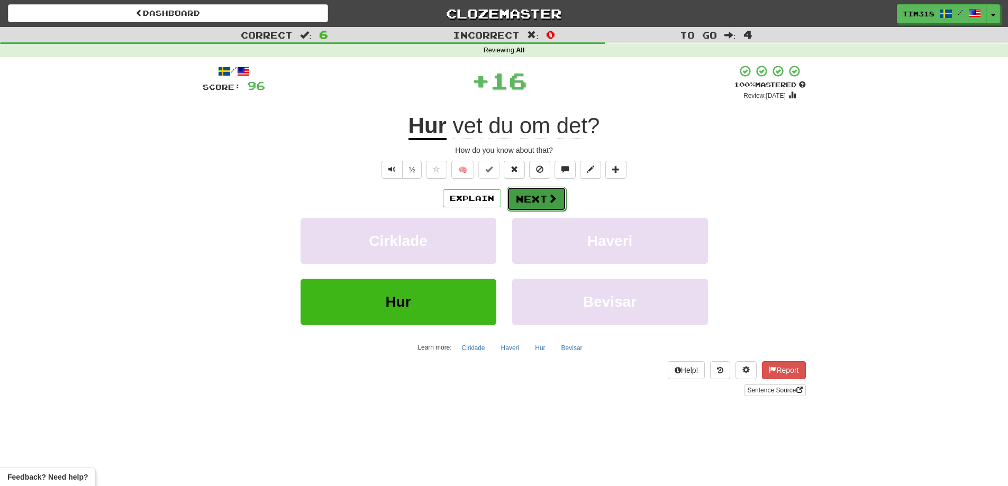
click at [536, 201] on button "Next" at bounding box center [536, 199] width 59 height 24
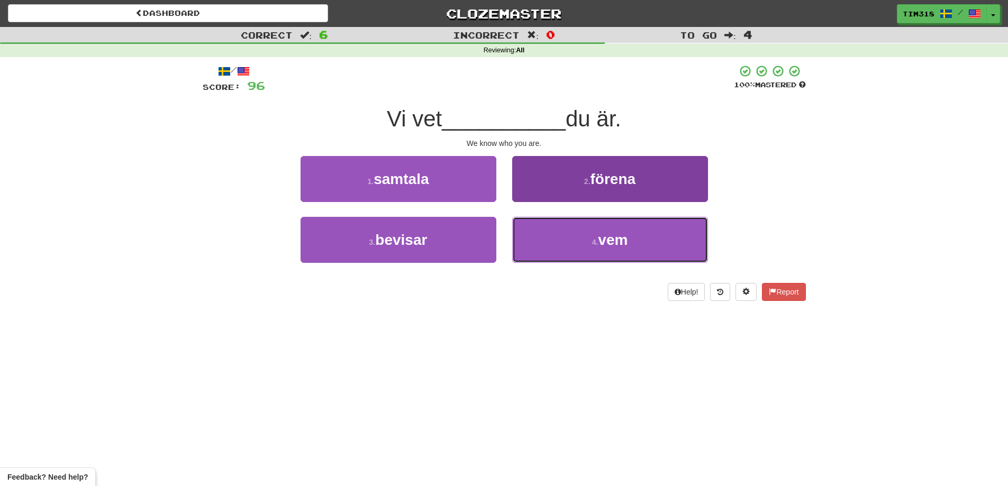
click at [595, 245] on small "4 ." at bounding box center [595, 242] width 6 height 8
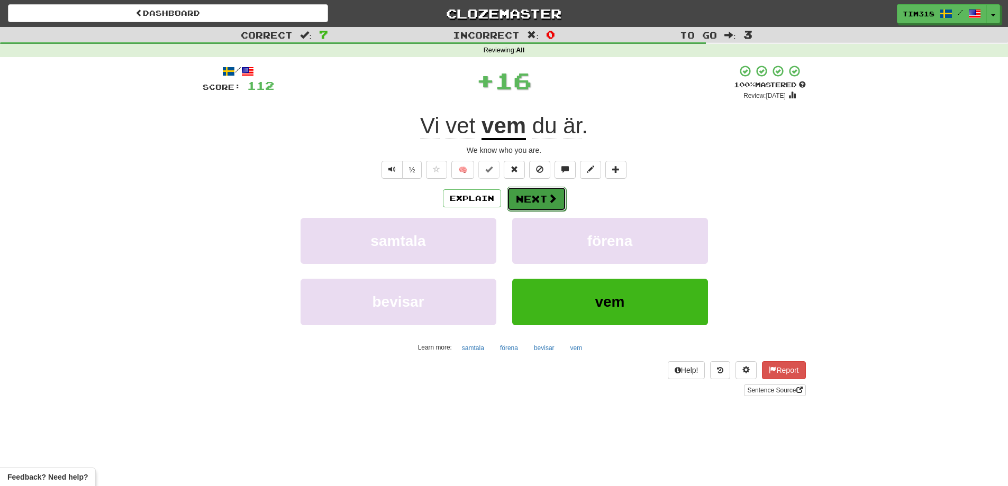
click at [541, 195] on button "Next" at bounding box center [536, 199] width 59 height 24
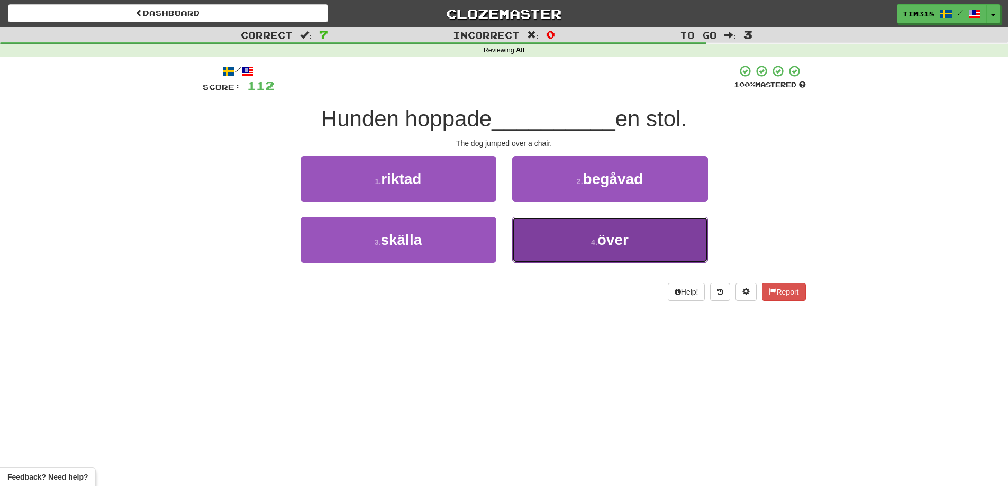
click at [659, 249] on button "4 . över" at bounding box center [610, 240] width 196 height 46
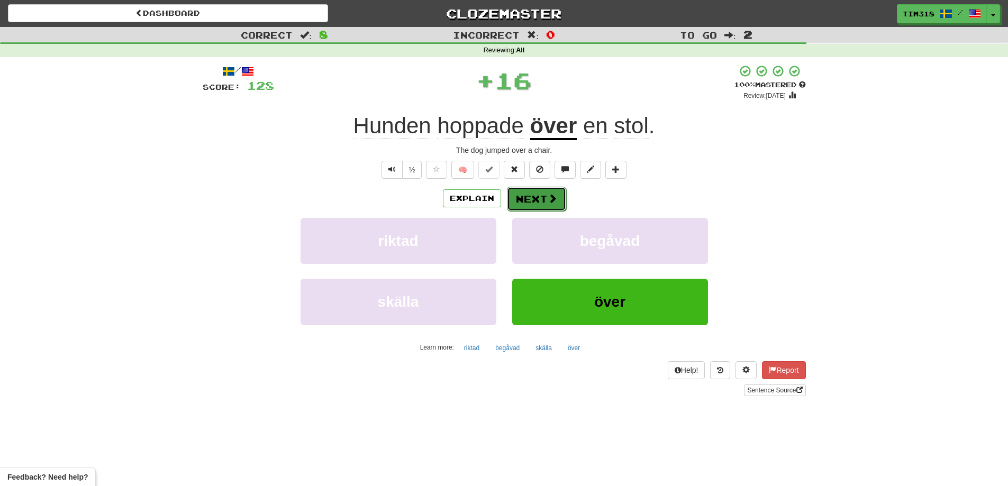
click at [529, 205] on button "Next" at bounding box center [536, 199] width 59 height 24
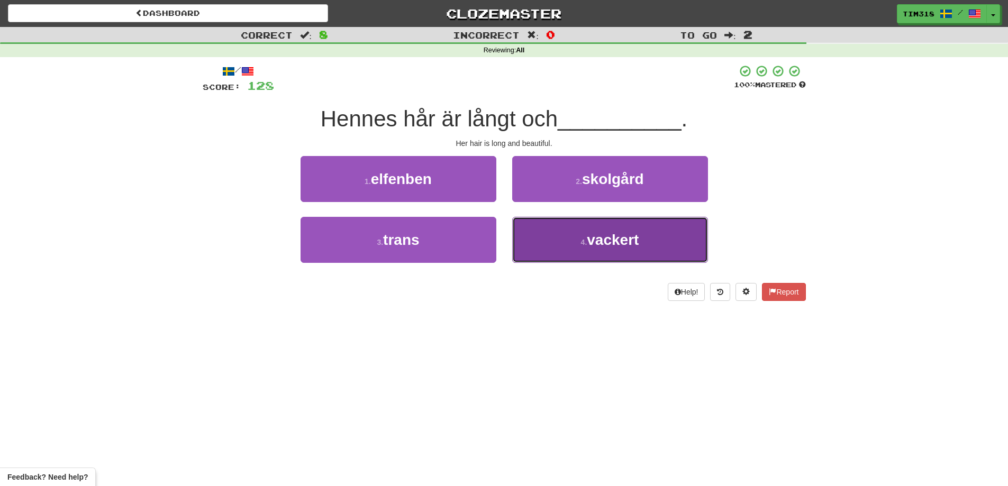
click at [584, 237] on button "4 . vackert" at bounding box center [610, 240] width 196 height 46
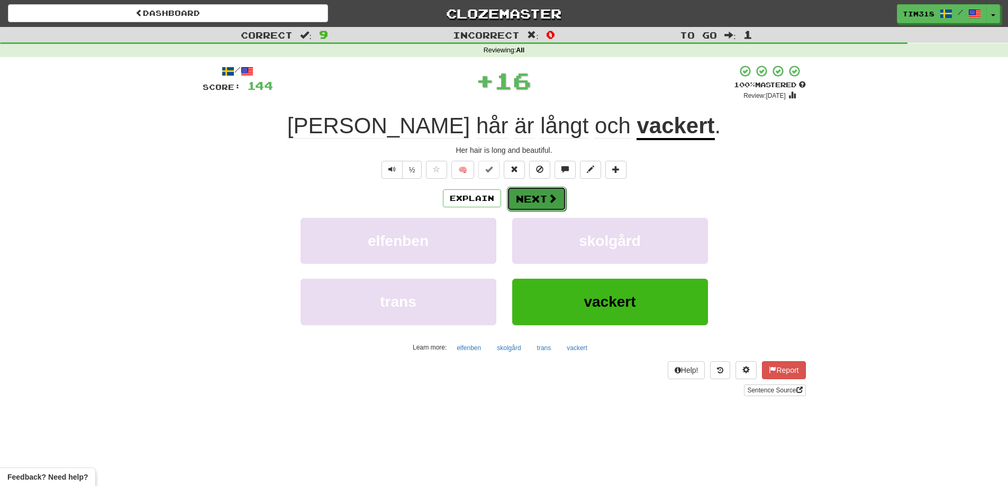
click at [529, 197] on button "Next" at bounding box center [536, 199] width 59 height 24
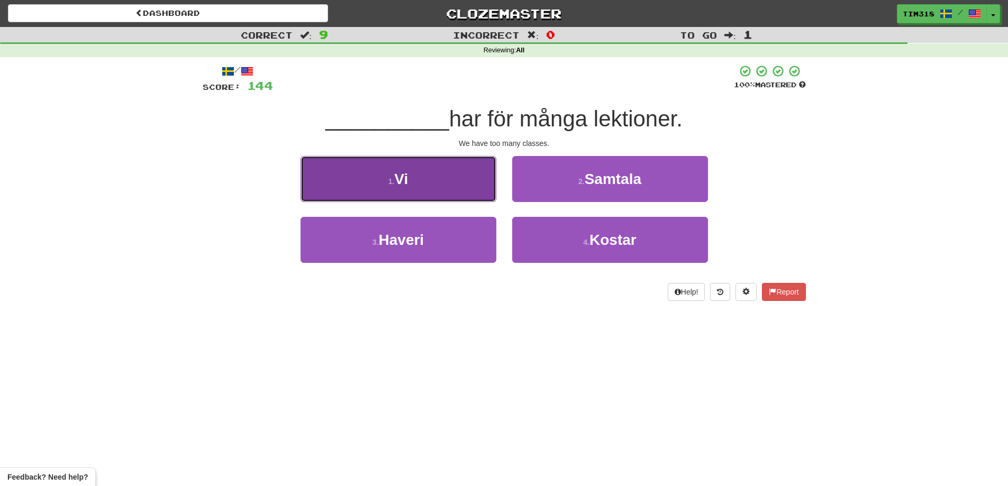
click at [454, 189] on button "1 . Vi" at bounding box center [399, 179] width 196 height 46
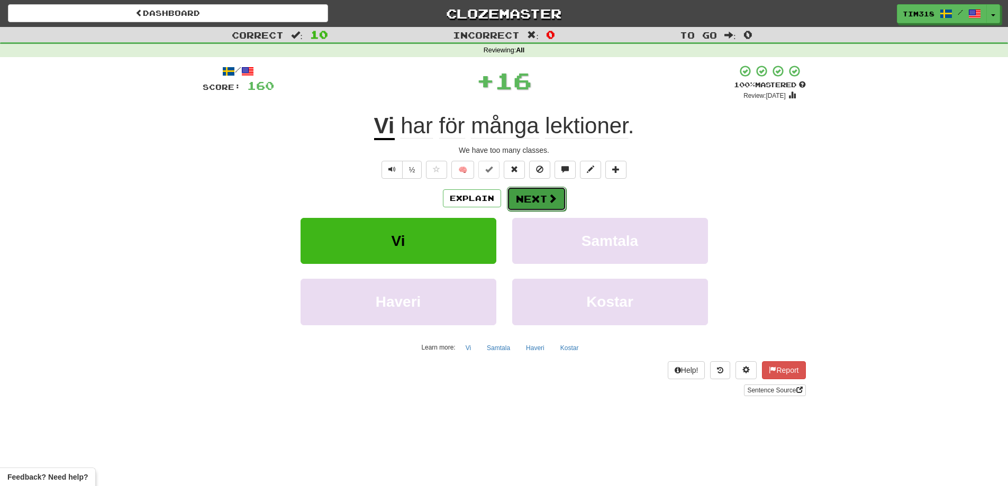
click at [557, 195] on button "Next" at bounding box center [536, 199] width 59 height 24
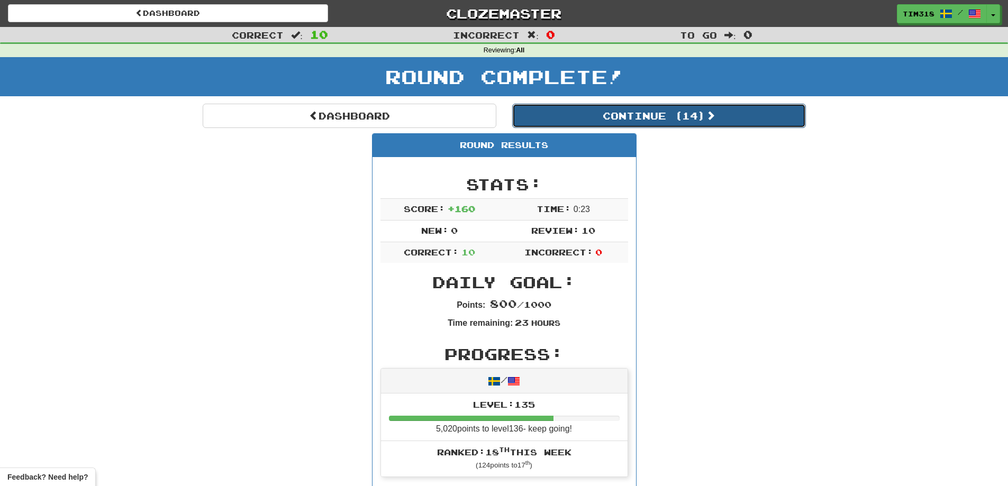
click at [699, 120] on button "Continue ( 14 )" at bounding box center [659, 116] width 294 height 24
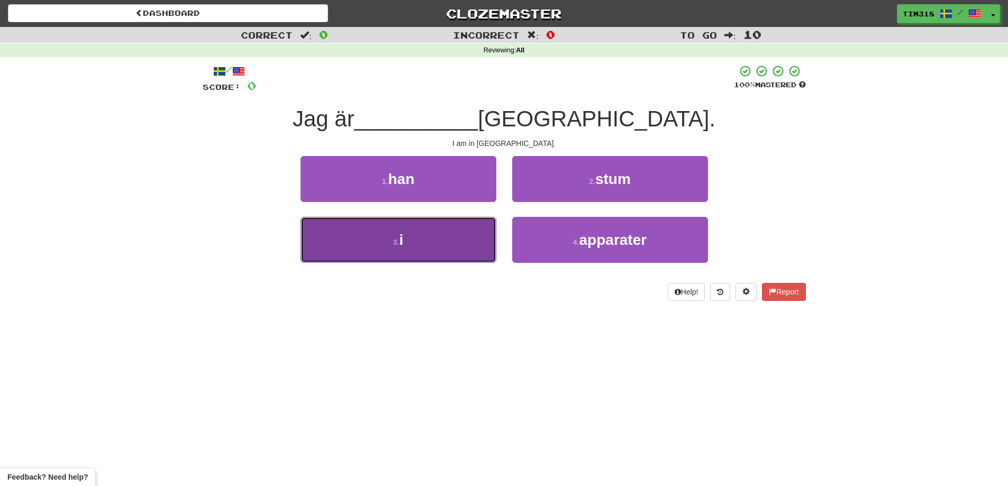
click at [451, 242] on button "3 . i" at bounding box center [399, 240] width 196 height 46
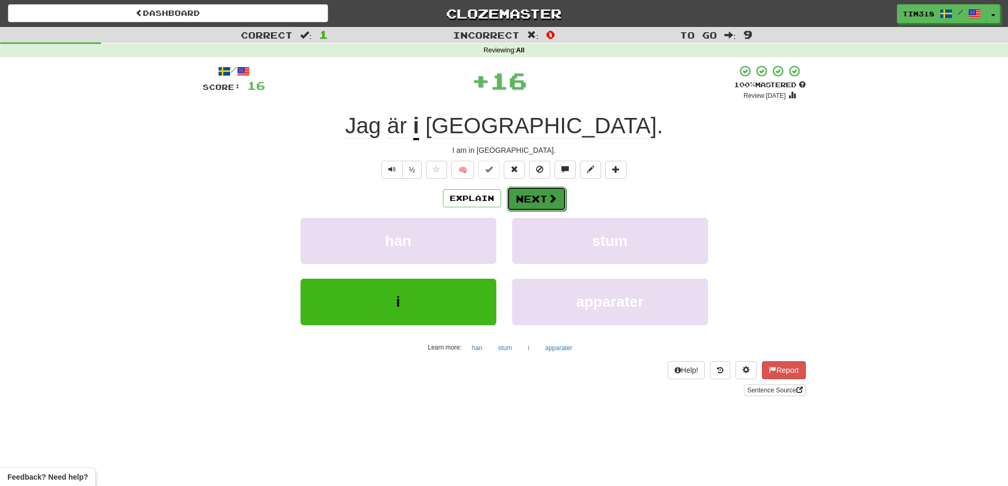
click at [548, 195] on span at bounding box center [553, 199] width 10 height 10
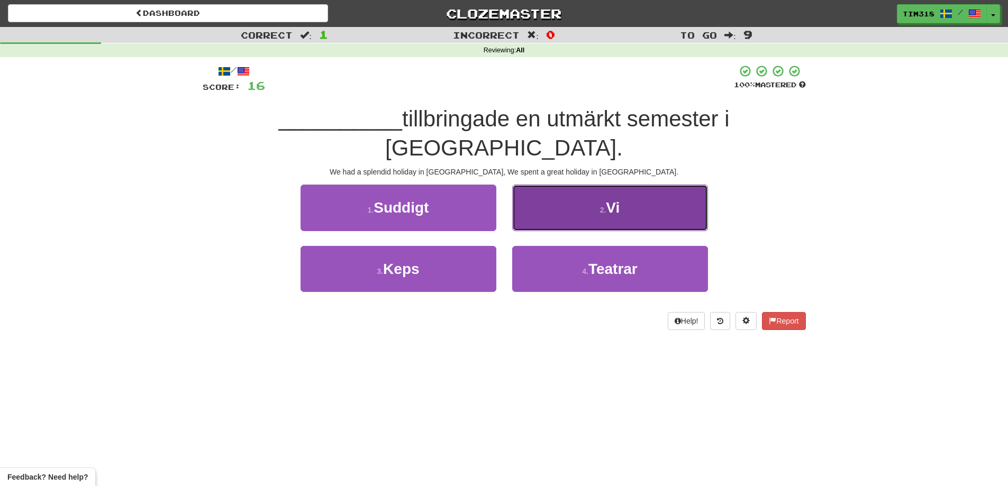
click at [586, 189] on button "2 . Vi" at bounding box center [610, 208] width 196 height 46
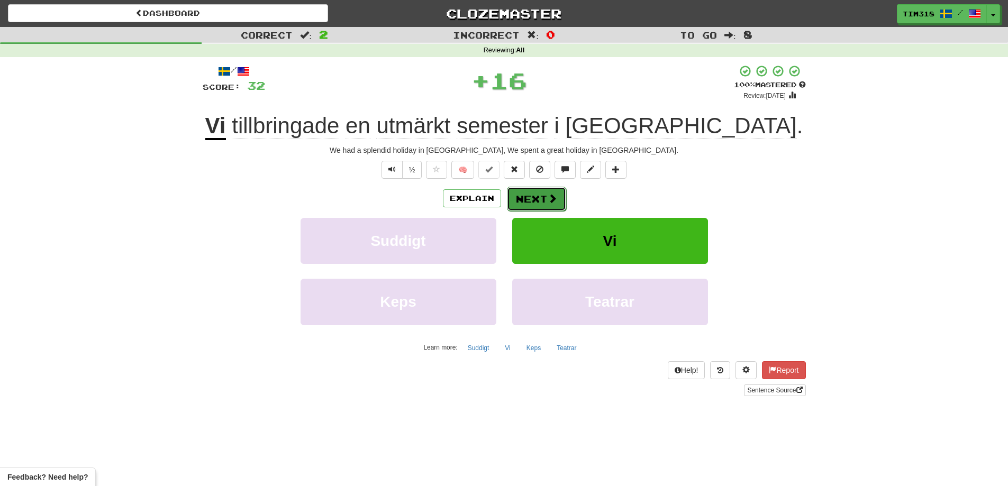
click at [548, 200] on span at bounding box center [553, 199] width 10 height 10
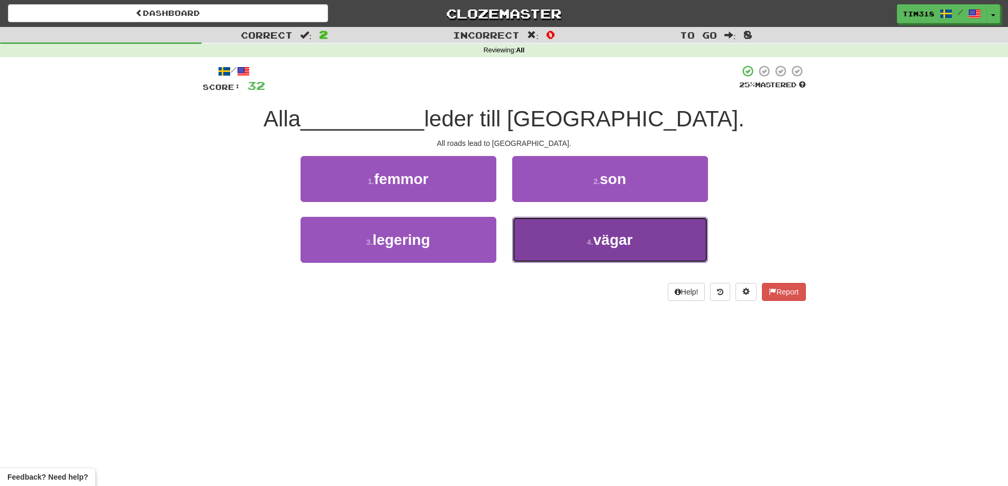
click at [595, 245] on span "vägar" at bounding box center [613, 240] width 40 height 16
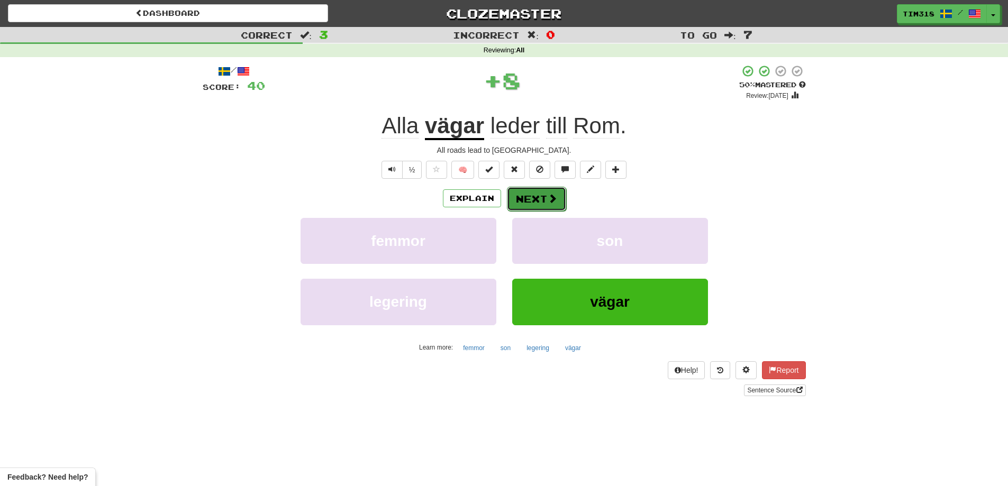
click at [533, 201] on button "Next" at bounding box center [536, 199] width 59 height 24
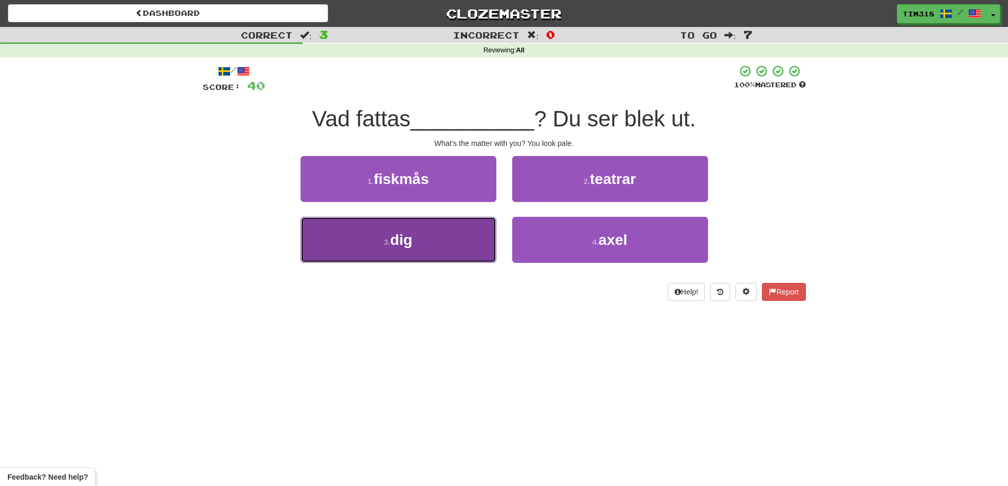
click at [466, 242] on button "3 . dig" at bounding box center [399, 240] width 196 height 46
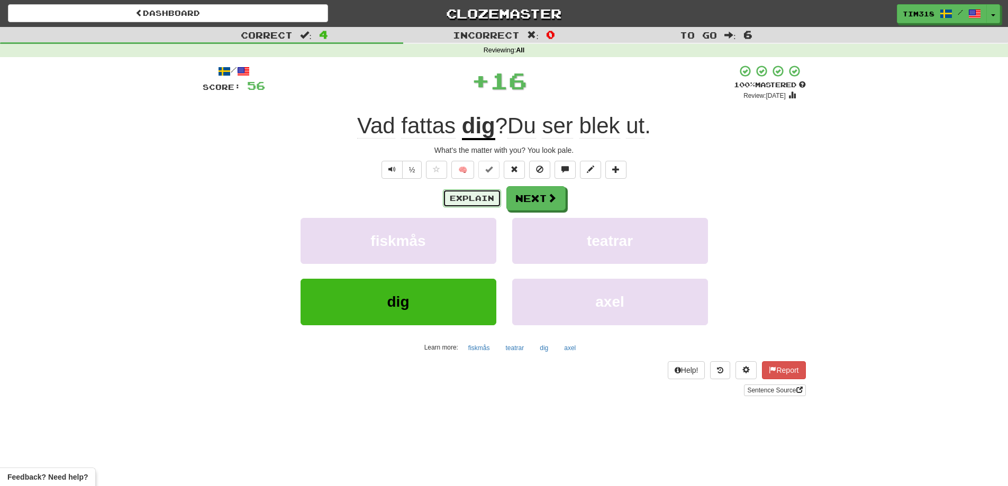
click at [479, 196] on button "Explain" at bounding box center [472, 198] width 58 height 18
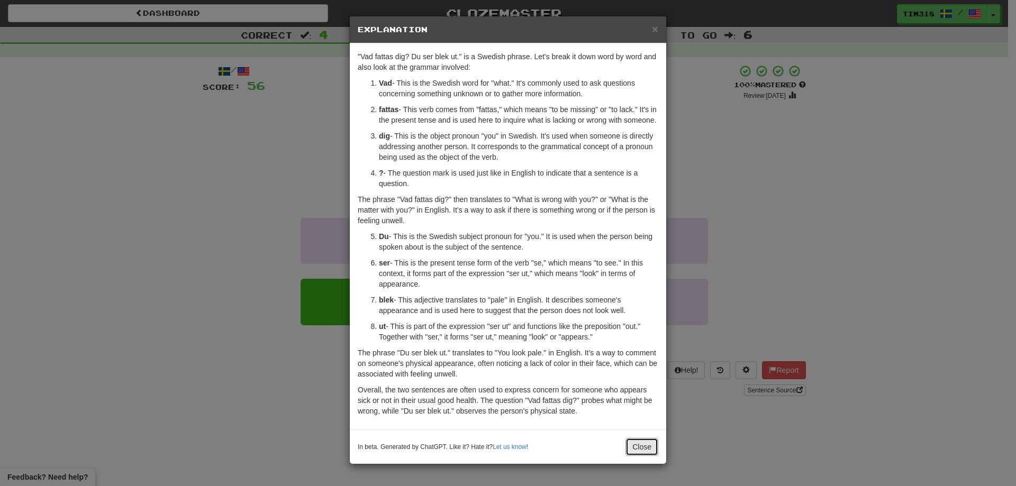
drag, startPoint x: 633, startPoint y: 456, endPoint x: 632, endPoint y: 447, distance: 9.1
click at [634, 456] on button "Close" at bounding box center [642, 447] width 33 height 18
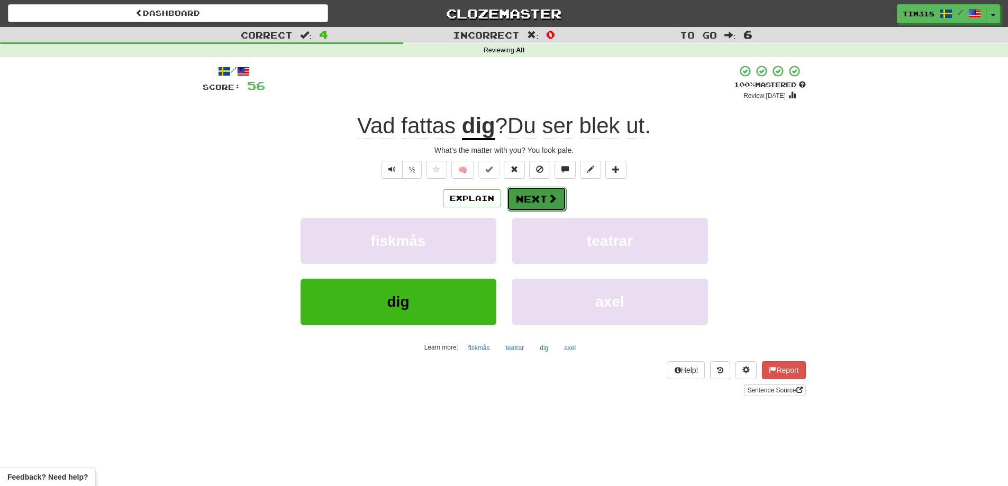
click at [548, 203] on span at bounding box center [553, 199] width 10 height 10
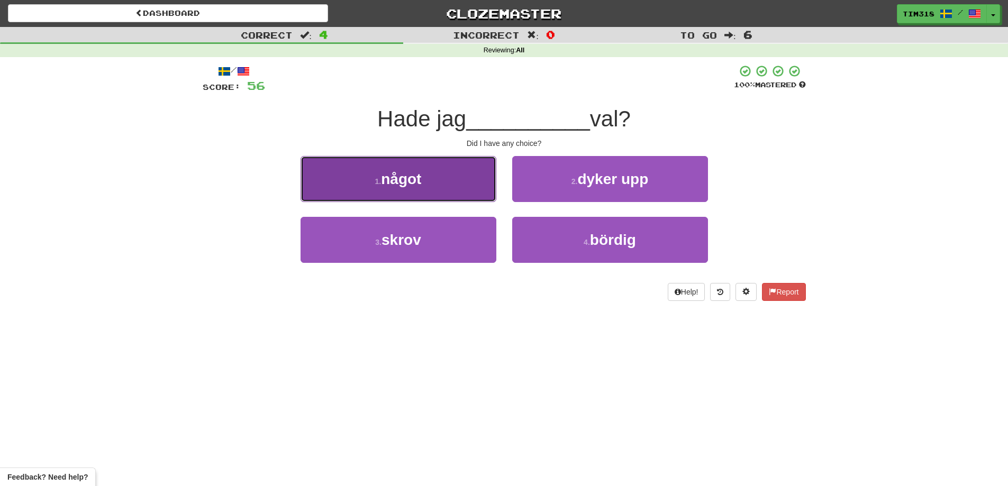
click at [459, 197] on button "1 . något" at bounding box center [399, 179] width 196 height 46
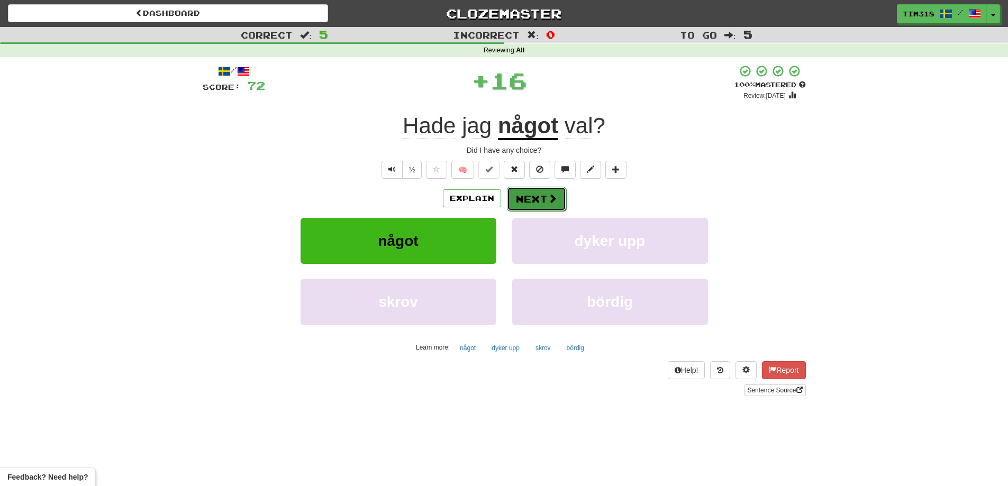
click at [541, 205] on button "Next" at bounding box center [536, 199] width 59 height 24
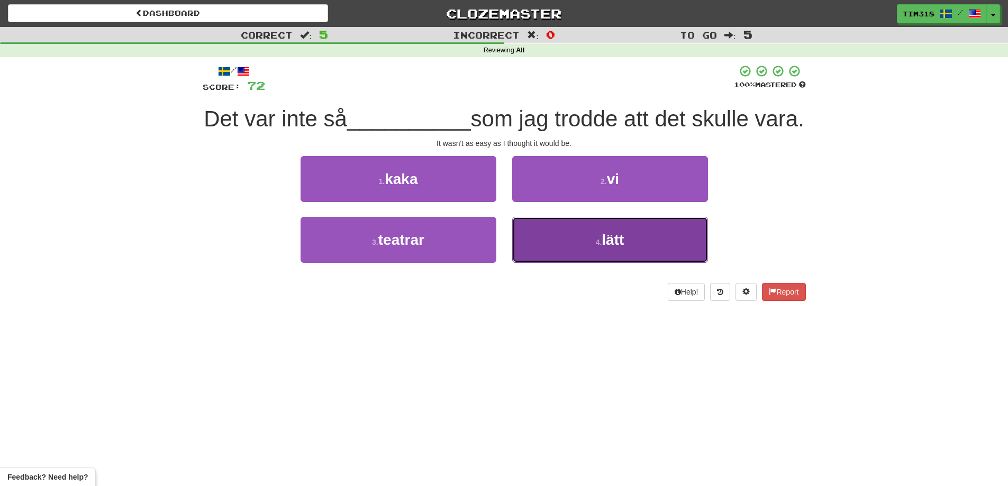
click at [556, 263] on button "4 . lätt" at bounding box center [610, 240] width 196 height 46
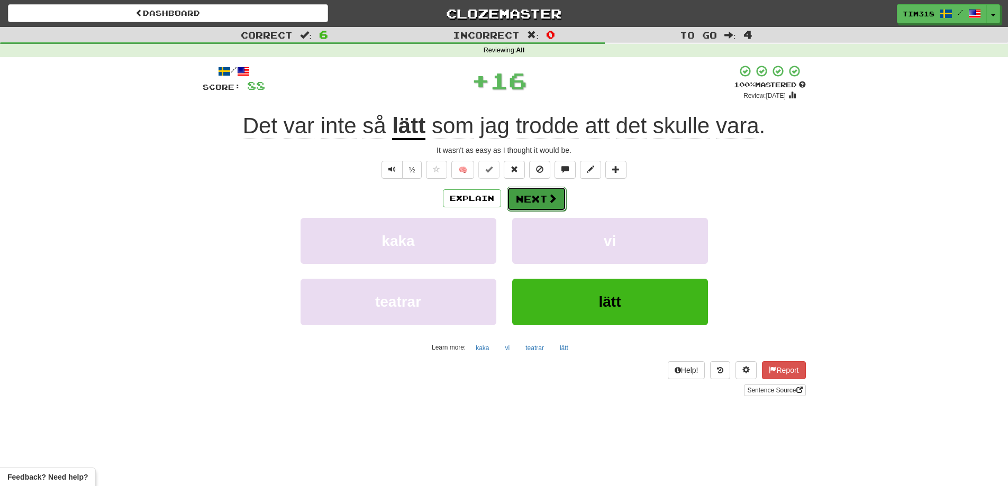
click at [539, 210] on button "Next" at bounding box center [536, 199] width 59 height 24
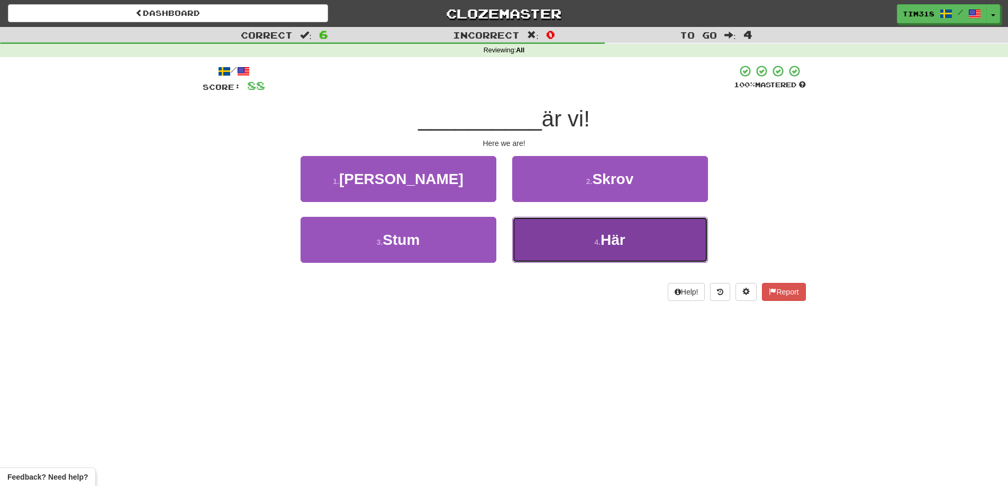
click at [561, 245] on button "4 . Här" at bounding box center [610, 240] width 196 height 46
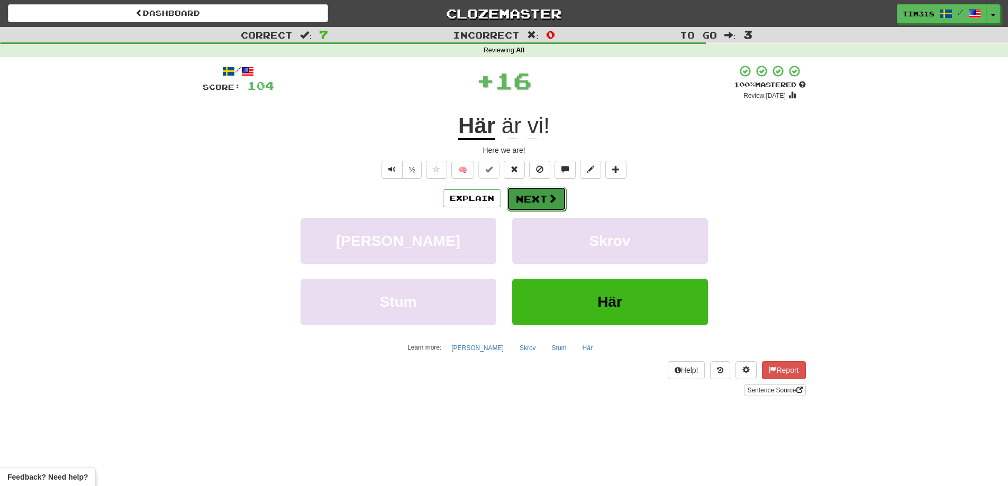
click at [548, 198] on span at bounding box center [553, 199] width 10 height 10
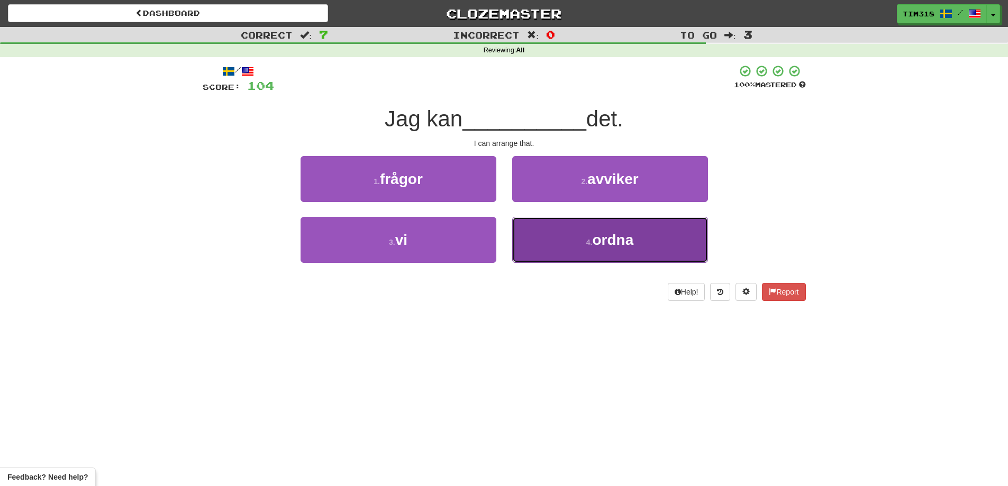
click at [566, 249] on button "4 . ordna" at bounding box center [610, 240] width 196 height 46
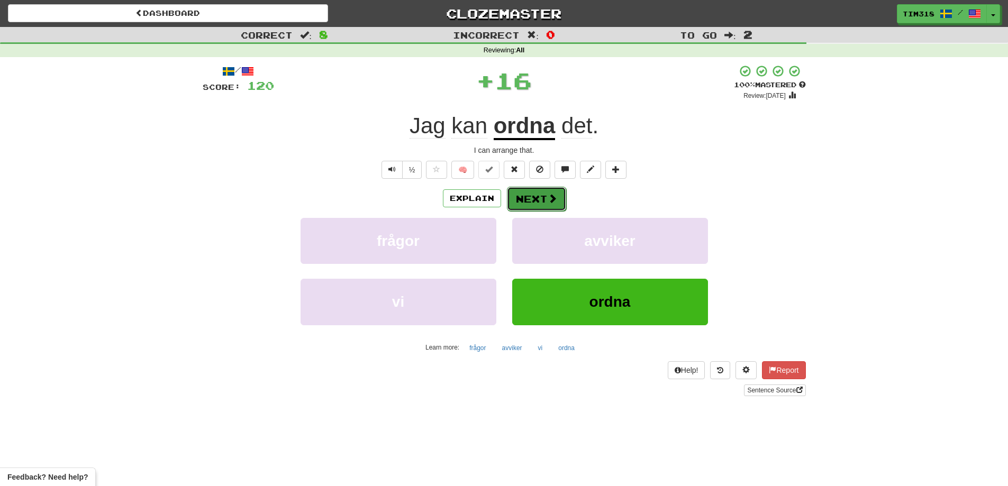
click at [548, 197] on span at bounding box center [553, 199] width 10 height 10
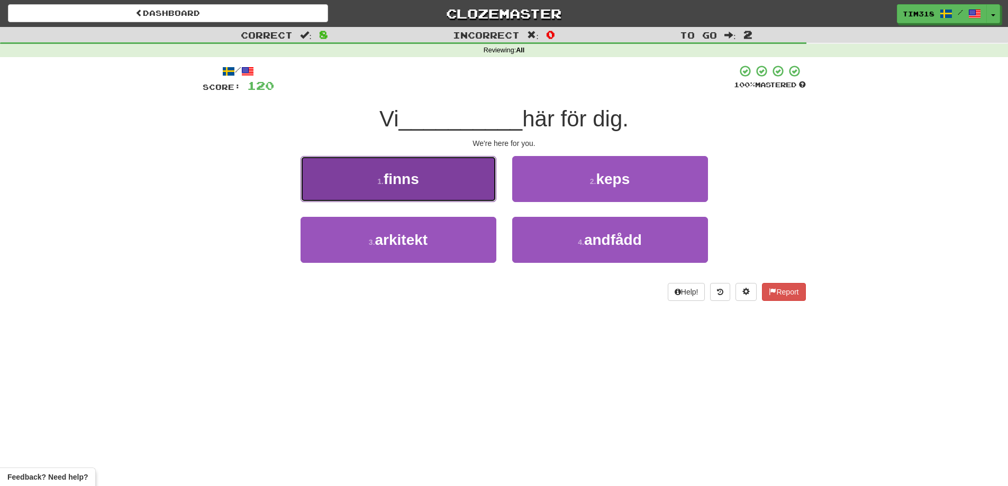
click at [492, 193] on button "1 . finns" at bounding box center [399, 179] width 196 height 46
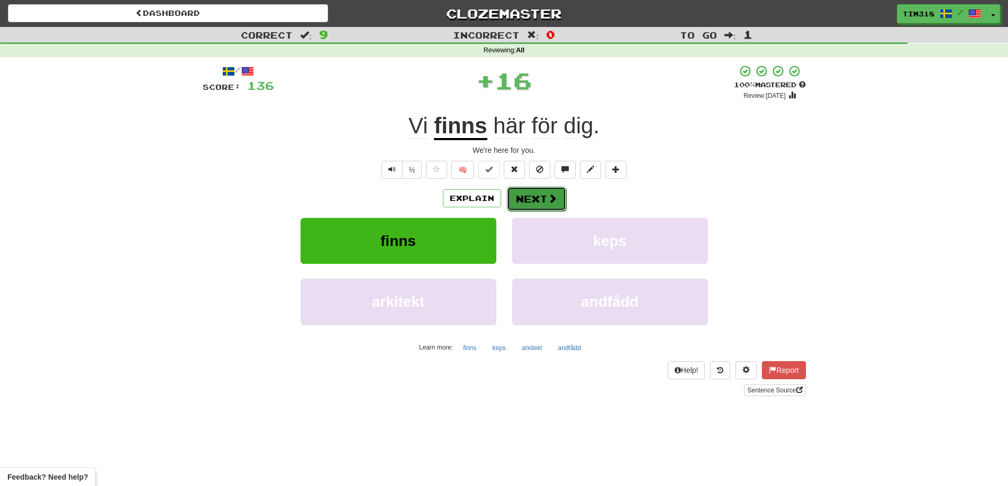
click at [537, 202] on button "Next" at bounding box center [536, 199] width 59 height 24
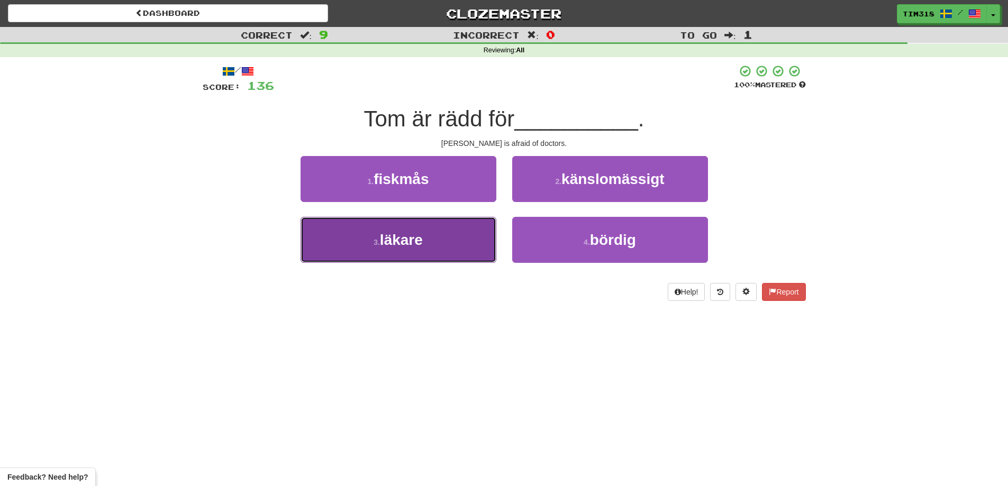
click at [428, 246] on button "3 . läkare" at bounding box center [399, 240] width 196 height 46
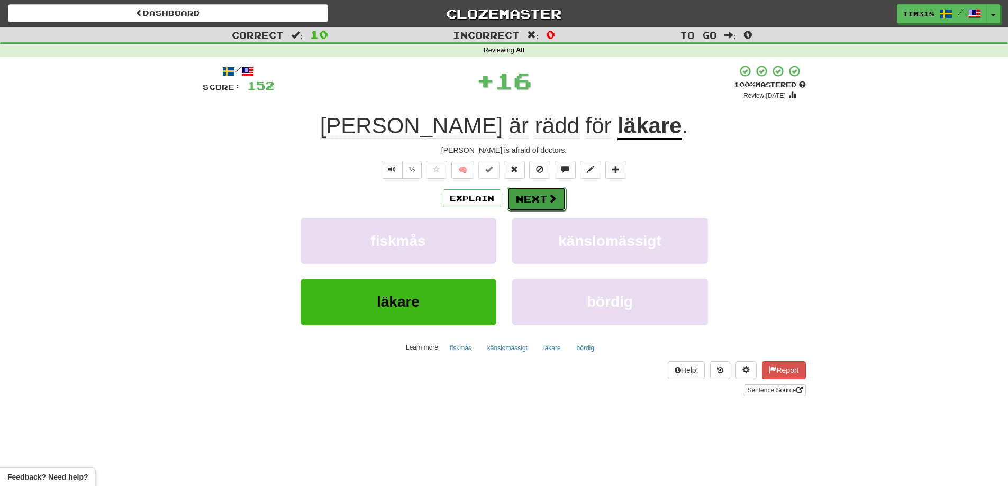
click at [528, 202] on button "Next" at bounding box center [536, 199] width 59 height 24
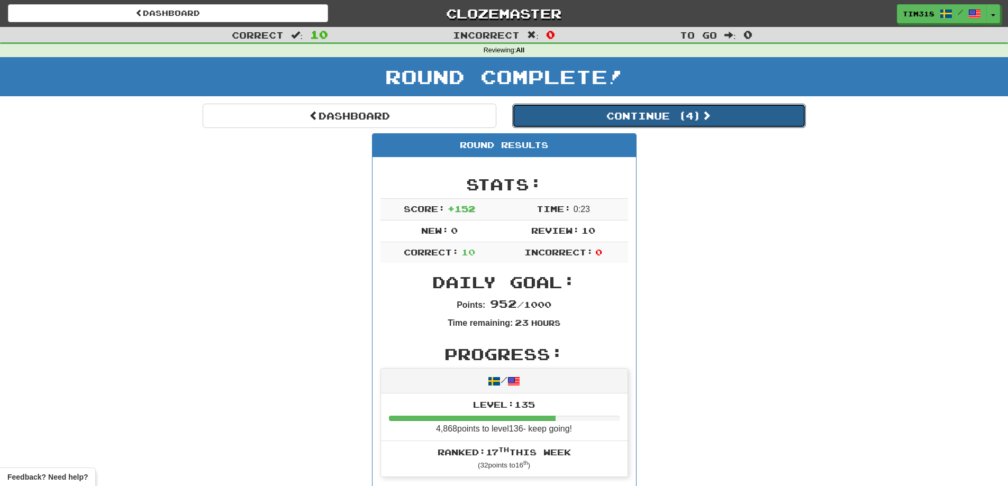
click at [684, 122] on button "Continue ( 4 )" at bounding box center [659, 116] width 294 height 24
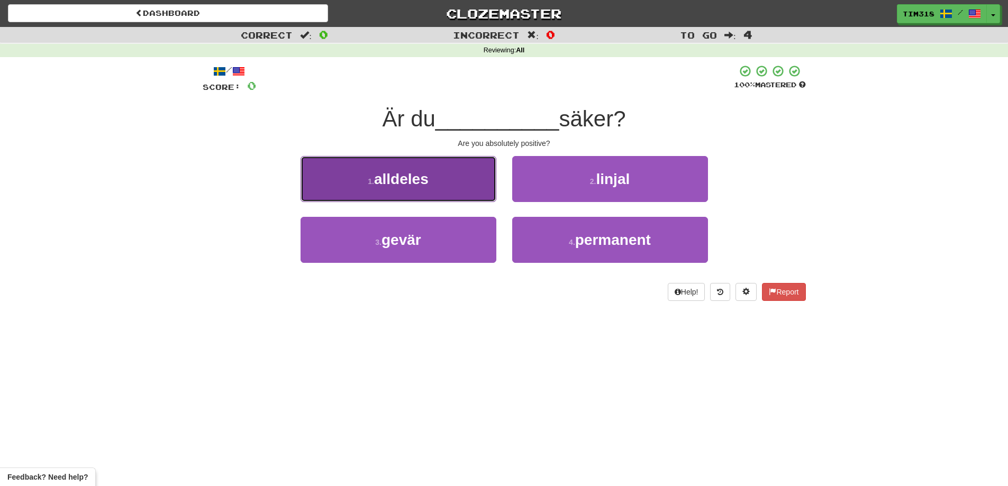
click at [479, 179] on button "1 . alldeles" at bounding box center [399, 179] width 196 height 46
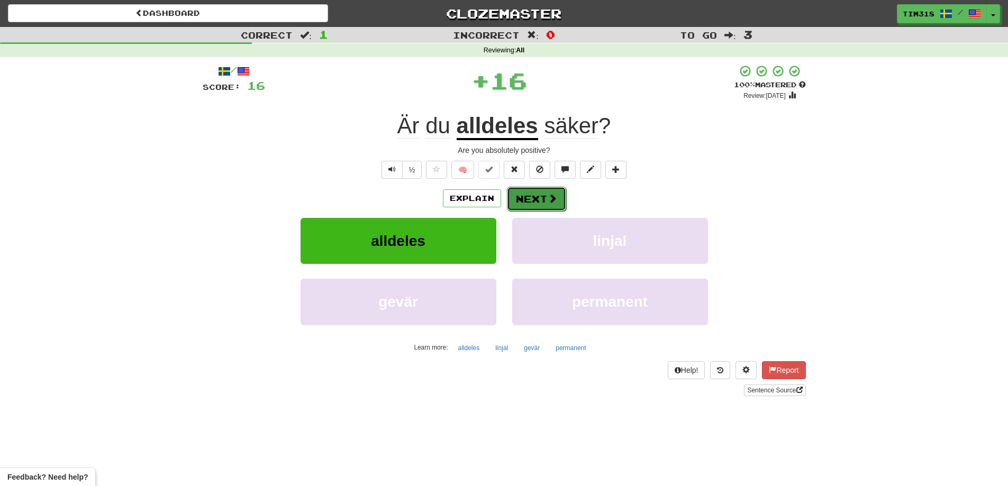
click at [527, 189] on button "Next" at bounding box center [536, 199] width 59 height 24
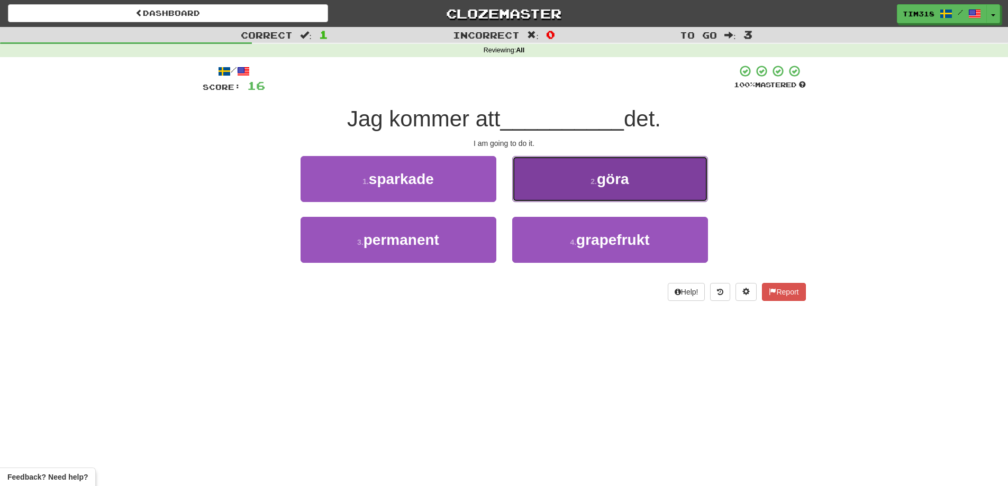
click at [548, 189] on button "2 . göra" at bounding box center [610, 179] width 196 height 46
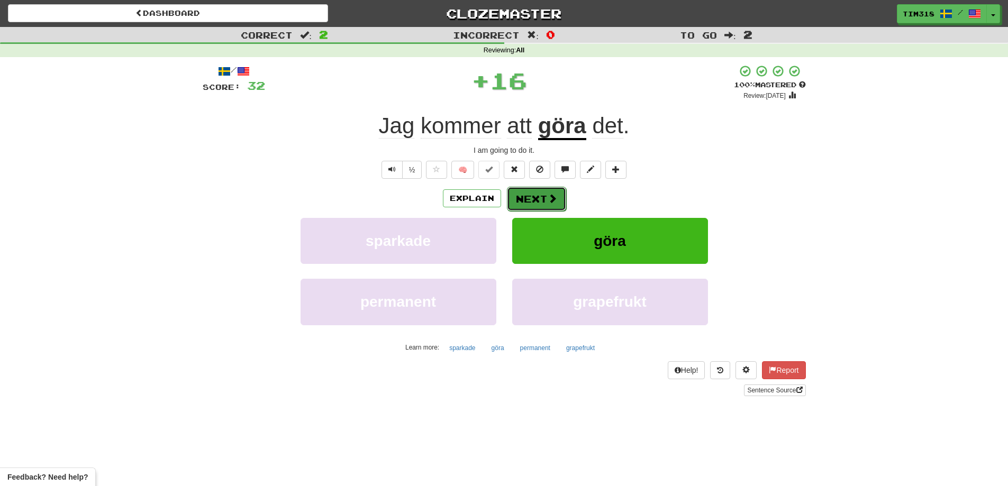
click at [530, 189] on button "Next" at bounding box center [536, 199] width 59 height 24
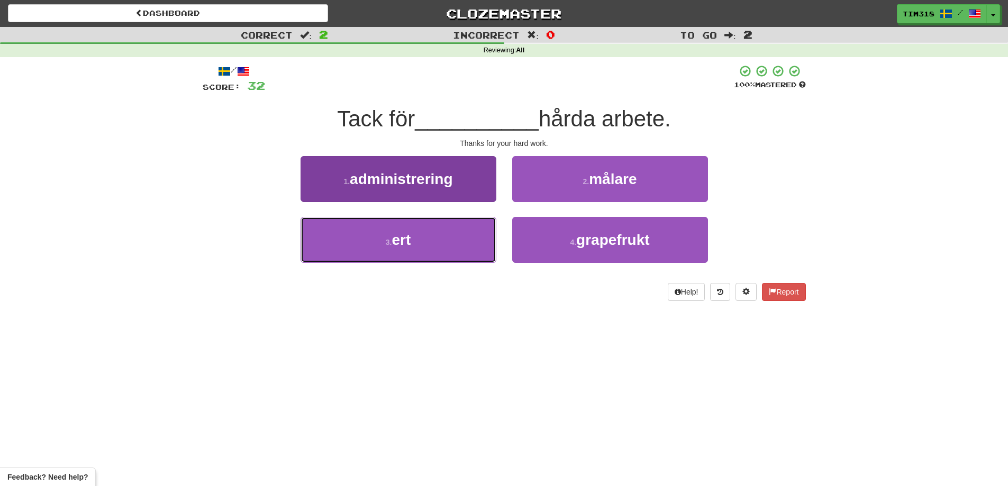
drag, startPoint x: 432, startPoint y: 249, endPoint x: 453, endPoint y: 238, distance: 23.9
click at [432, 248] on button "3 . ert" at bounding box center [399, 240] width 196 height 46
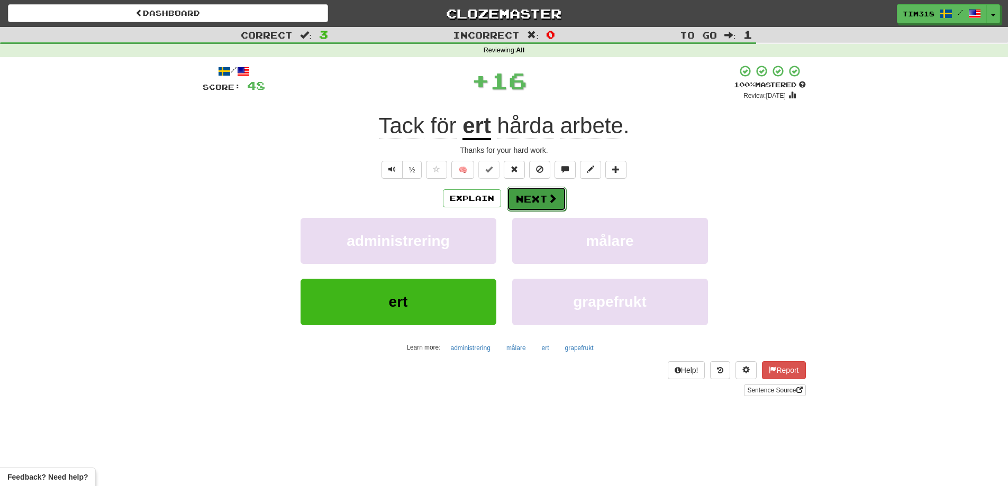
click at [548, 194] on span at bounding box center [553, 199] width 10 height 10
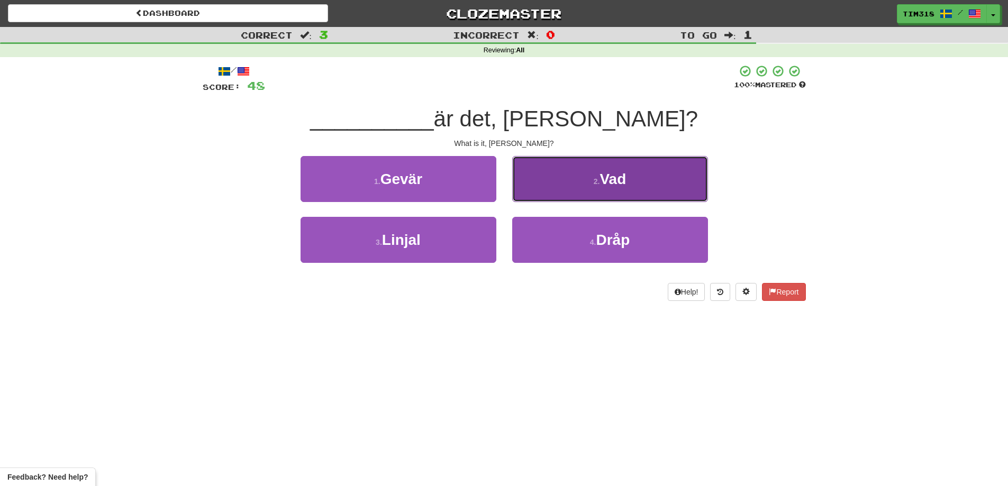
click at [591, 188] on button "2 . Vad" at bounding box center [610, 179] width 196 height 46
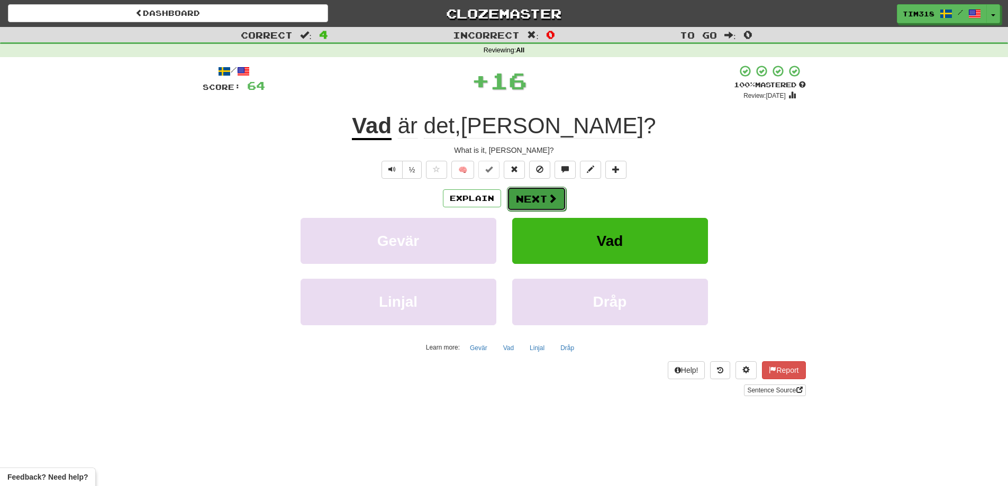
click at [549, 201] on span at bounding box center [553, 199] width 10 height 10
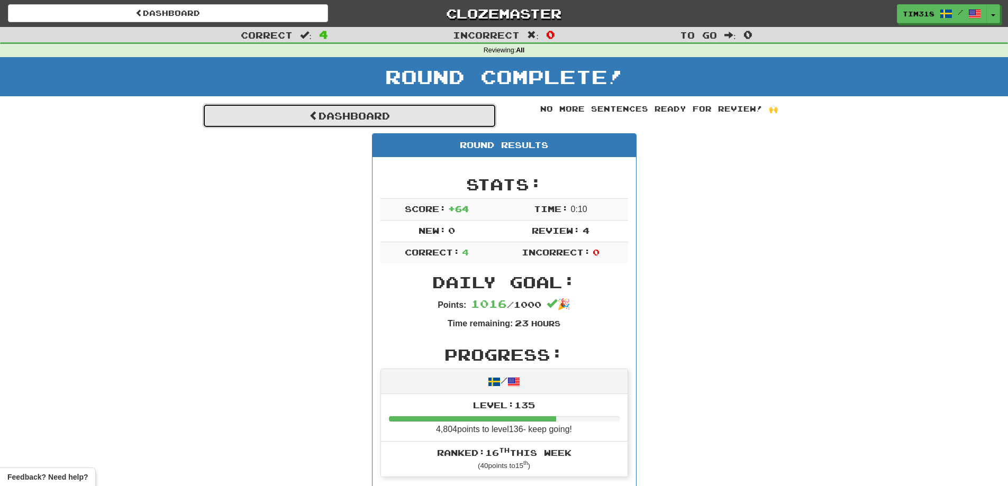
click at [437, 117] on link "Dashboard" at bounding box center [350, 116] width 294 height 24
